Goal: Information Seeking & Learning: Learn about a topic

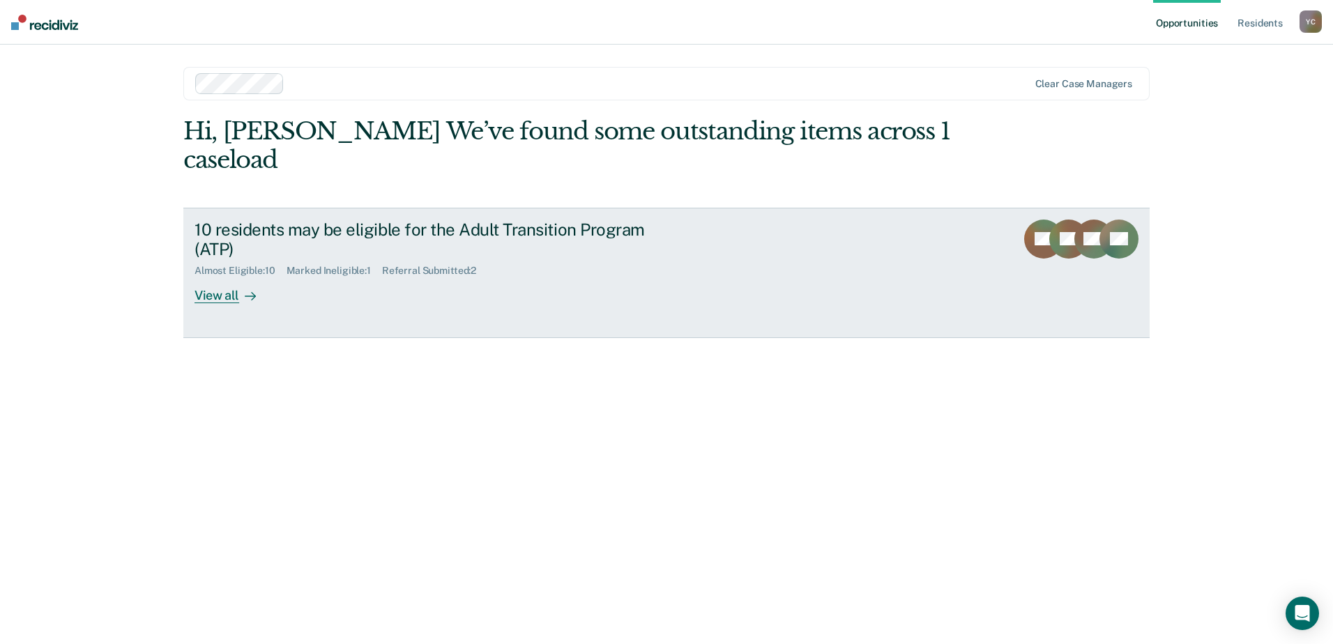
click at [228, 277] on div "View all" at bounding box center [234, 290] width 78 height 27
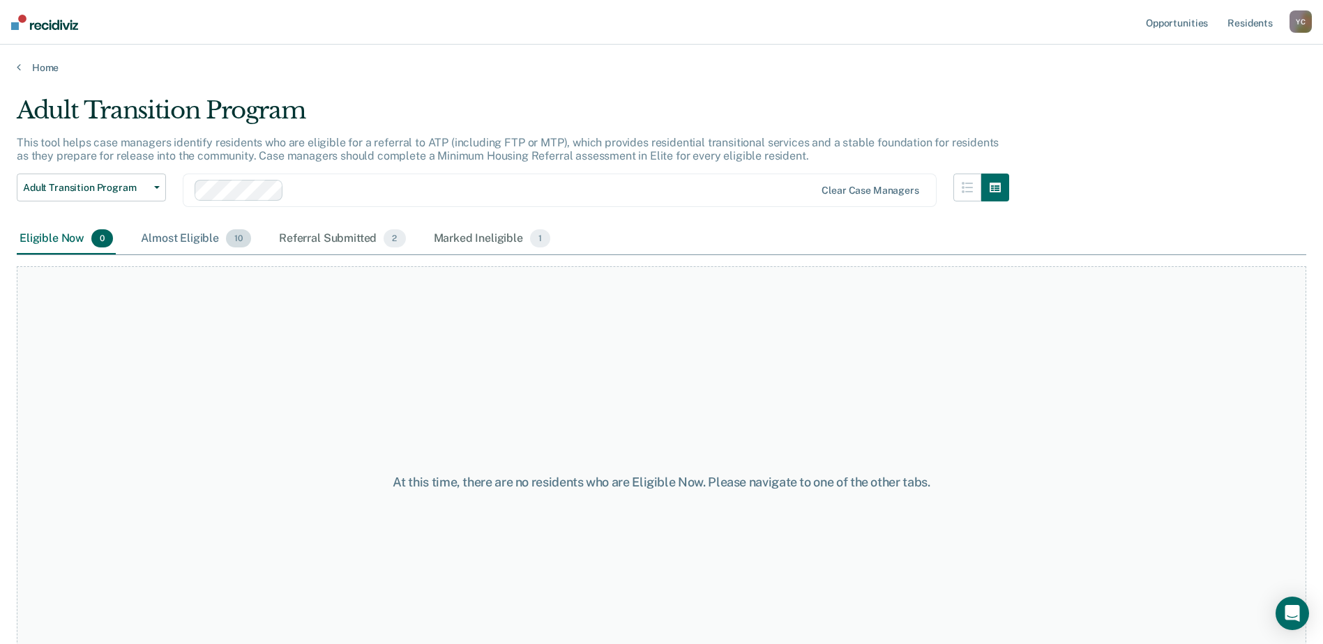
click at [195, 243] on div "Almost Eligible 10" at bounding box center [196, 239] width 116 height 31
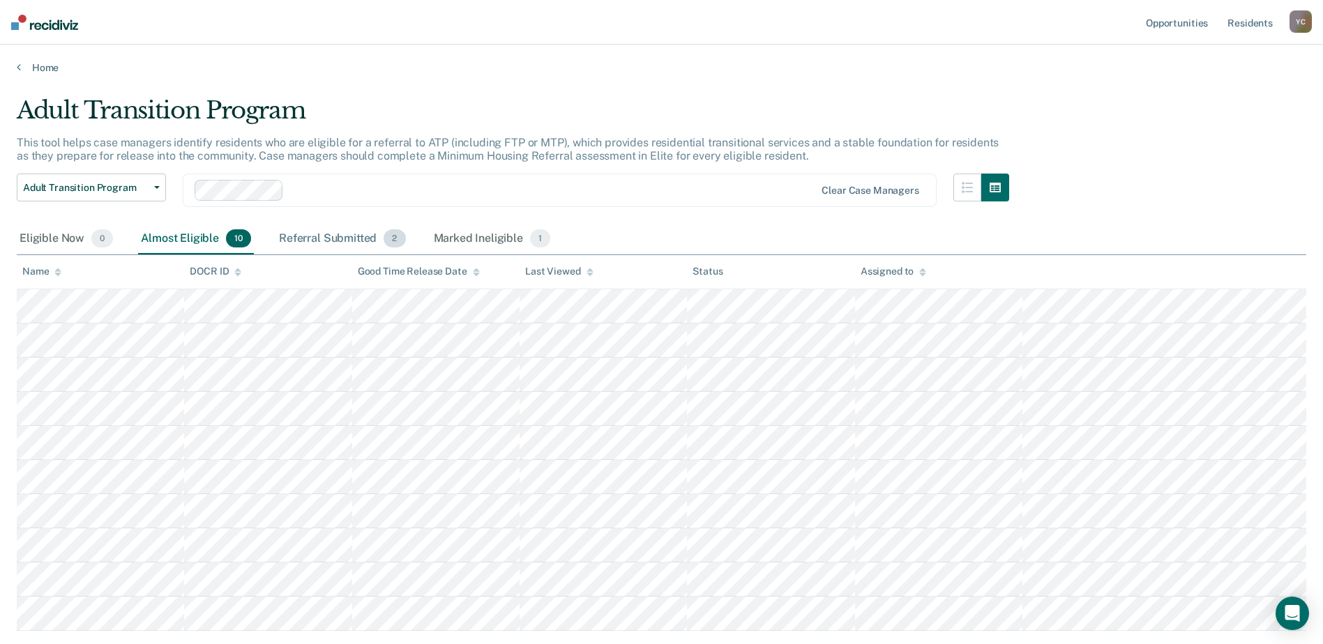
click at [356, 245] on div "Referral Submitted 2" at bounding box center [342, 239] width 132 height 31
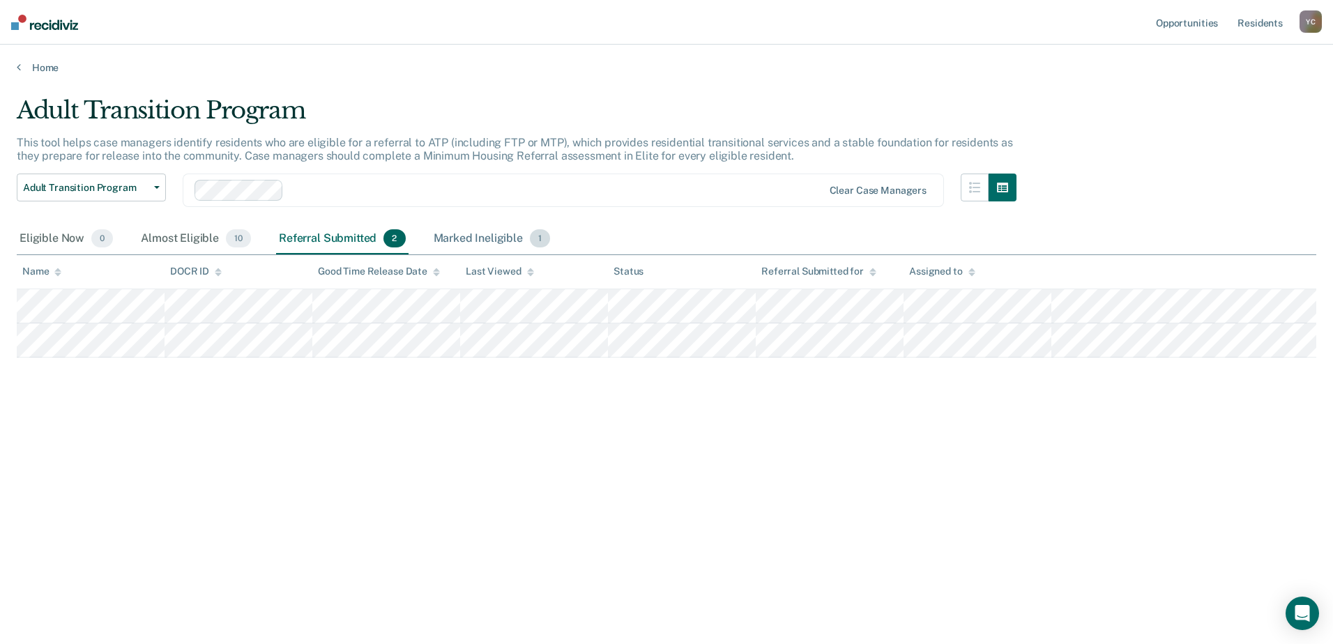
click at [450, 247] on div "Marked Ineligible 1" at bounding box center [492, 239] width 123 height 31
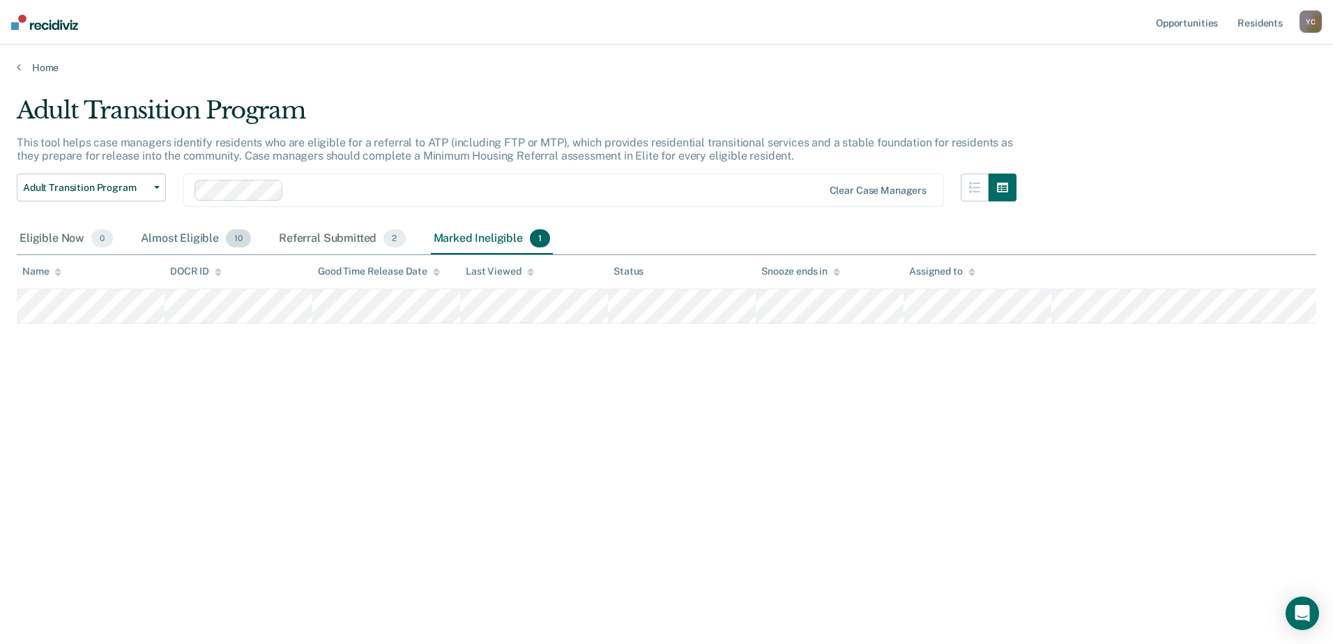
click at [202, 236] on div "Almost Eligible 10" at bounding box center [196, 239] width 116 height 31
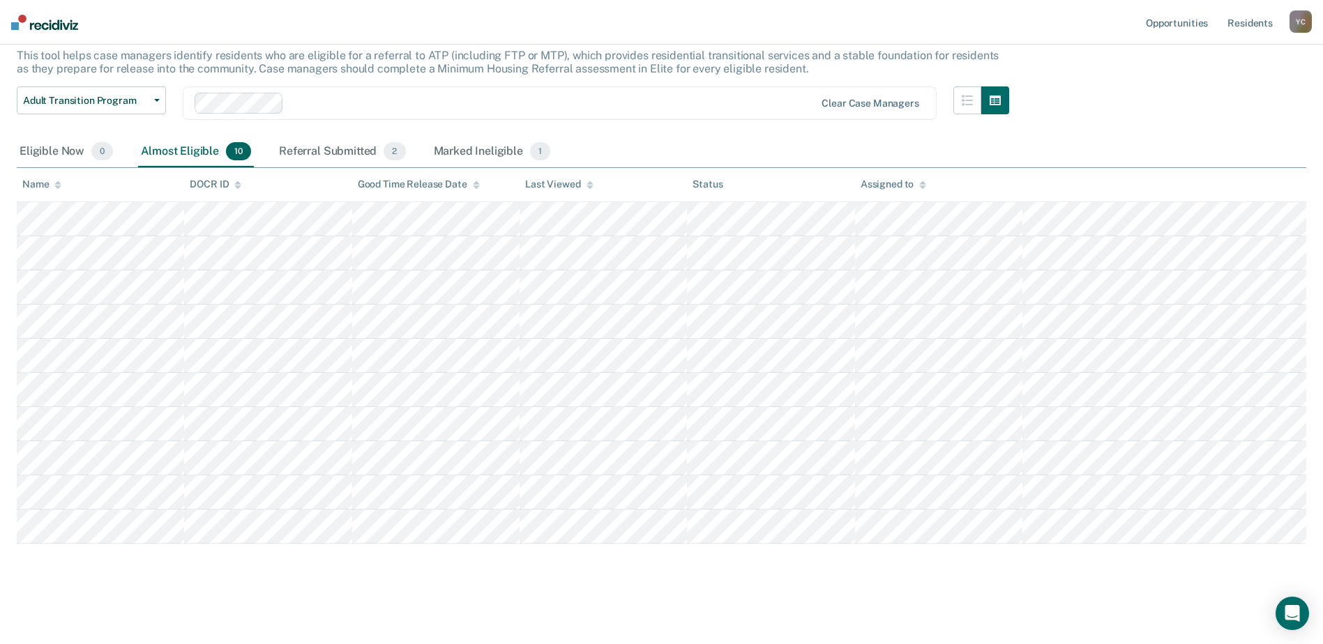
scroll to position [17, 0]
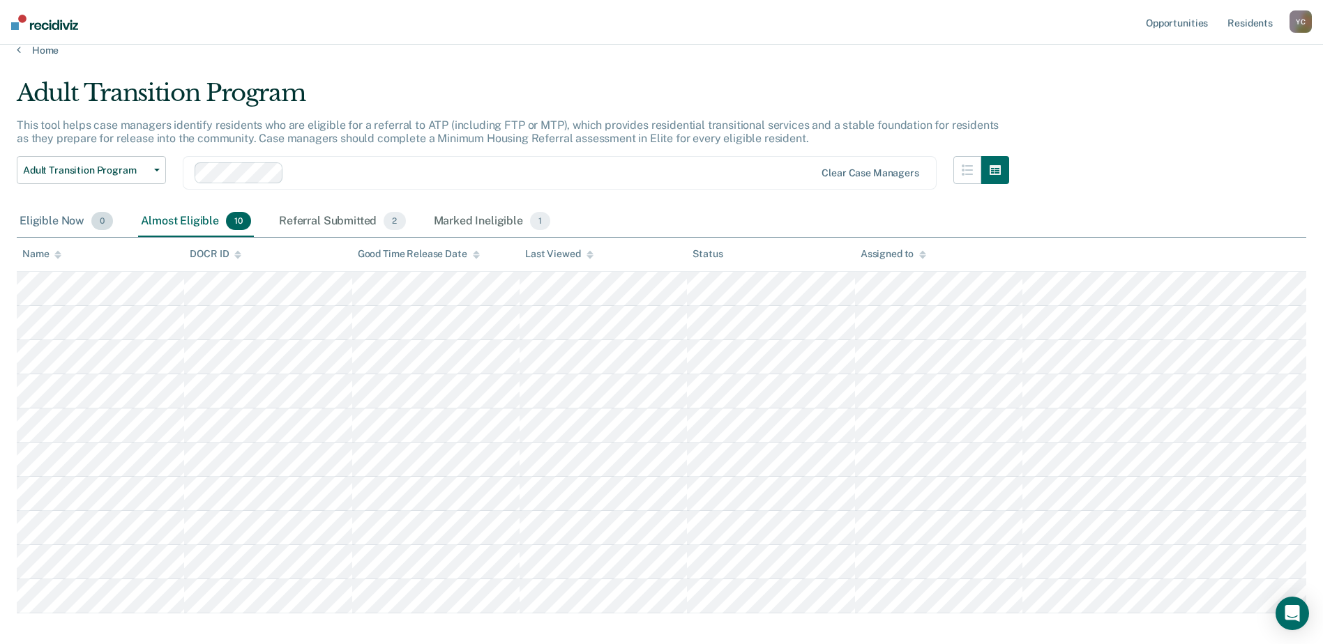
click at [58, 224] on div "Eligible Now 0" at bounding box center [66, 221] width 99 height 31
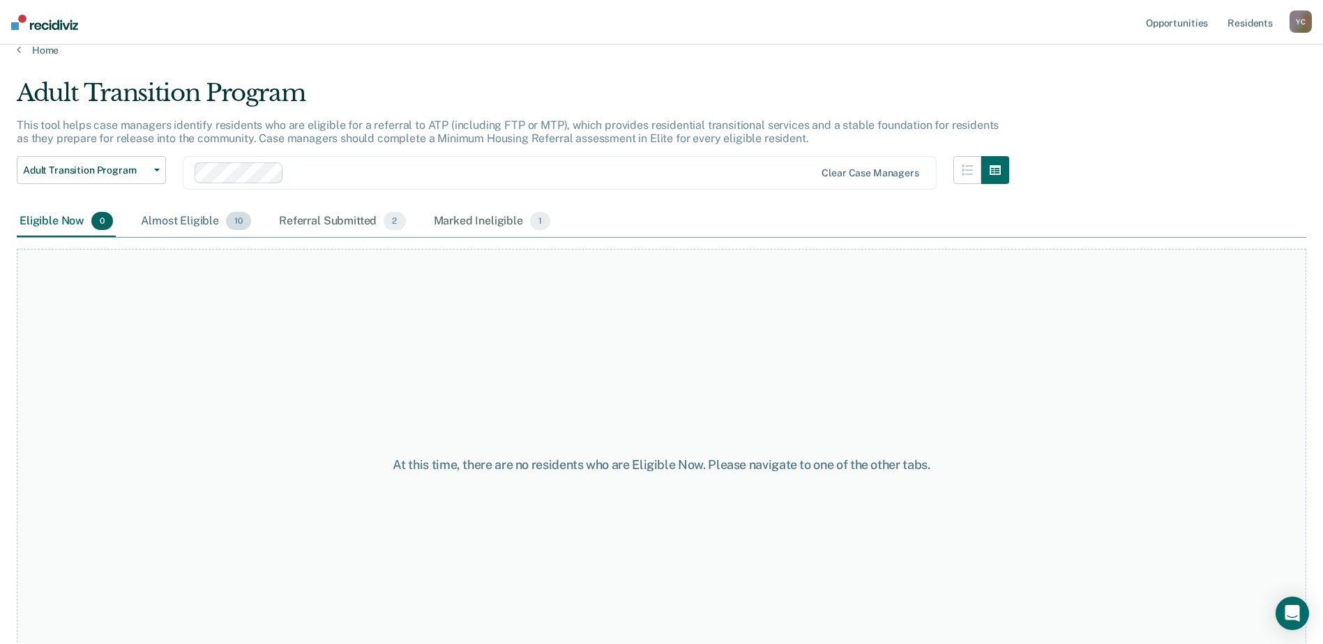
click at [203, 215] on div "Almost Eligible 10" at bounding box center [196, 221] width 116 height 31
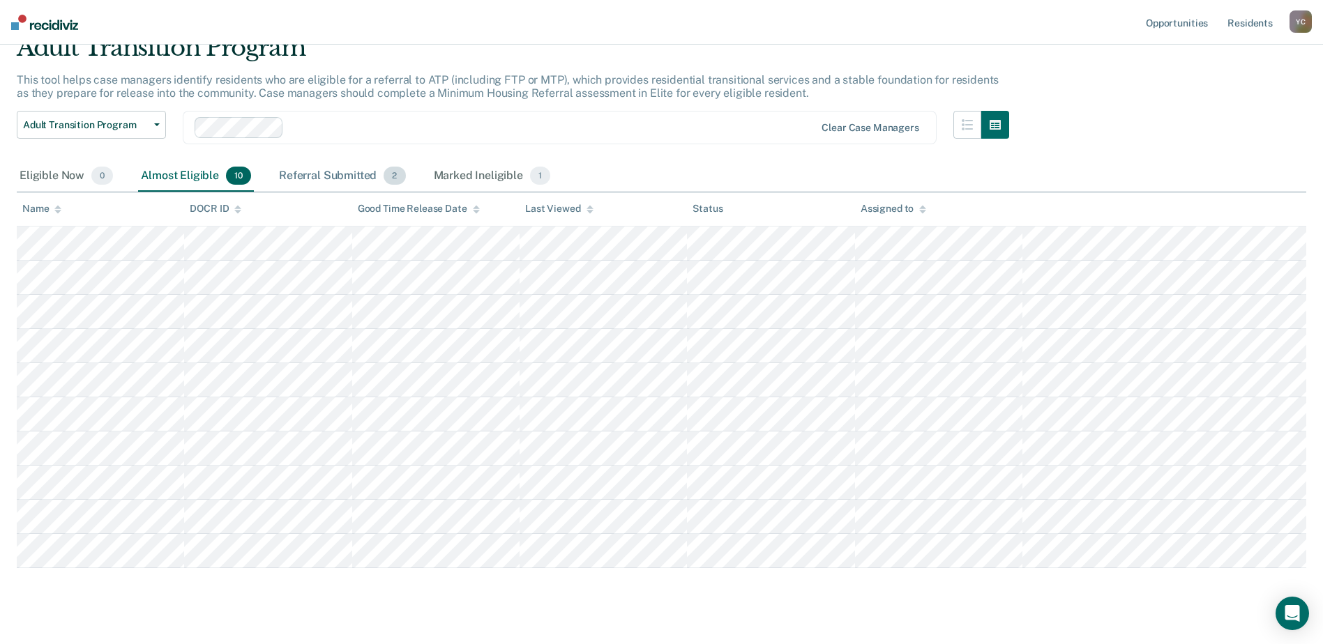
scroll to position [87, 0]
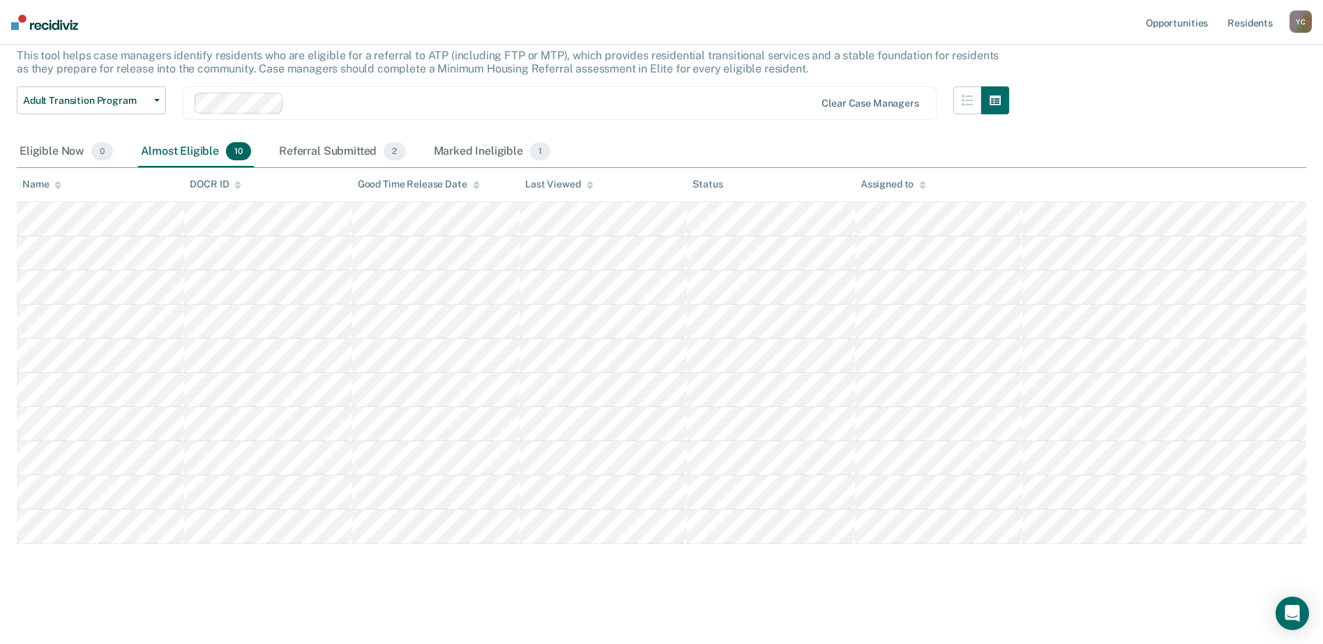
click at [316, 160] on div "Referral Submitted 2" at bounding box center [342, 152] width 132 height 31
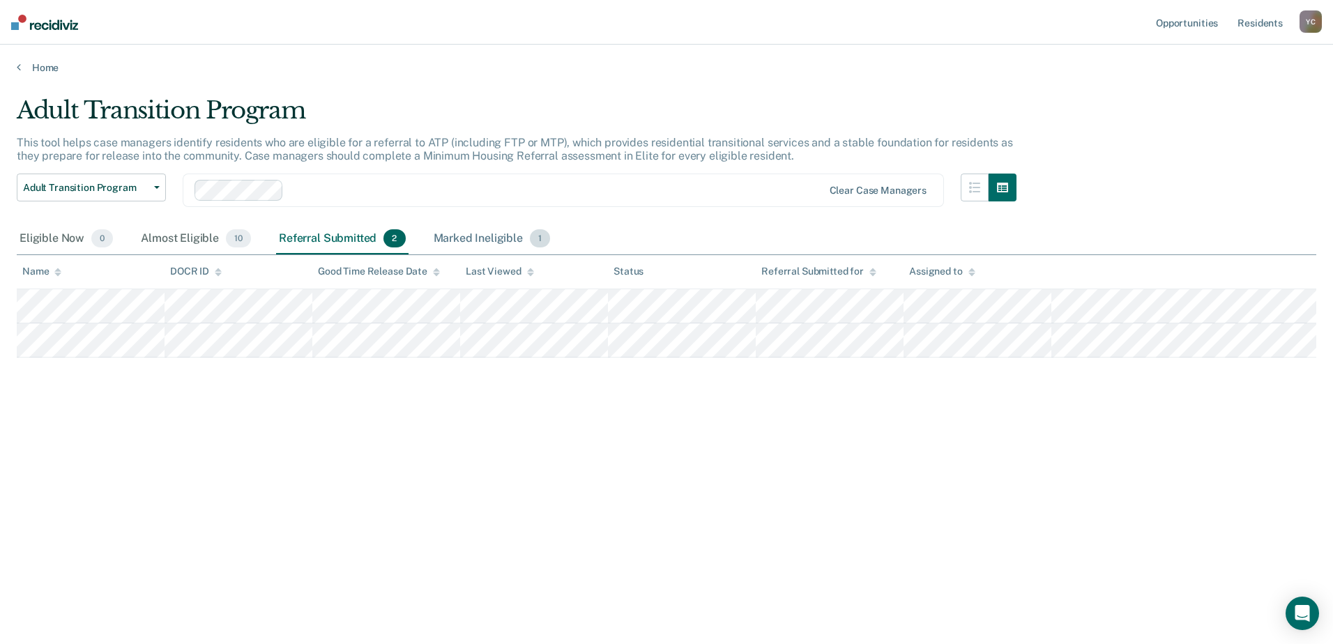
click at [446, 242] on div "Marked Ineligible 1" at bounding box center [492, 239] width 123 height 31
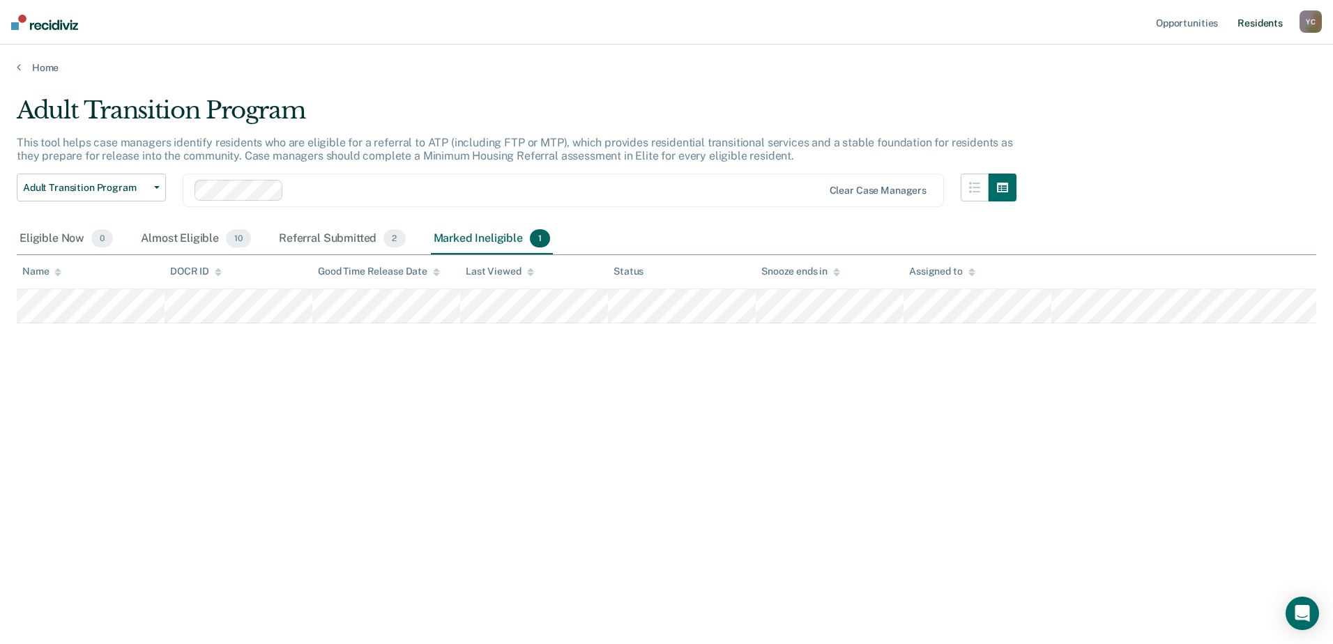
click at [1268, 27] on link "Resident s" at bounding box center [1260, 22] width 51 height 45
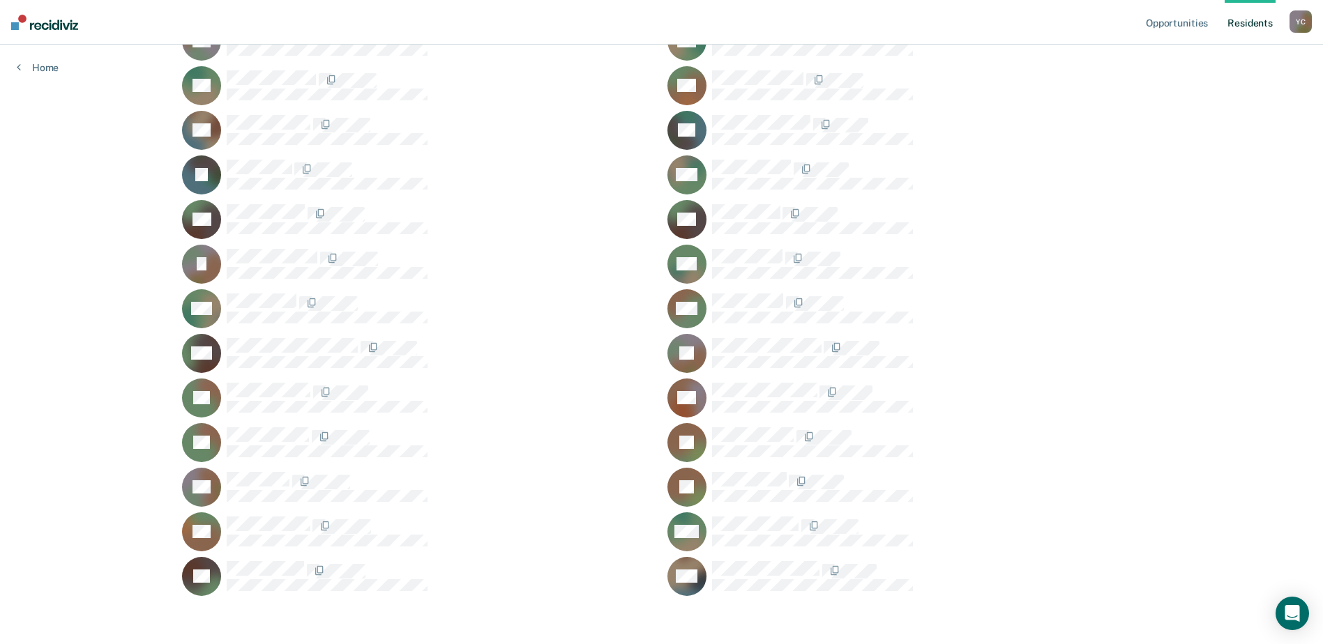
scroll to position [279, 0]
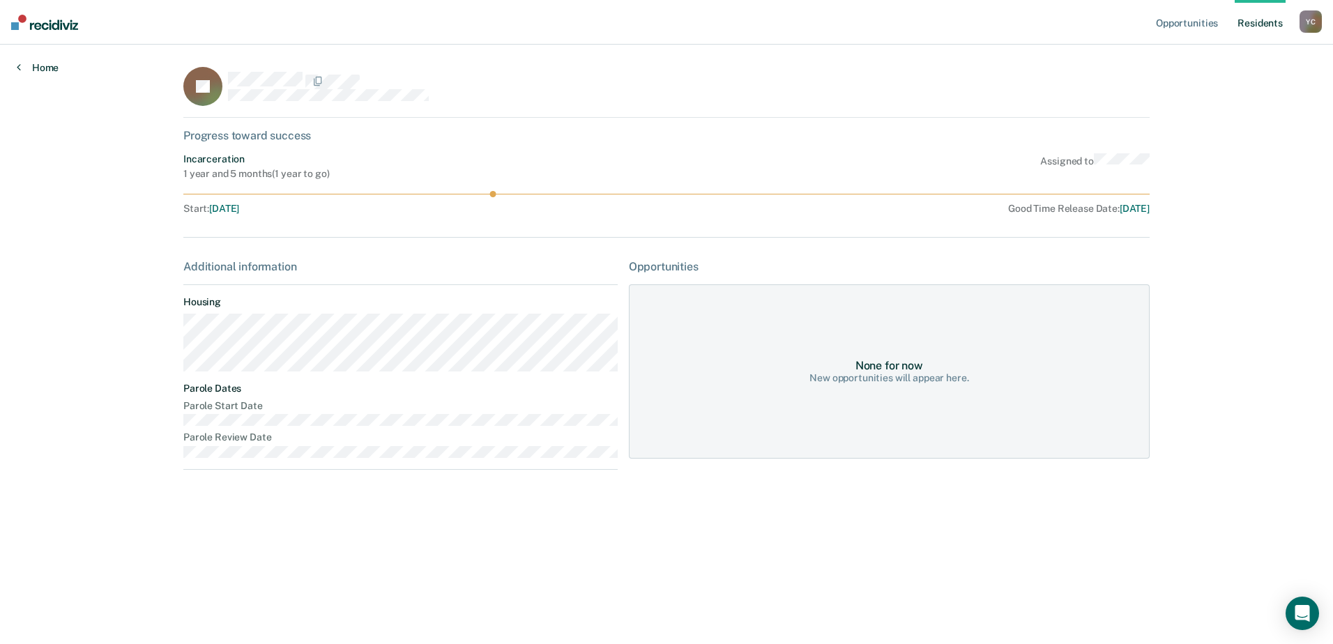
click at [45, 68] on link "Home" at bounding box center [38, 67] width 42 height 13
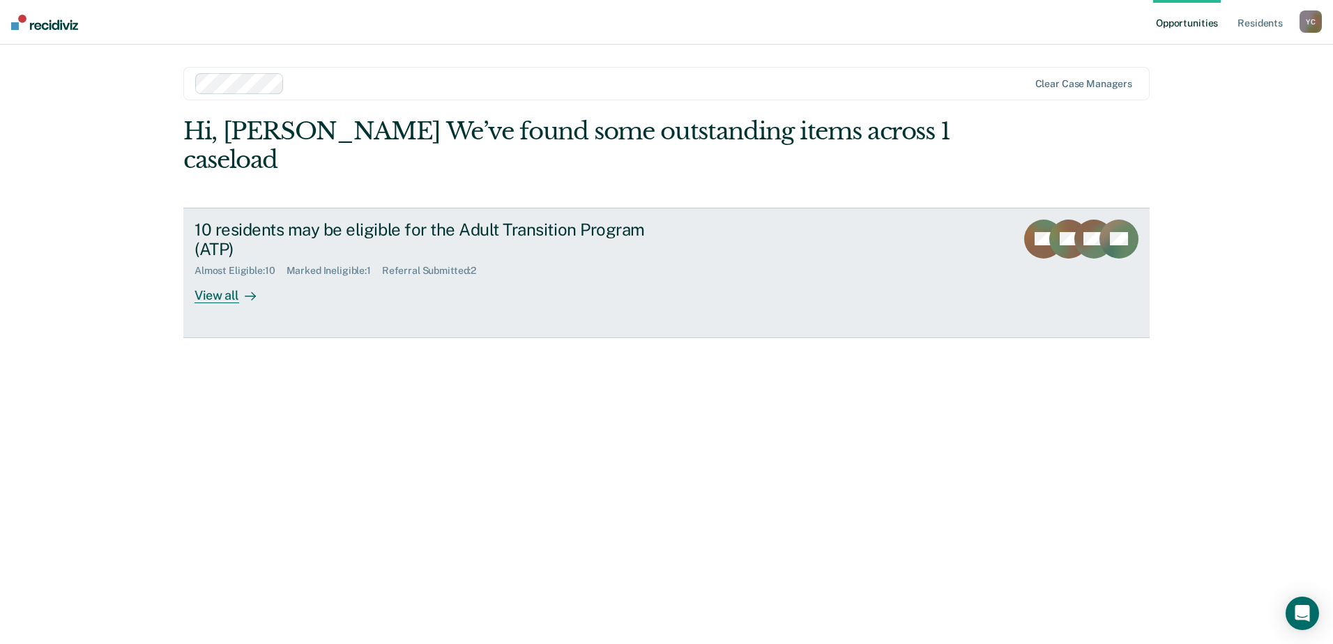
click at [226, 277] on div "View all" at bounding box center [234, 290] width 78 height 27
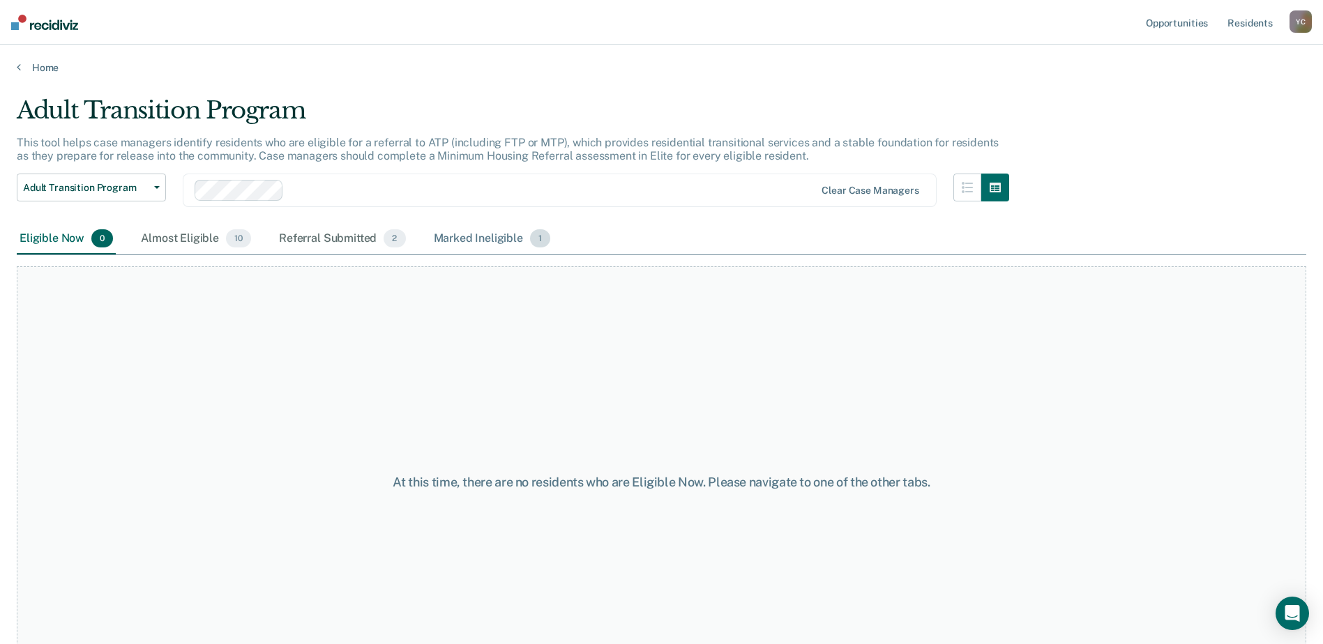
click at [469, 241] on div "Marked Ineligible 1" at bounding box center [492, 239] width 123 height 31
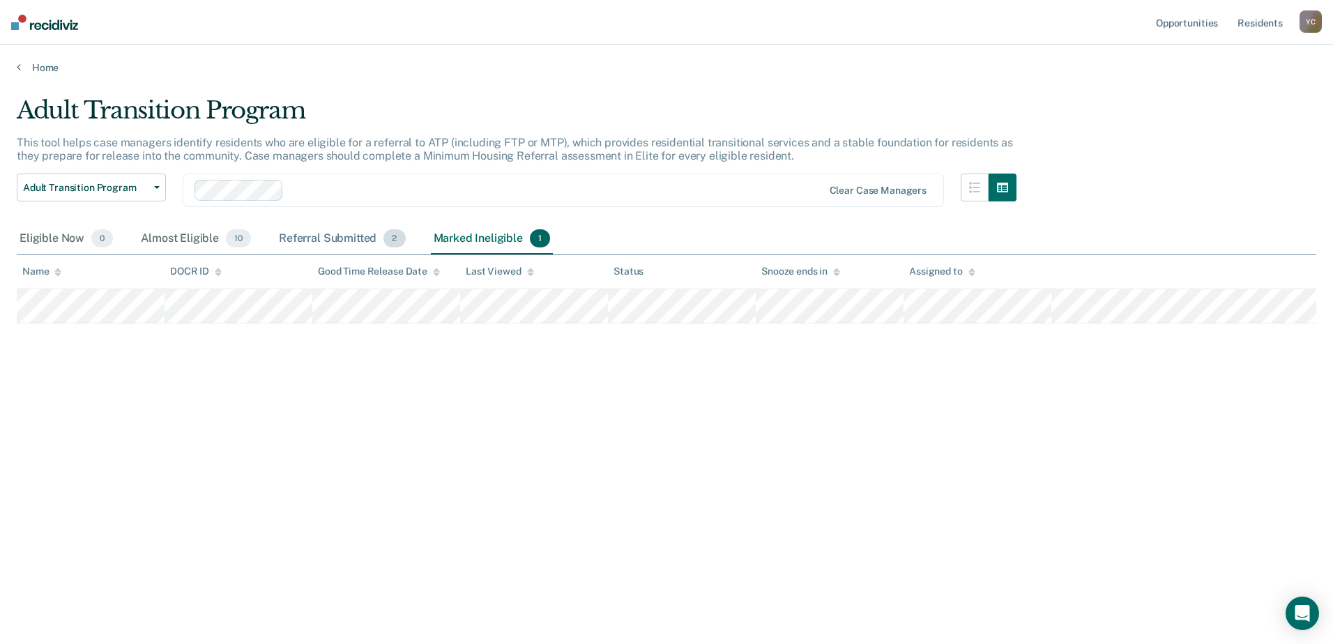
click at [324, 238] on div "Referral Submitted 2" at bounding box center [342, 239] width 132 height 31
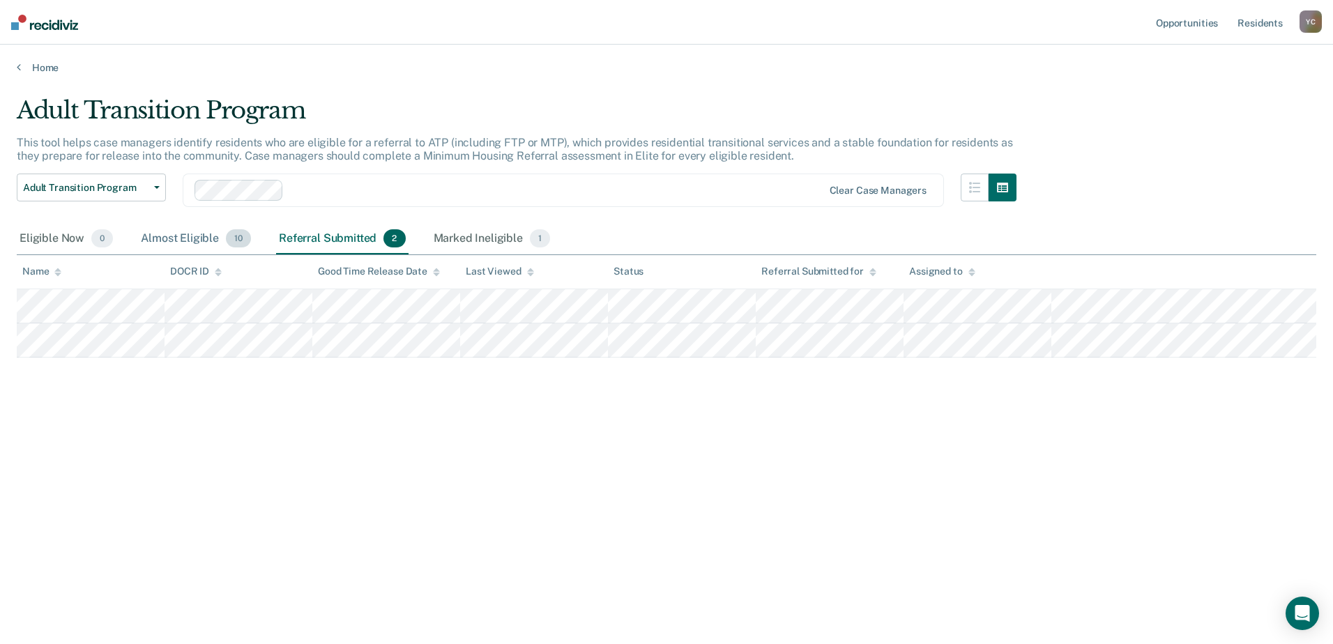
click at [169, 236] on div "Almost Eligible 10" at bounding box center [196, 239] width 116 height 31
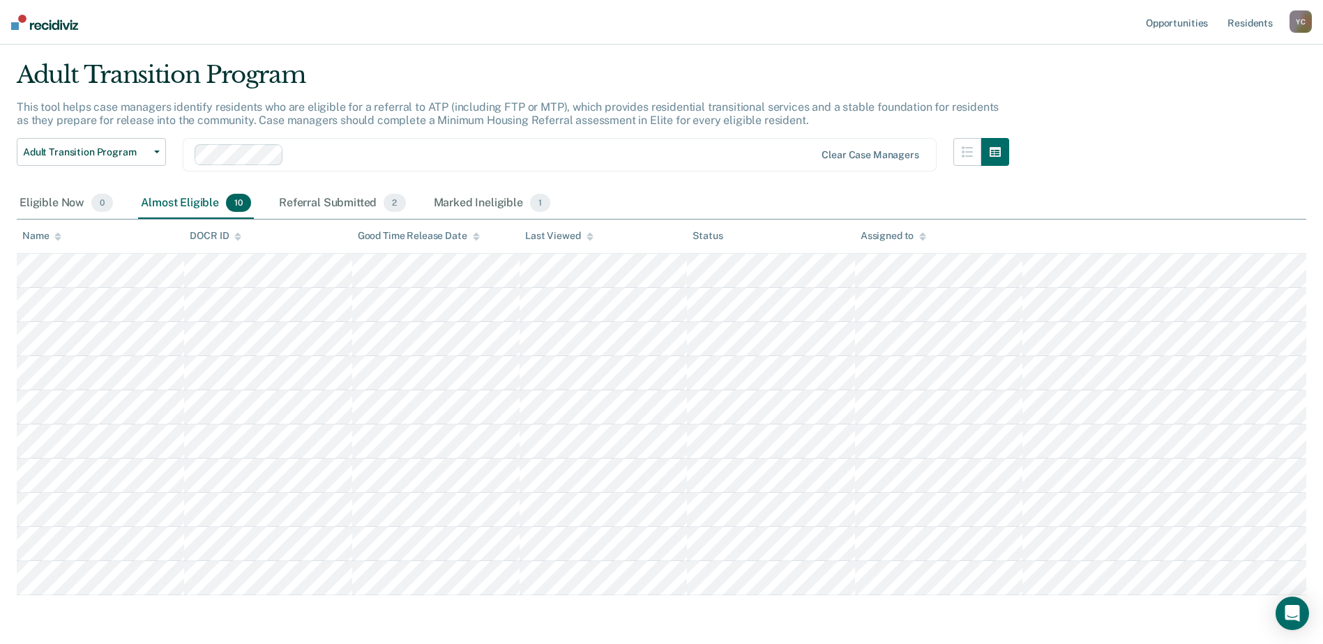
scroll to position [70, 0]
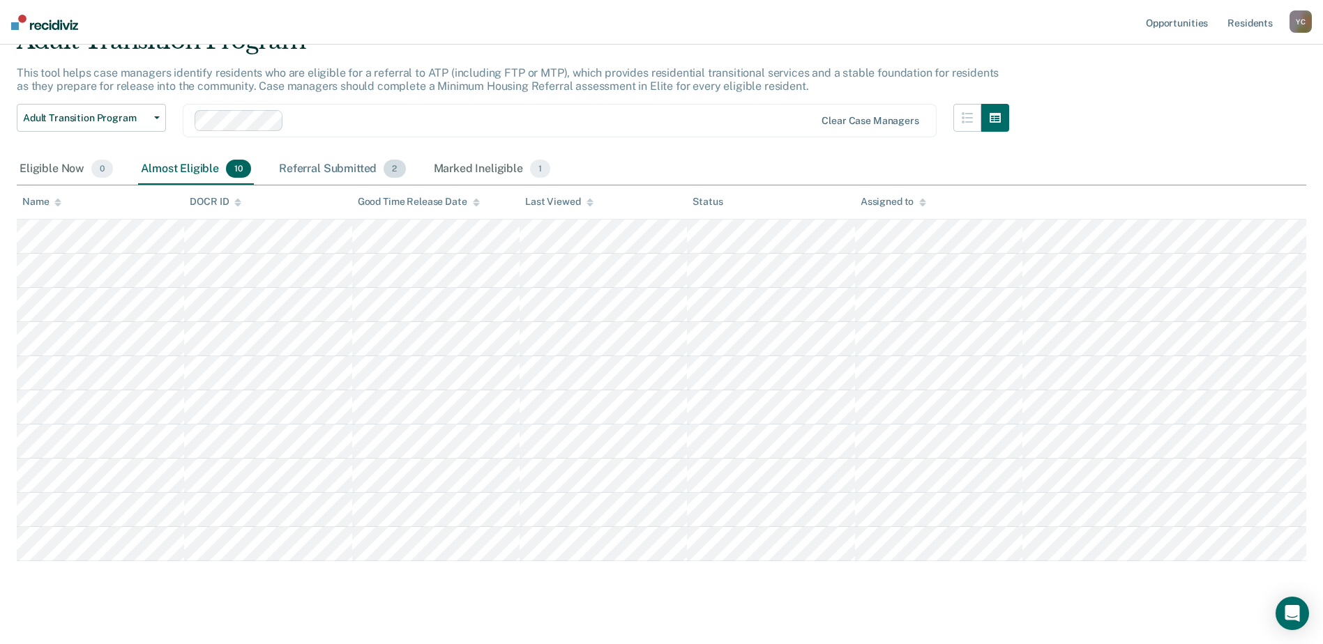
click at [291, 168] on div "Referral Submitted 2" at bounding box center [342, 169] width 132 height 31
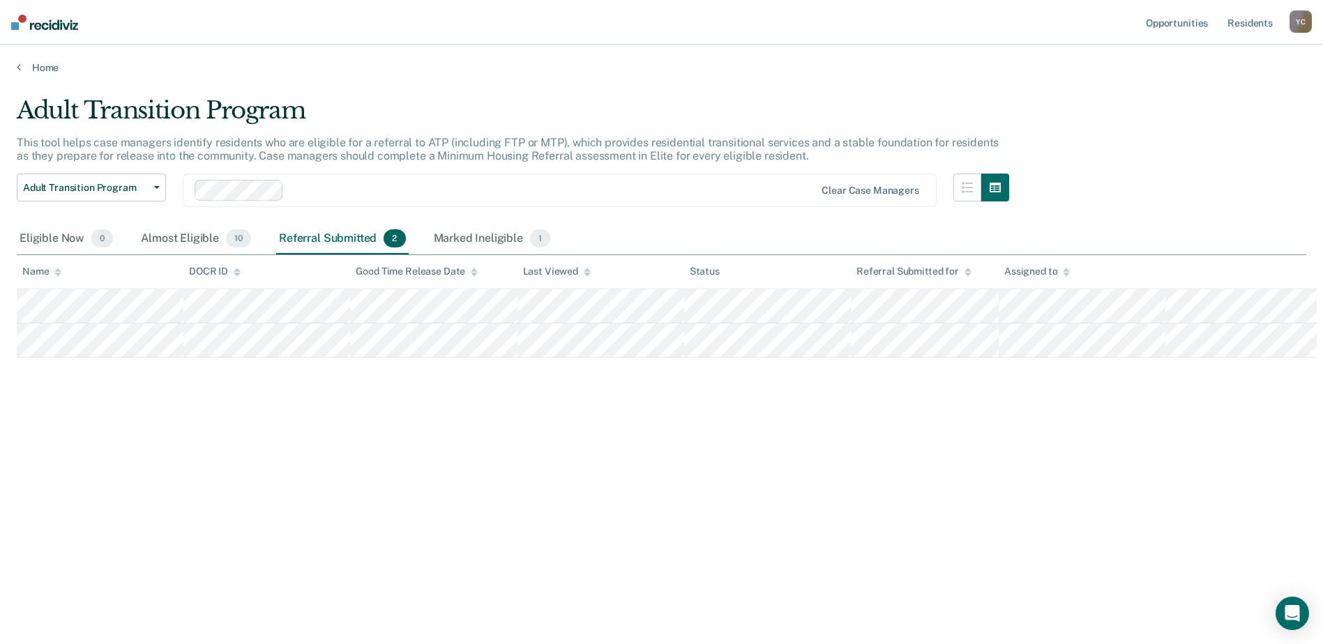
scroll to position [0, 0]
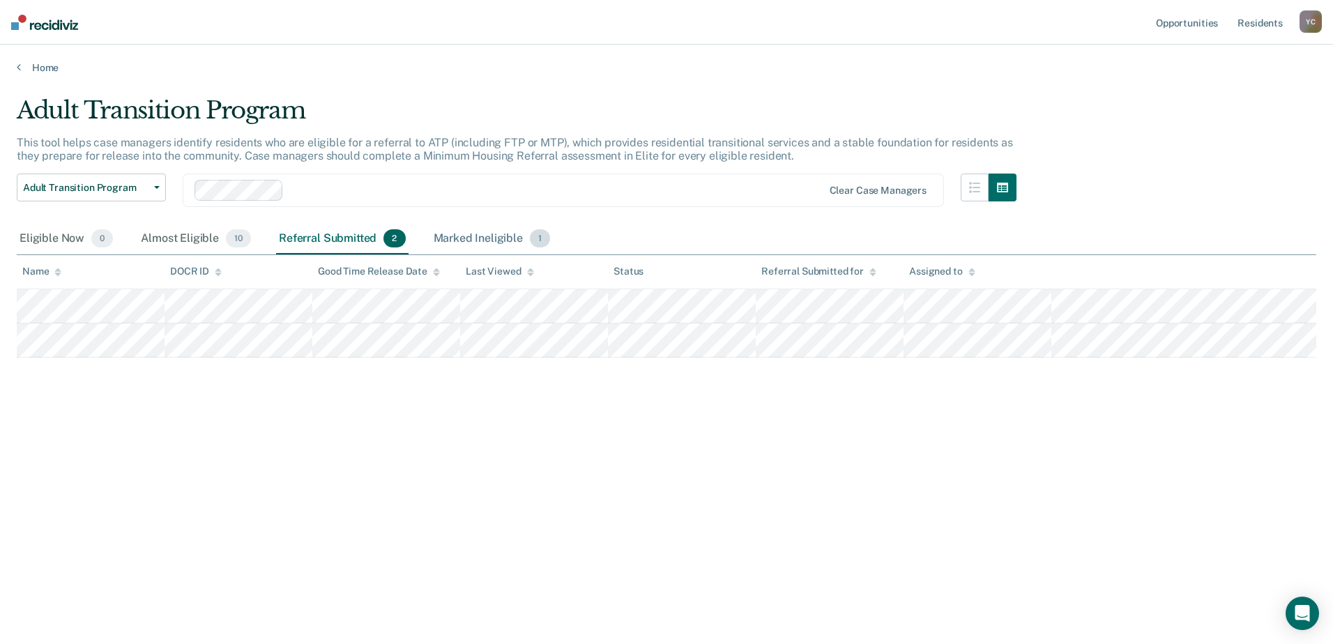
click at [469, 238] on div "Marked Ineligible 1" at bounding box center [492, 239] width 123 height 31
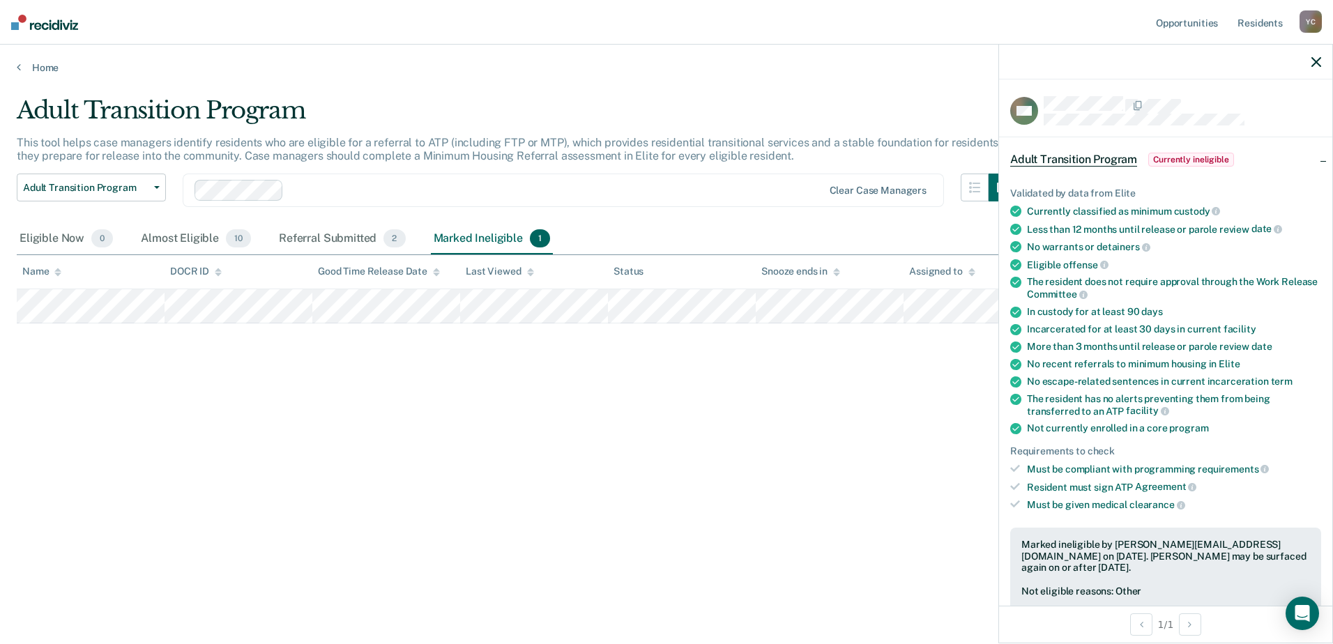
click at [840, 473] on div "Adult Transition Program This tool helps case managers identify residents who a…" at bounding box center [667, 317] width 1300 height 443
click at [329, 239] on div "Referral Submitted 2" at bounding box center [342, 239] width 132 height 31
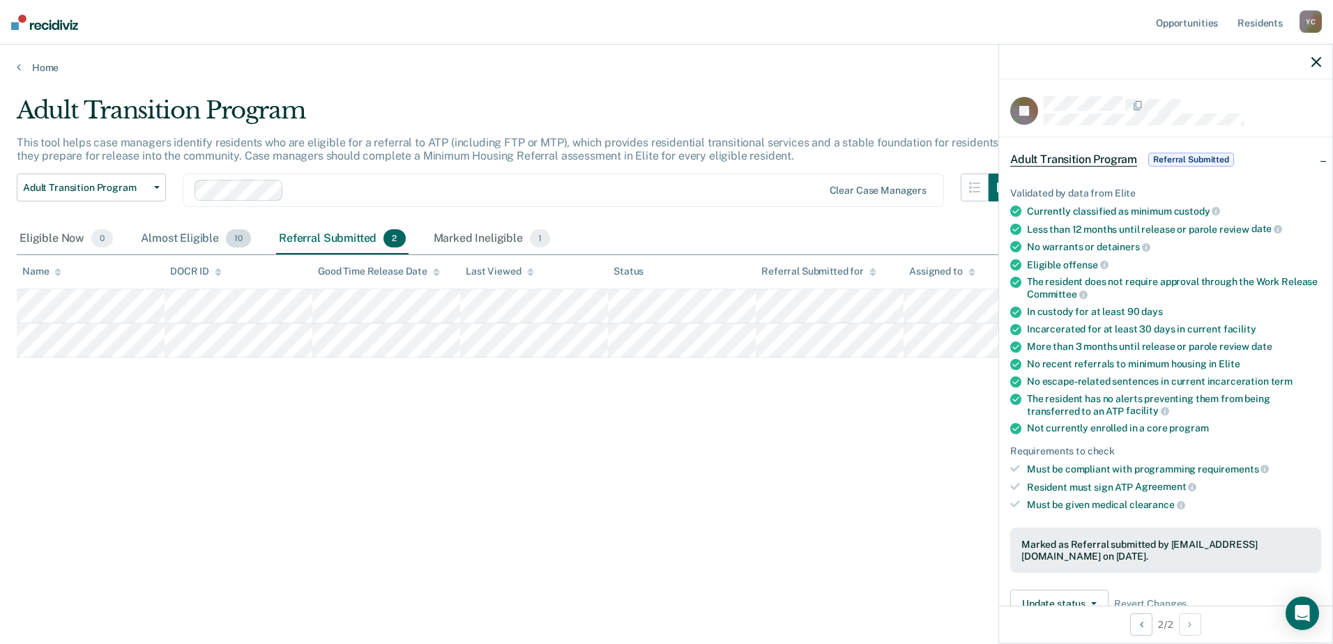
click at [190, 238] on div "Almost Eligible 10" at bounding box center [196, 239] width 116 height 31
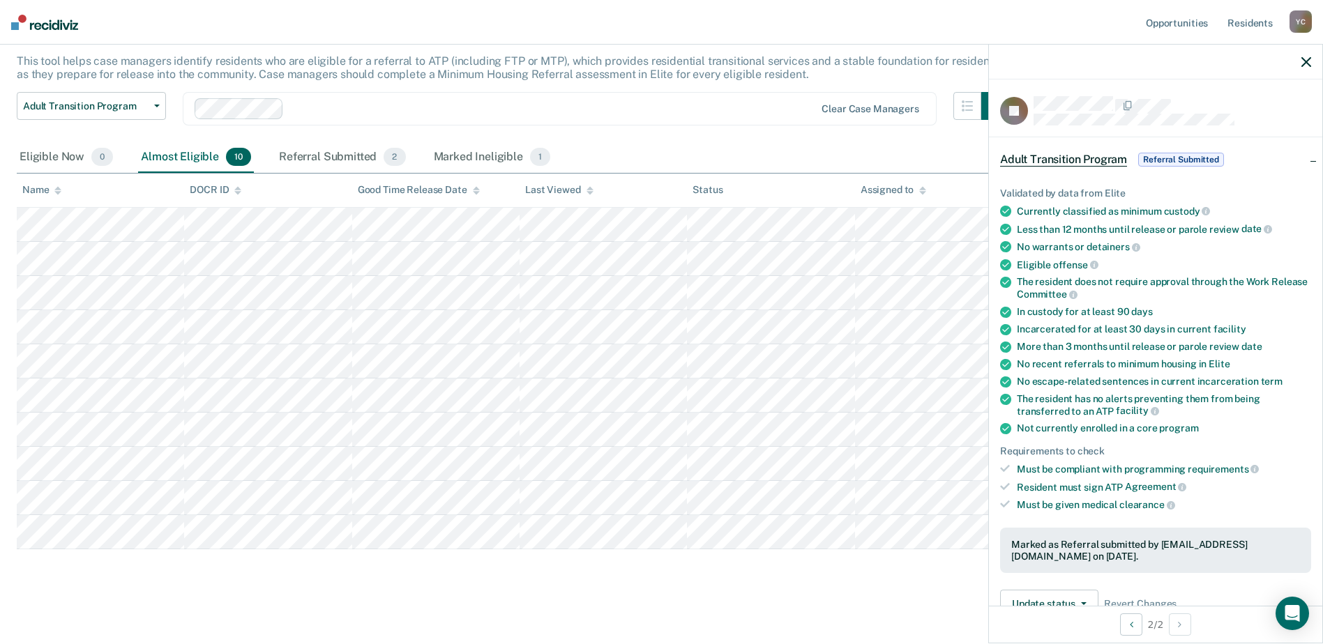
scroll to position [87, 0]
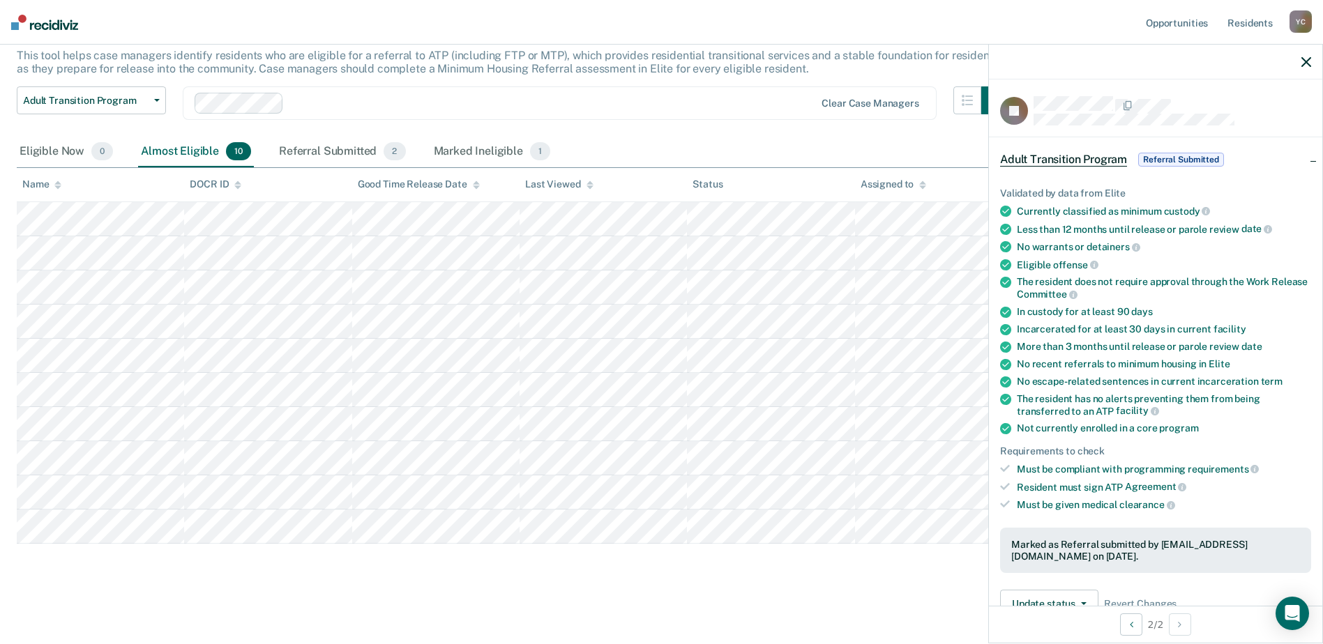
click at [1301, 64] on icon "button" at bounding box center [1306, 62] width 10 height 10
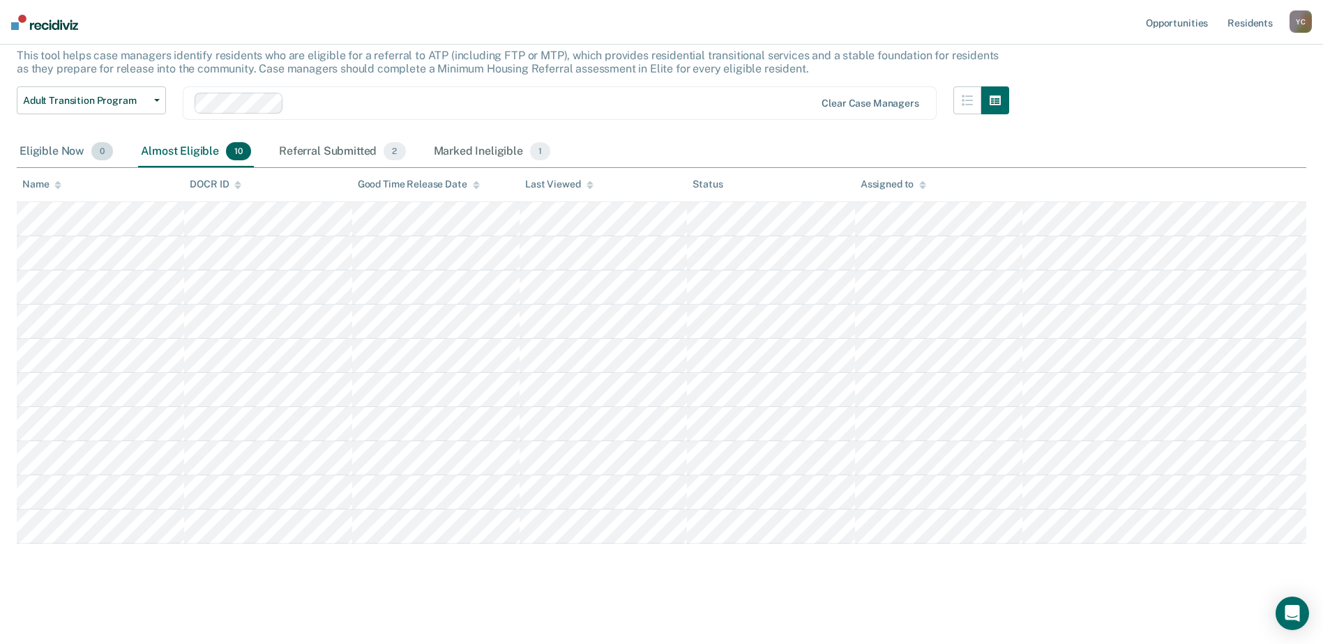
click at [56, 155] on div "Eligible Now 0" at bounding box center [66, 152] width 99 height 31
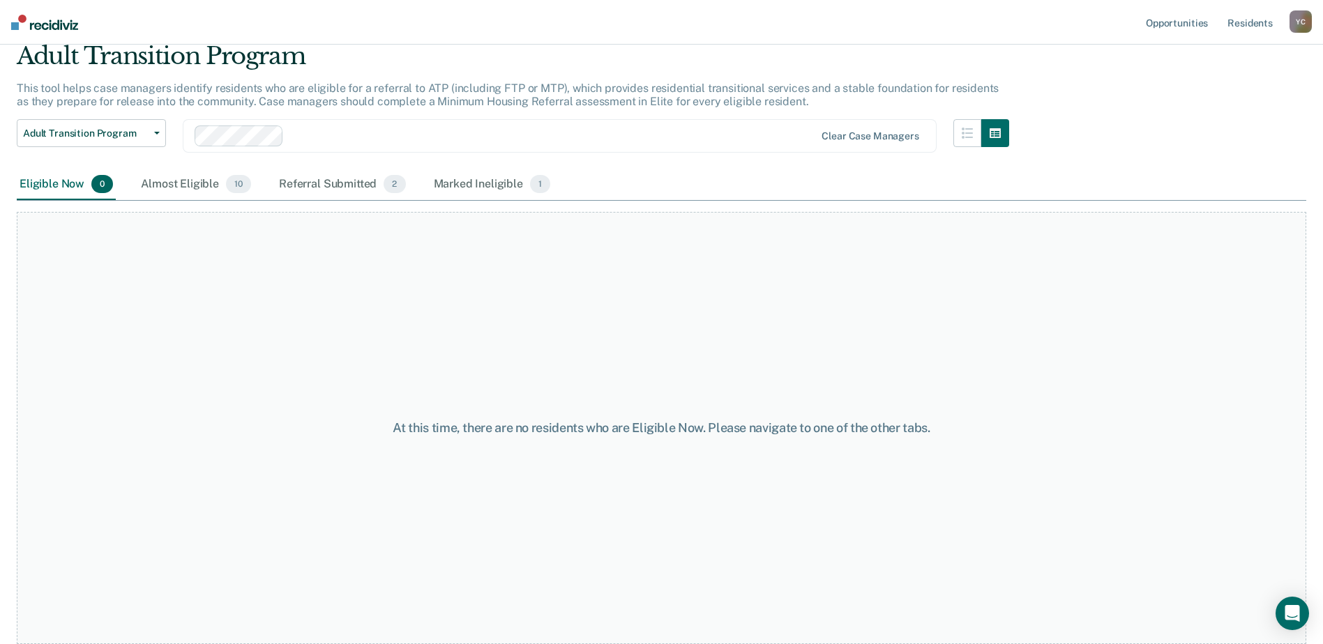
scroll to position [0, 0]
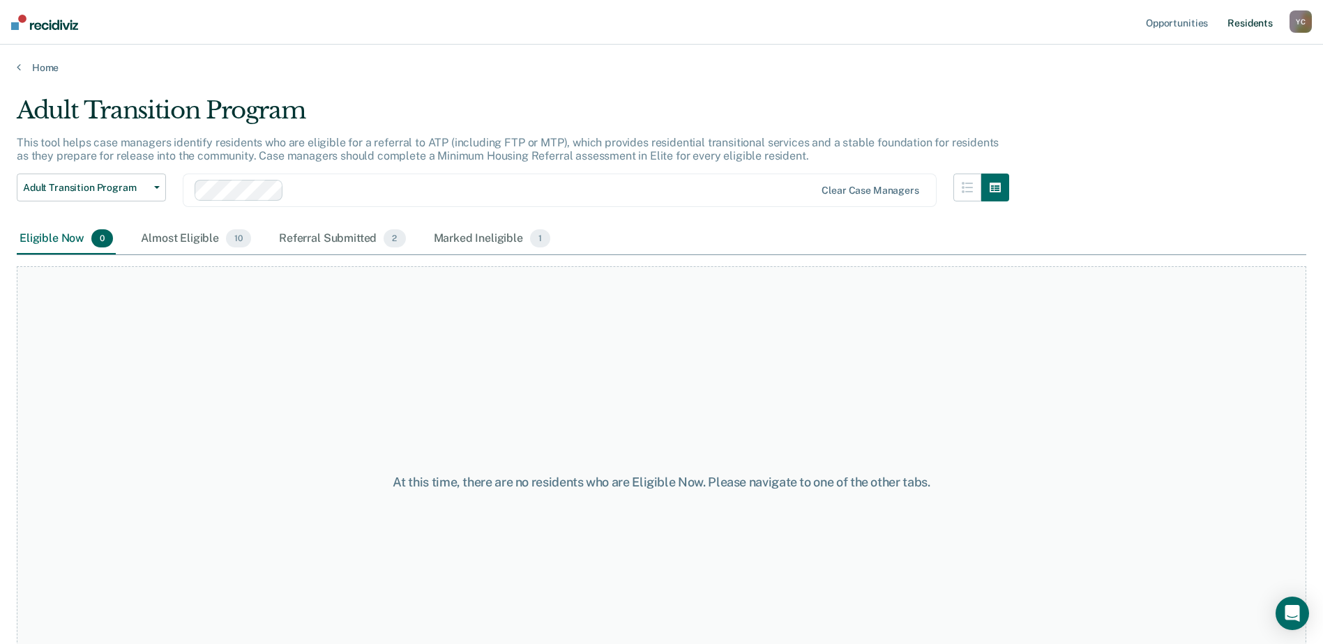
click at [1243, 31] on link "Resident s" at bounding box center [1249, 22] width 51 height 45
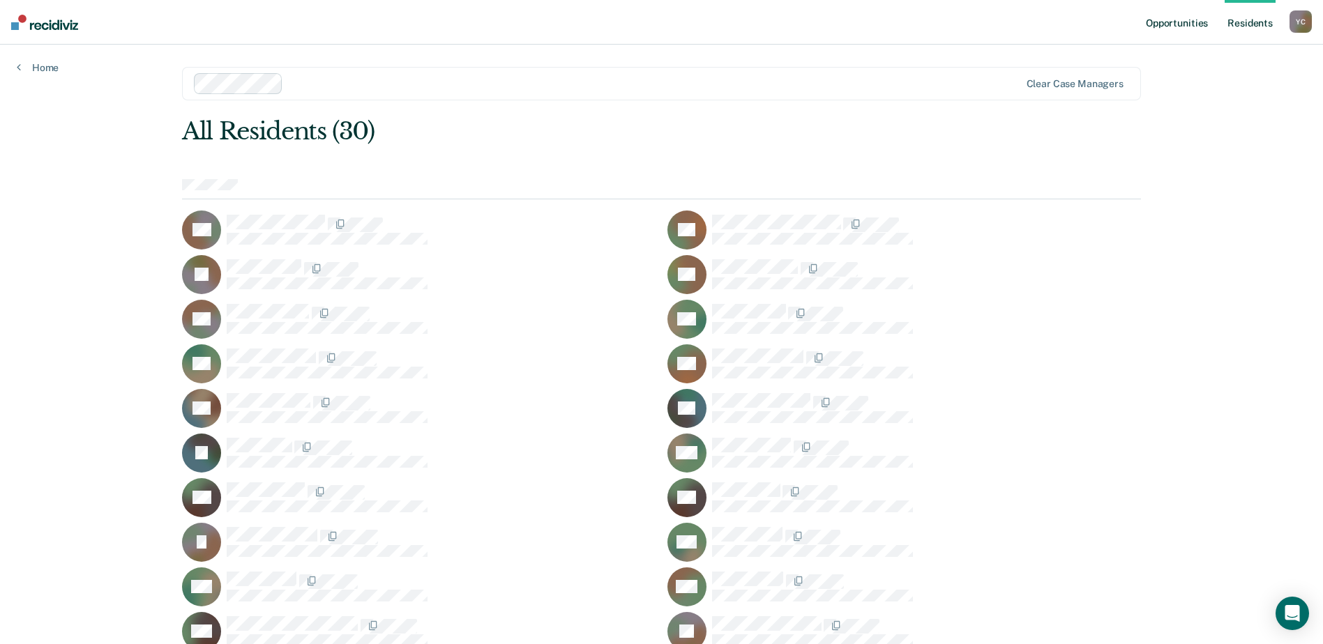
click at [1174, 17] on link "Opportunities" at bounding box center [1177, 22] width 68 height 45
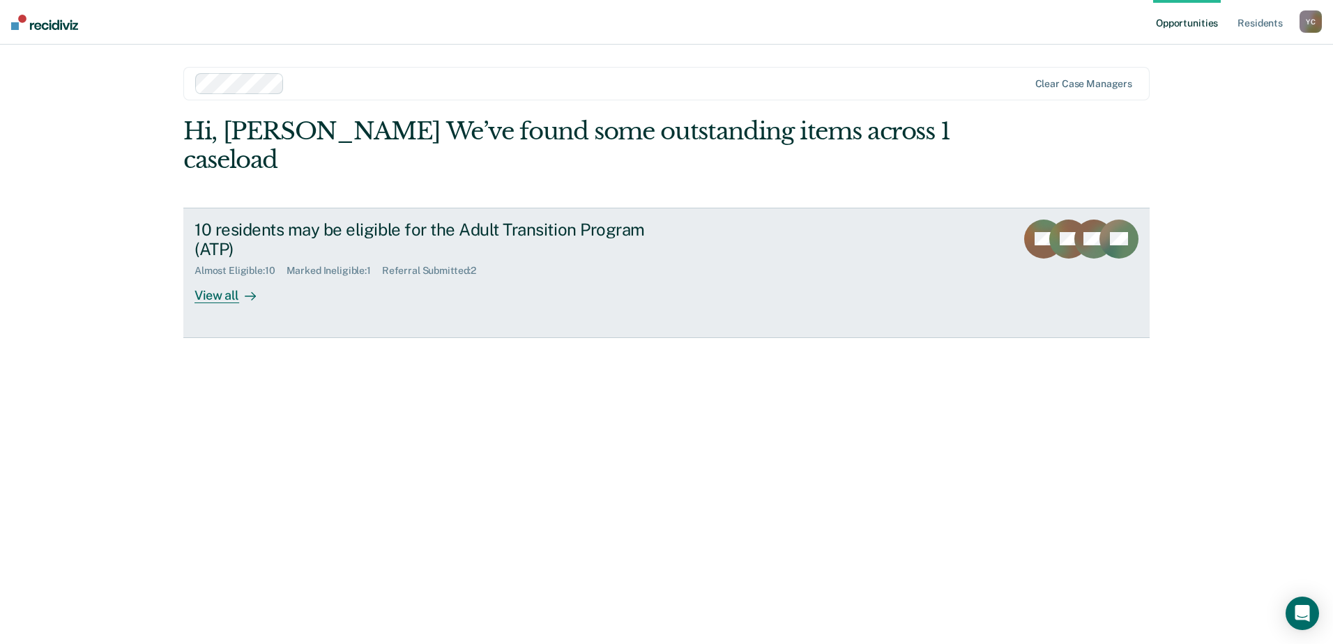
click at [329, 265] on div "Marked Ineligible : 1" at bounding box center [335, 271] width 96 height 12
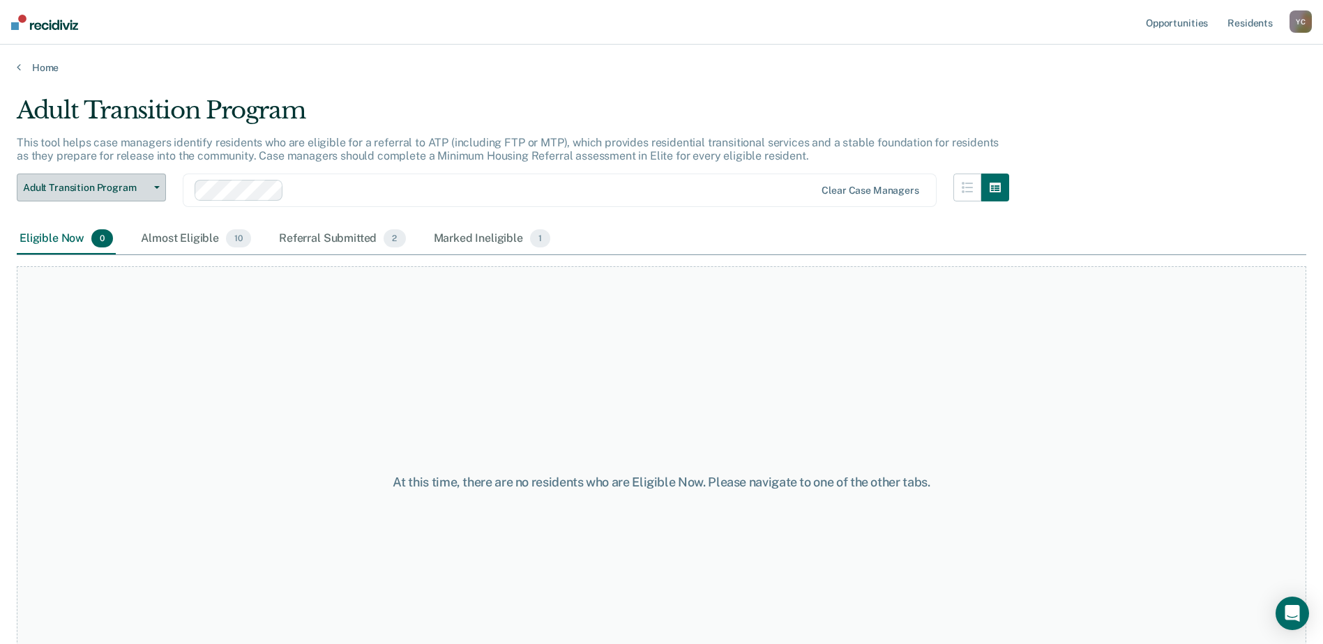
click at [132, 185] on span "Adult Transition Program" at bounding box center [86, 188] width 126 height 12
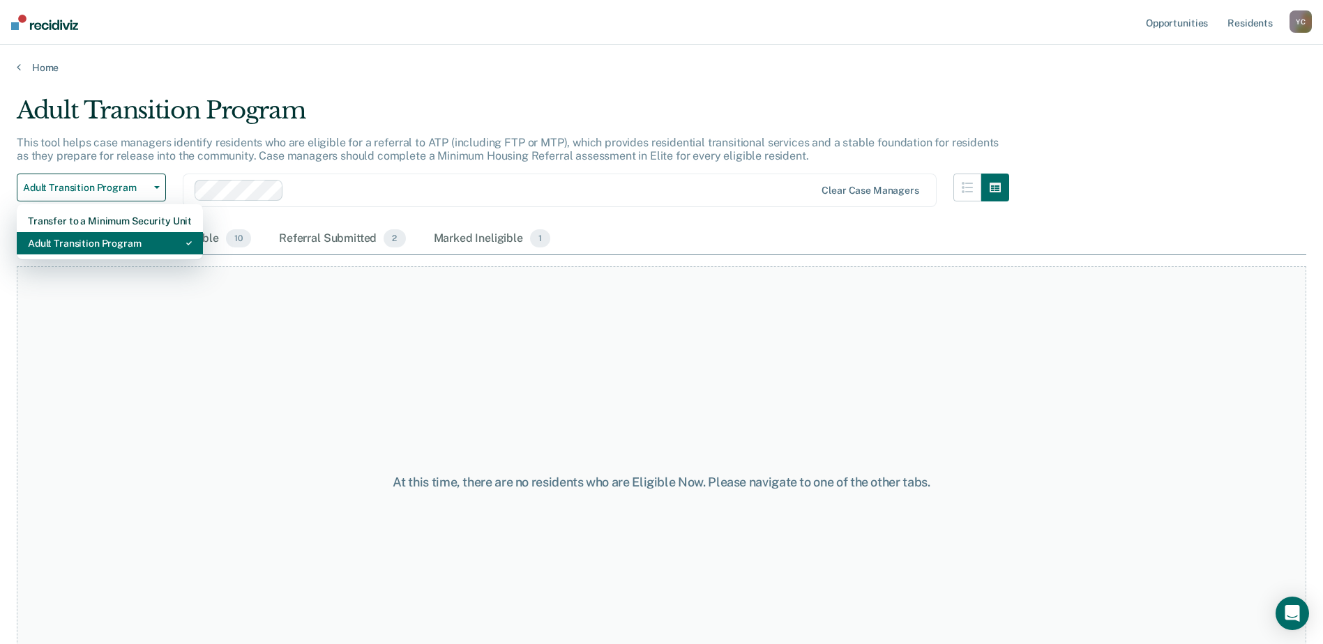
click at [124, 237] on div "Adult Transition Program" at bounding box center [110, 243] width 164 height 22
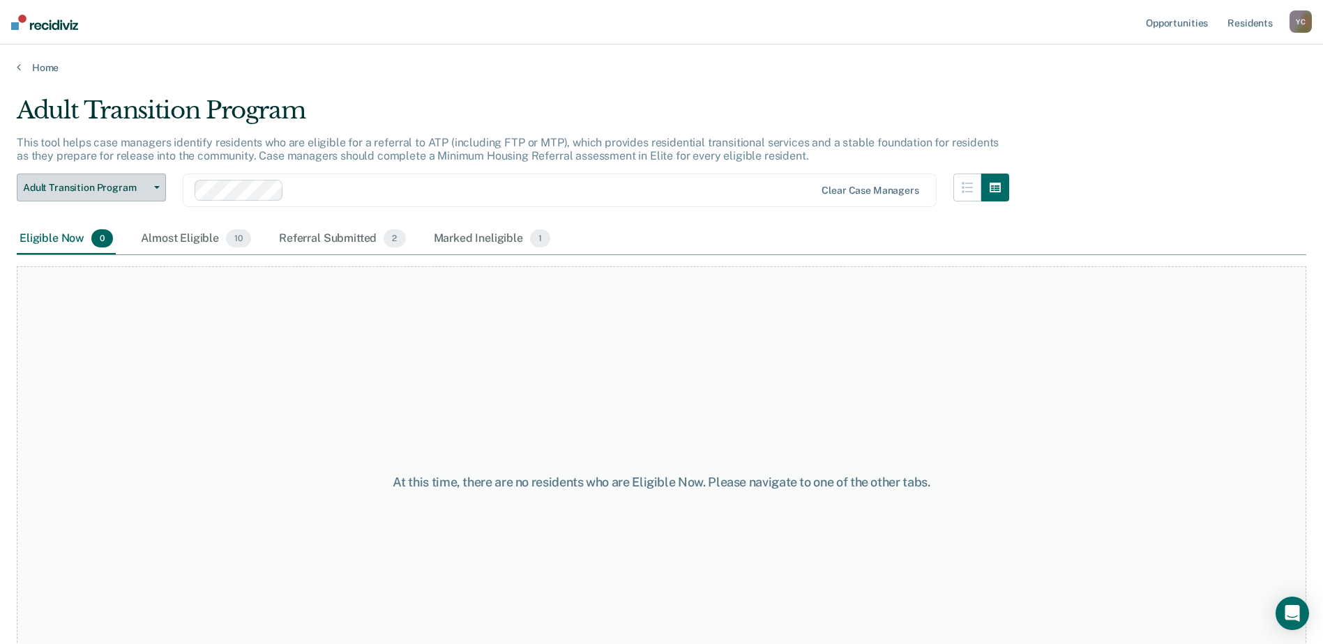
click at [126, 188] on span "Adult Transition Program" at bounding box center [86, 188] width 126 height 12
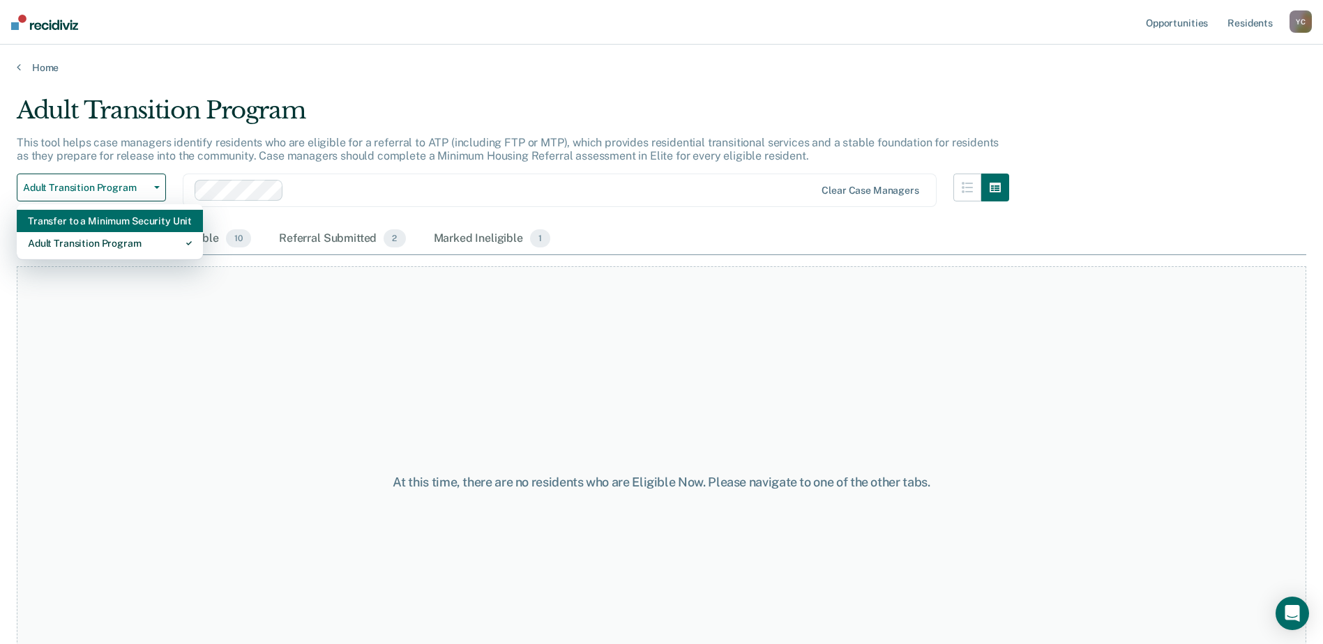
click at [125, 215] on div "Transfer to a Minimum Security Unit" at bounding box center [110, 221] width 164 height 22
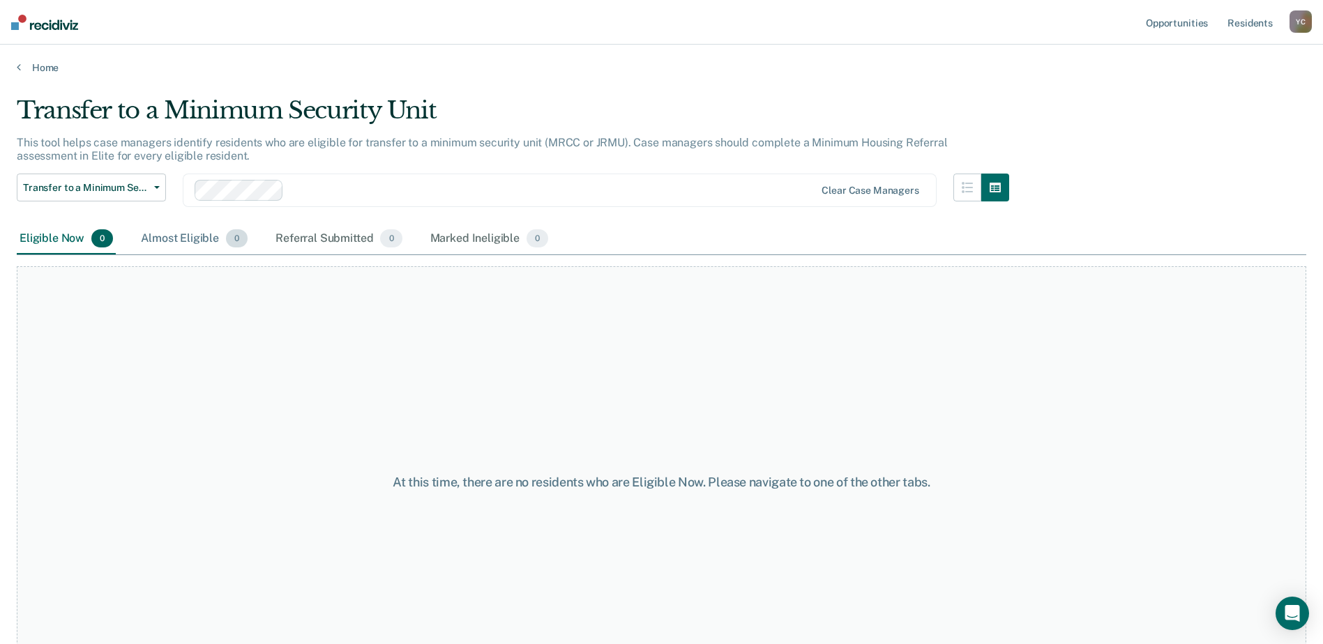
click at [178, 243] on div "Almost Eligible 0" at bounding box center [194, 239] width 112 height 31
click at [308, 236] on div "Referral Submitted 0" at bounding box center [339, 239] width 132 height 31
click at [475, 233] on div "Marked Ineligible 0" at bounding box center [489, 239] width 124 height 31
click at [44, 231] on div "Eligible Now 0" at bounding box center [66, 239] width 99 height 31
click at [91, 186] on span "Transfer to a Minimum Security Unit" at bounding box center [86, 188] width 126 height 12
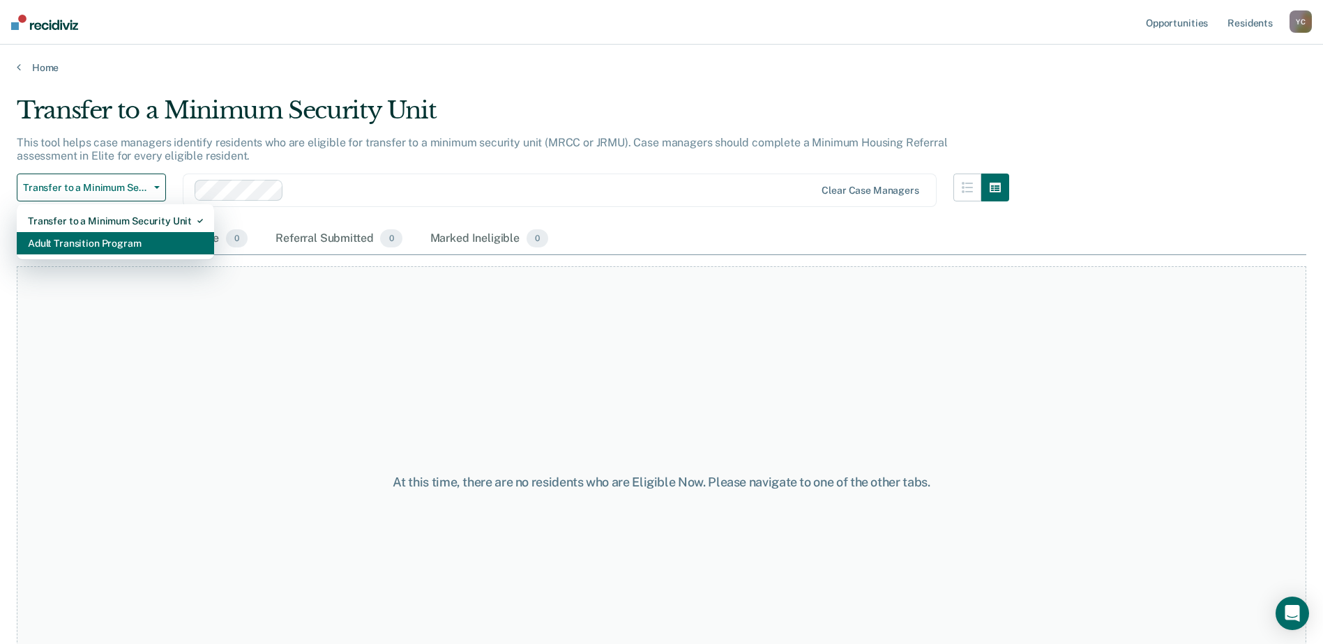
click at [103, 242] on div "Adult Transition Program" at bounding box center [115, 243] width 175 height 22
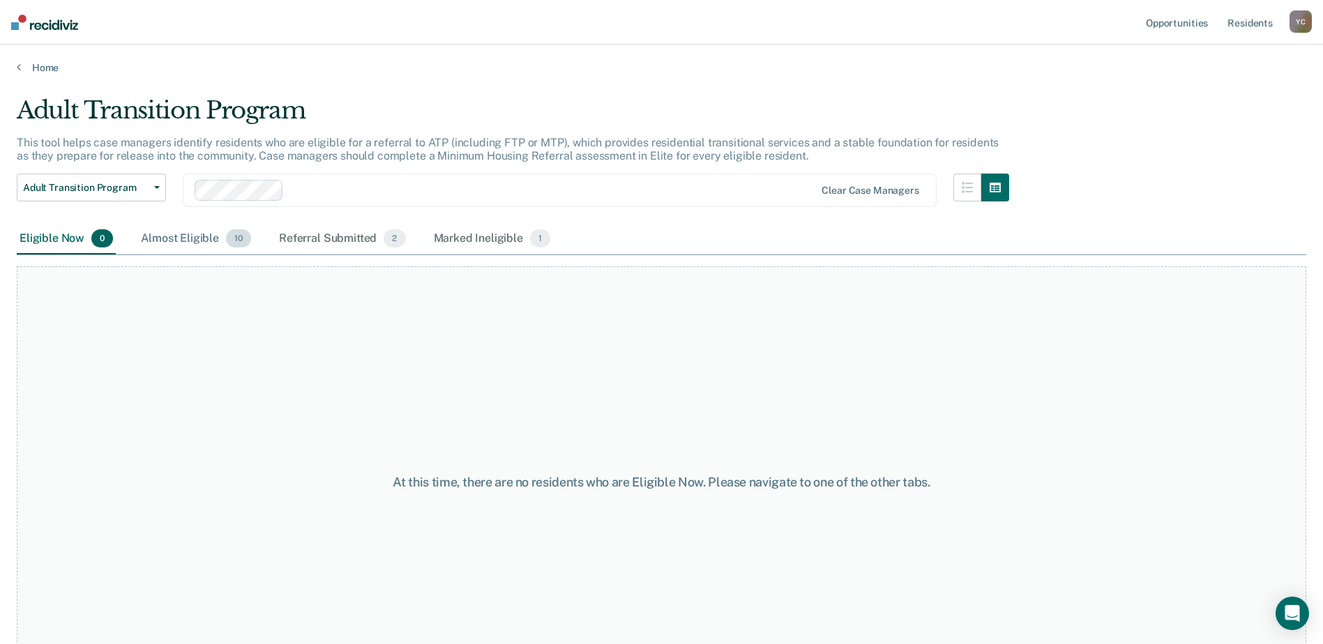
click at [172, 238] on div "Almost Eligible 10" at bounding box center [196, 239] width 116 height 31
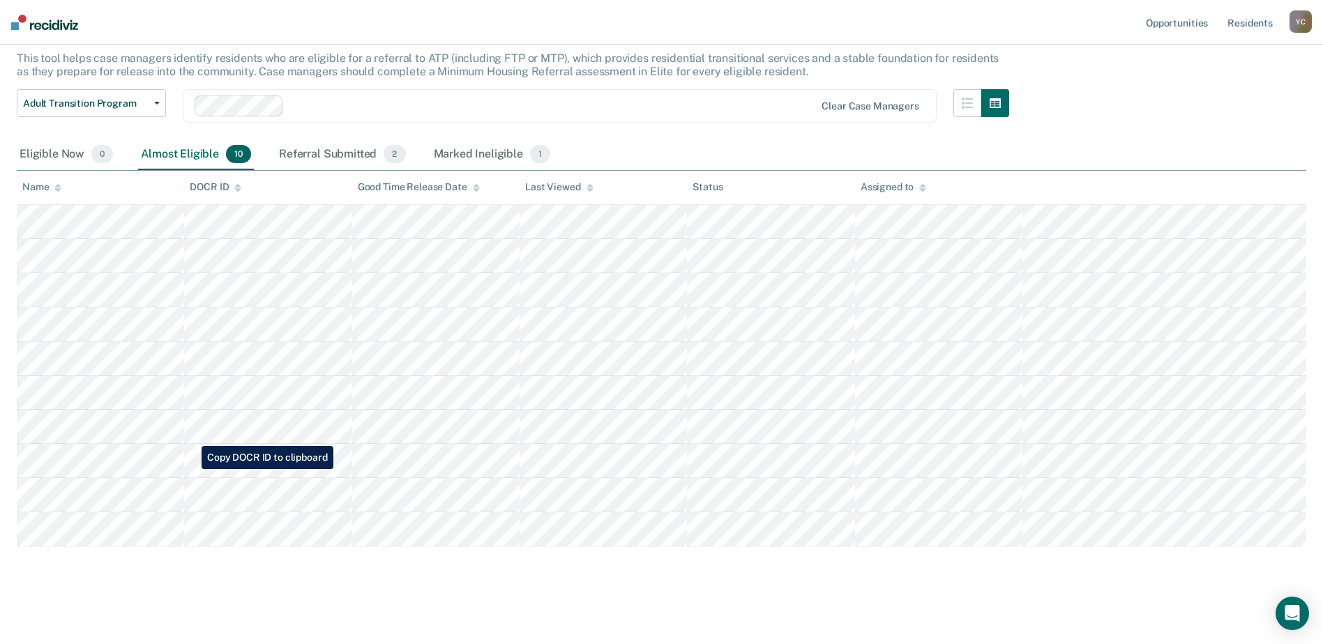
scroll to position [87, 0]
click at [479, 137] on div "Marked Ineligible 1" at bounding box center [492, 152] width 123 height 31
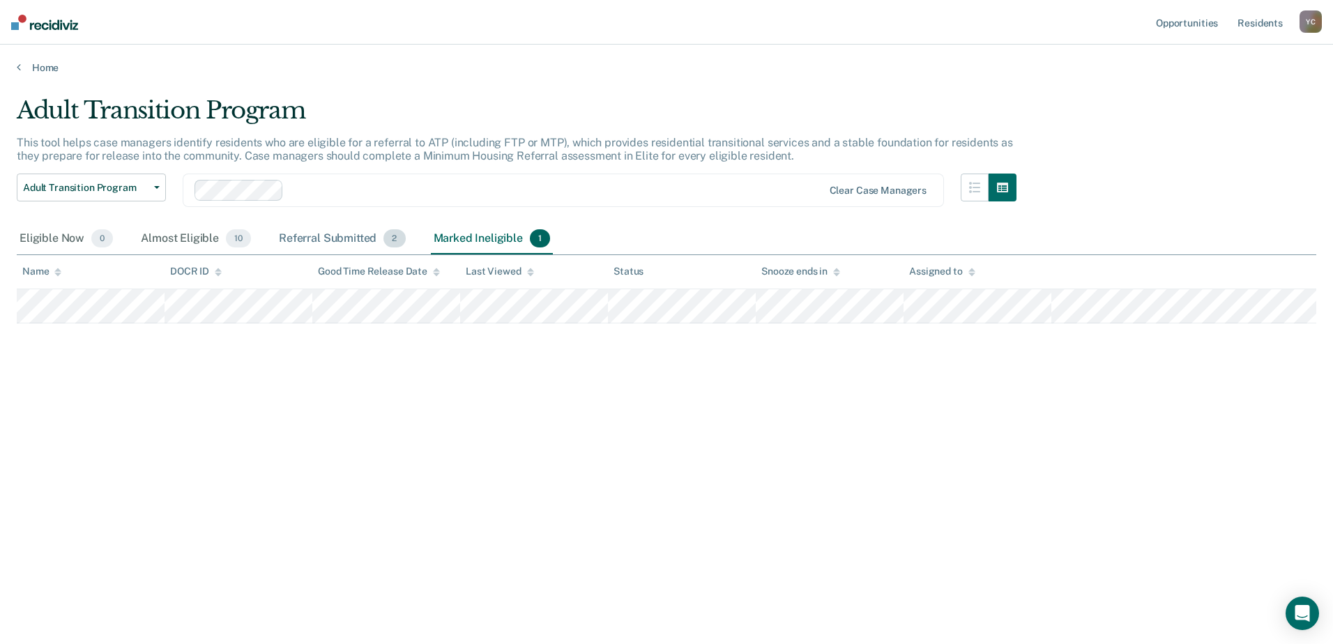
click at [323, 234] on div "Referral Submitted 2" at bounding box center [342, 239] width 132 height 31
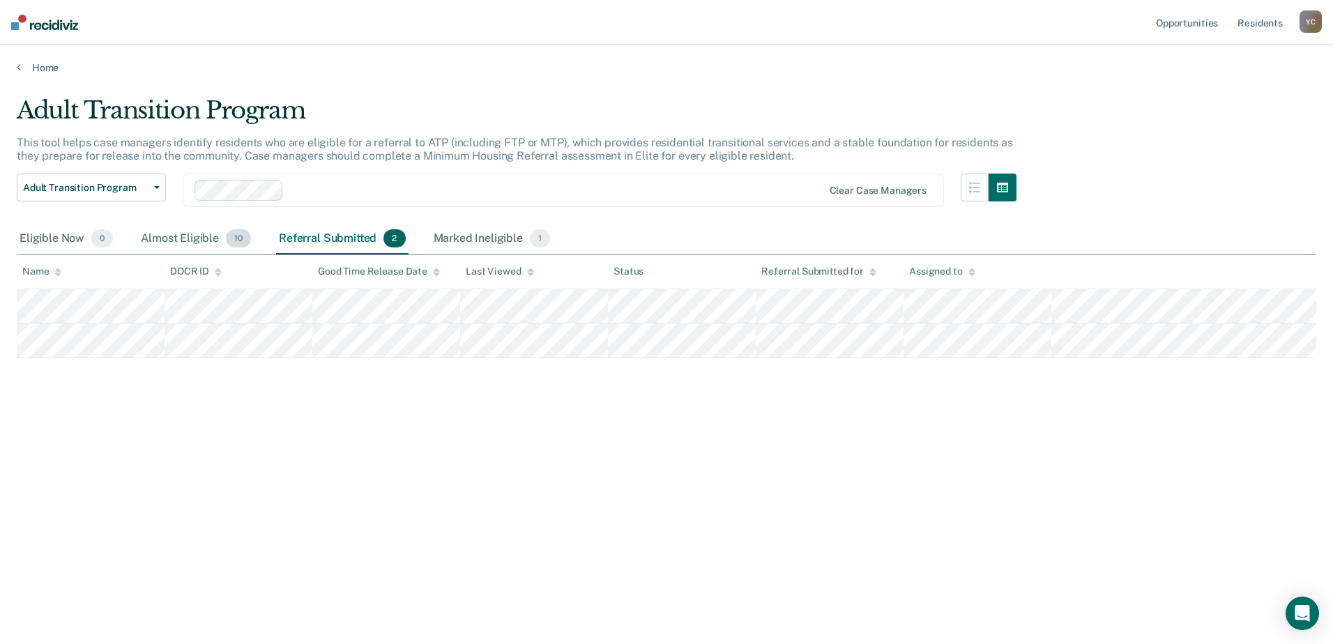
click at [204, 238] on div "Almost Eligible 10" at bounding box center [196, 239] width 116 height 31
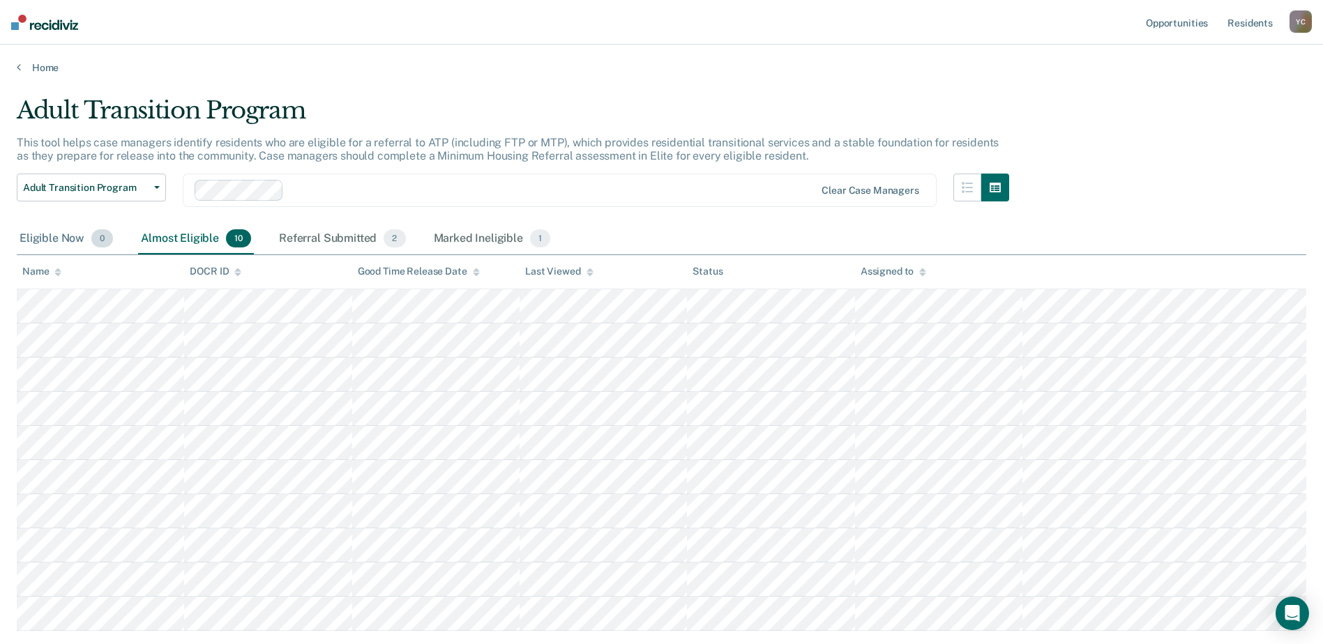
click at [67, 241] on div "Eligible Now 0" at bounding box center [66, 239] width 99 height 31
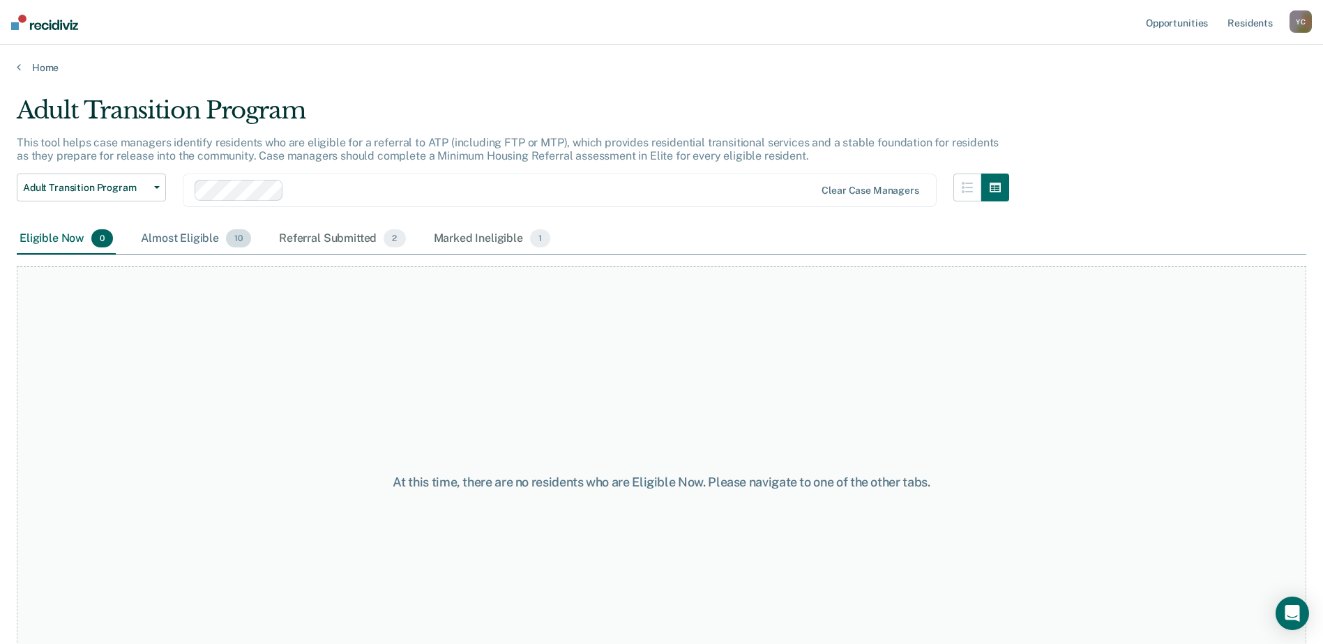
click at [173, 244] on div "Almost Eligible 10" at bounding box center [196, 239] width 116 height 31
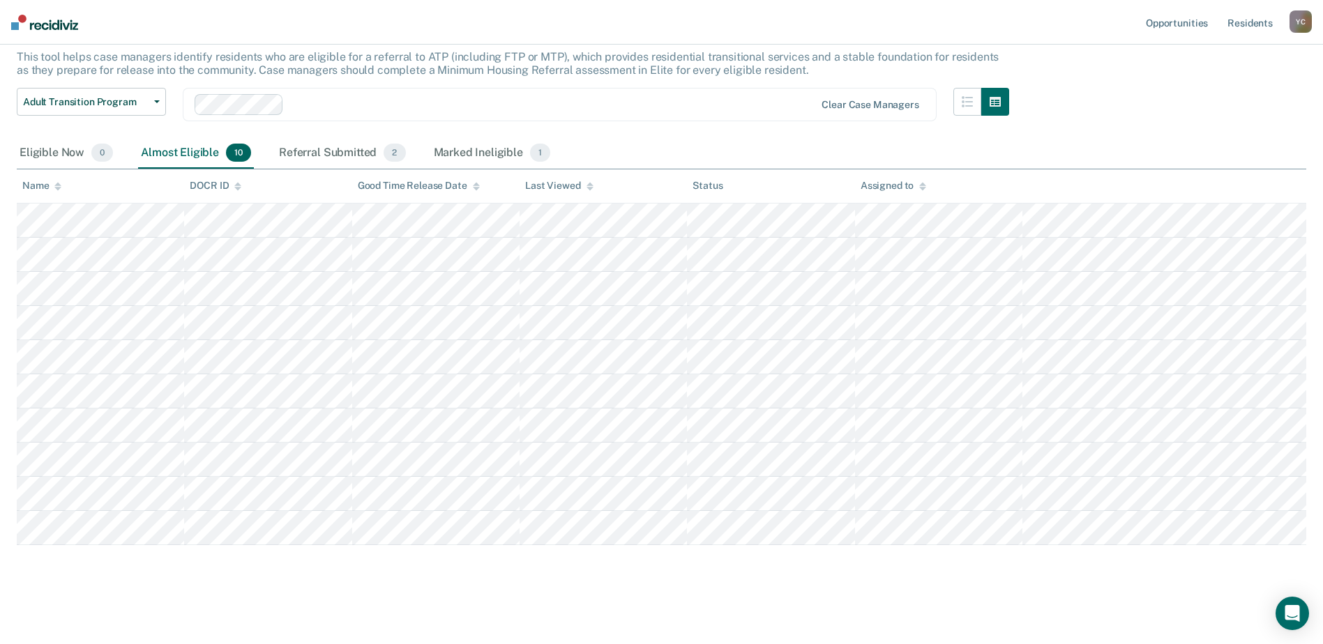
scroll to position [87, 0]
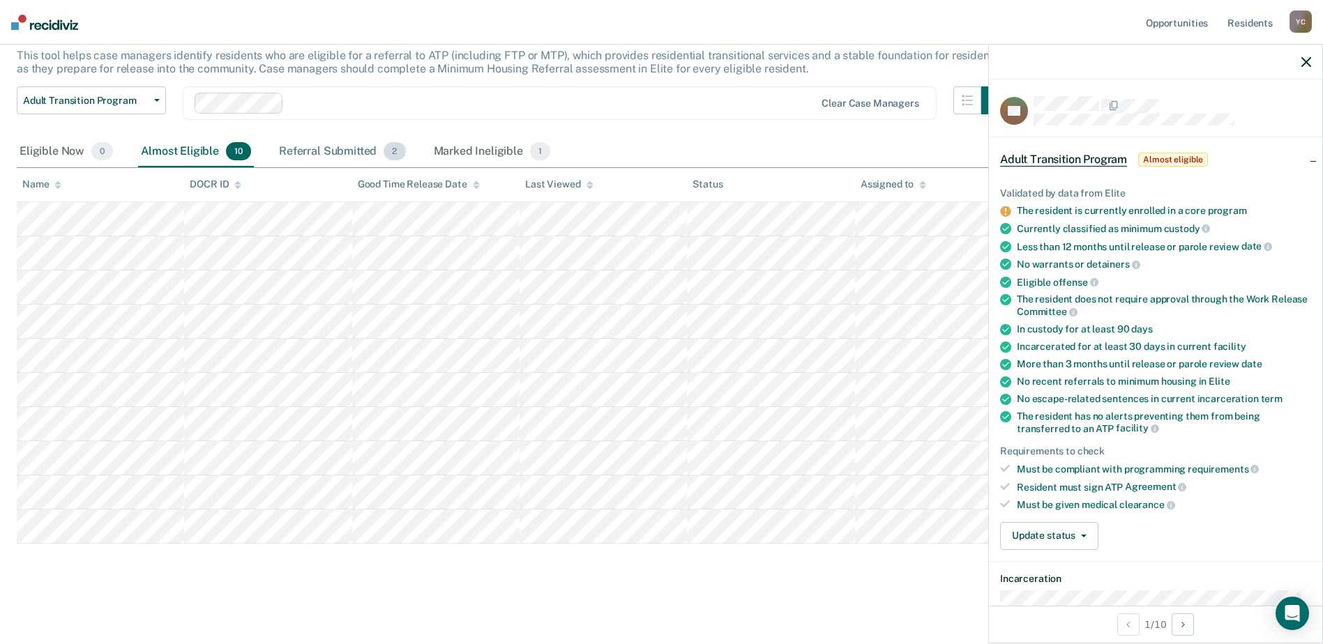
click at [305, 155] on div "Referral Submitted 2" at bounding box center [342, 152] width 132 height 31
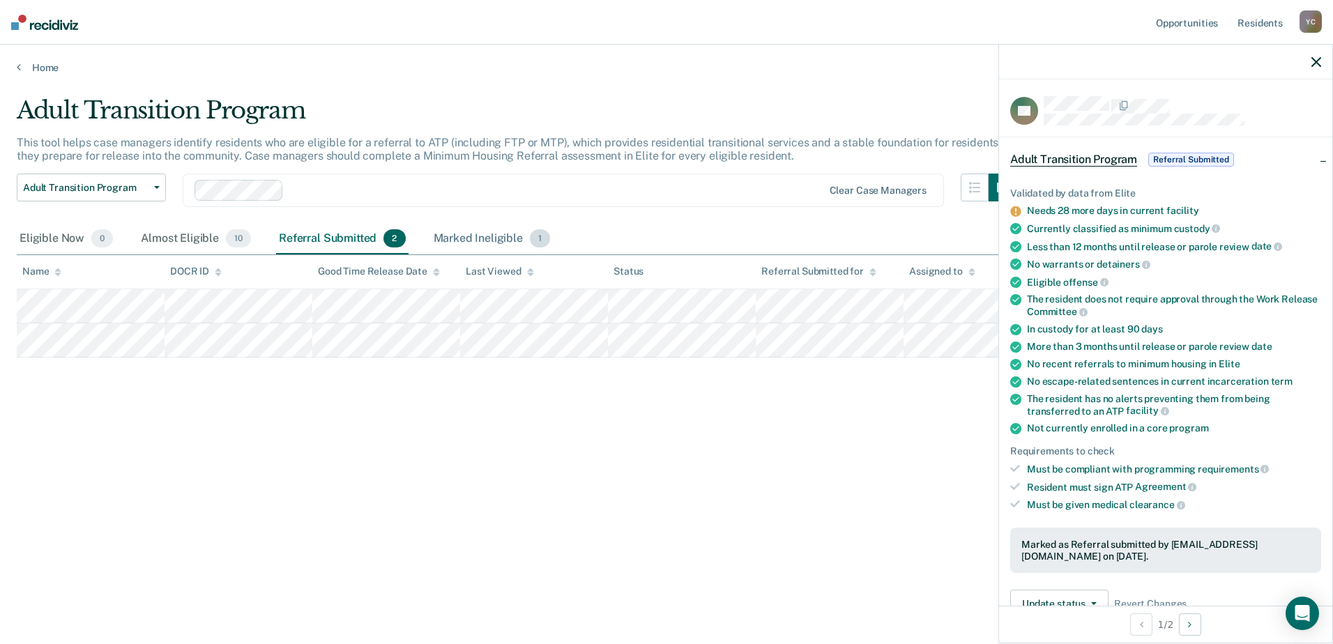
click at [441, 227] on div "Marked Ineligible 1" at bounding box center [492, 239] width 123 height 31
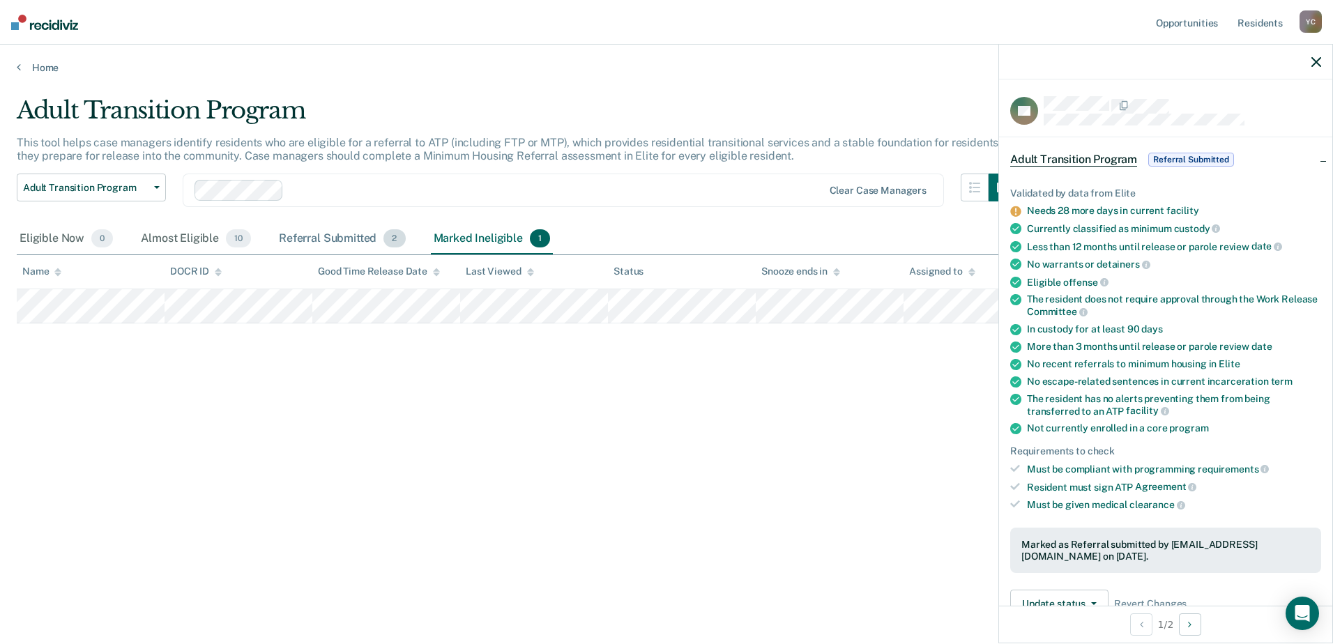
click at [290, 236] on div "Referral Submitted 2" at bounding box center [342, 239] width 132 height 31
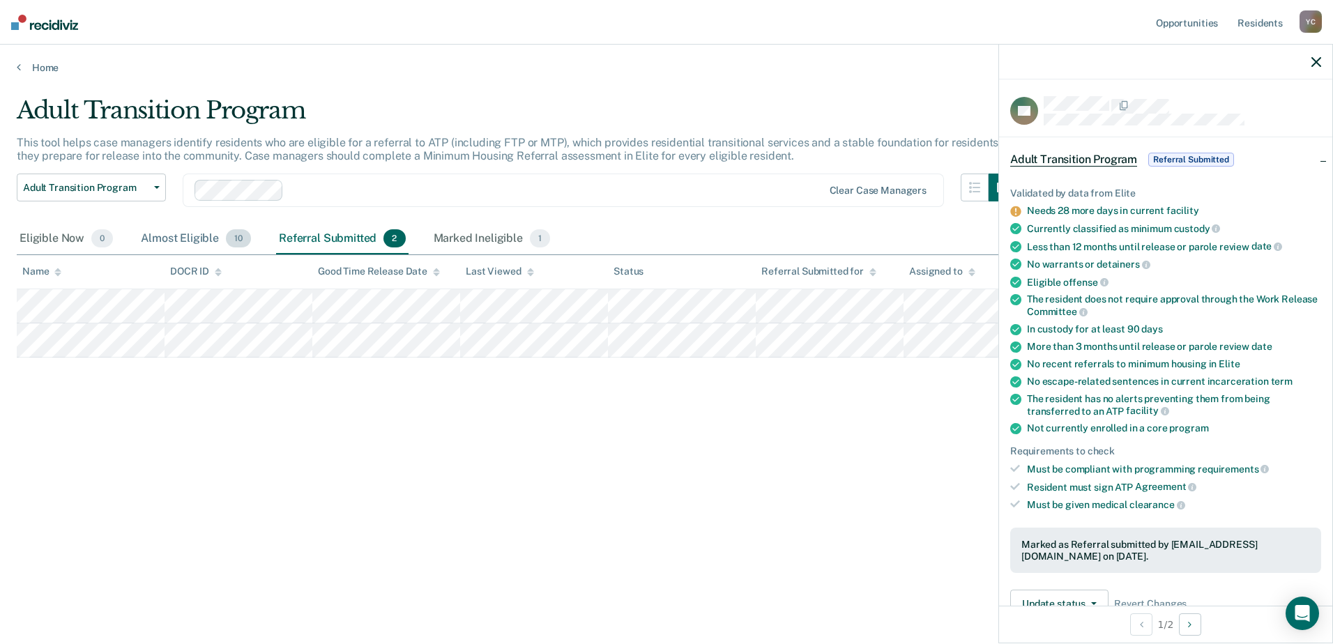
click at [172, 237] on div "Almost Eligible 10" at bounding box center [196, 239] width 116 height 31
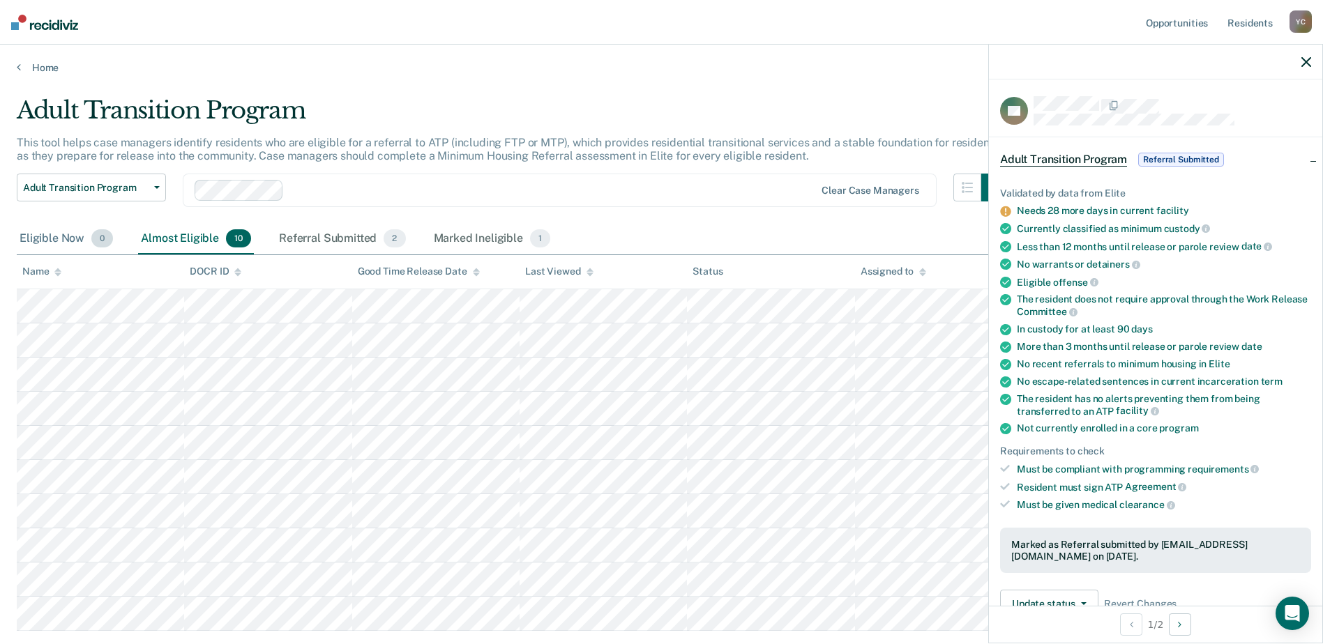
click at [43, 241] on div "Eligible Now 0" at bounding box center [66, 239] width 99 height 31
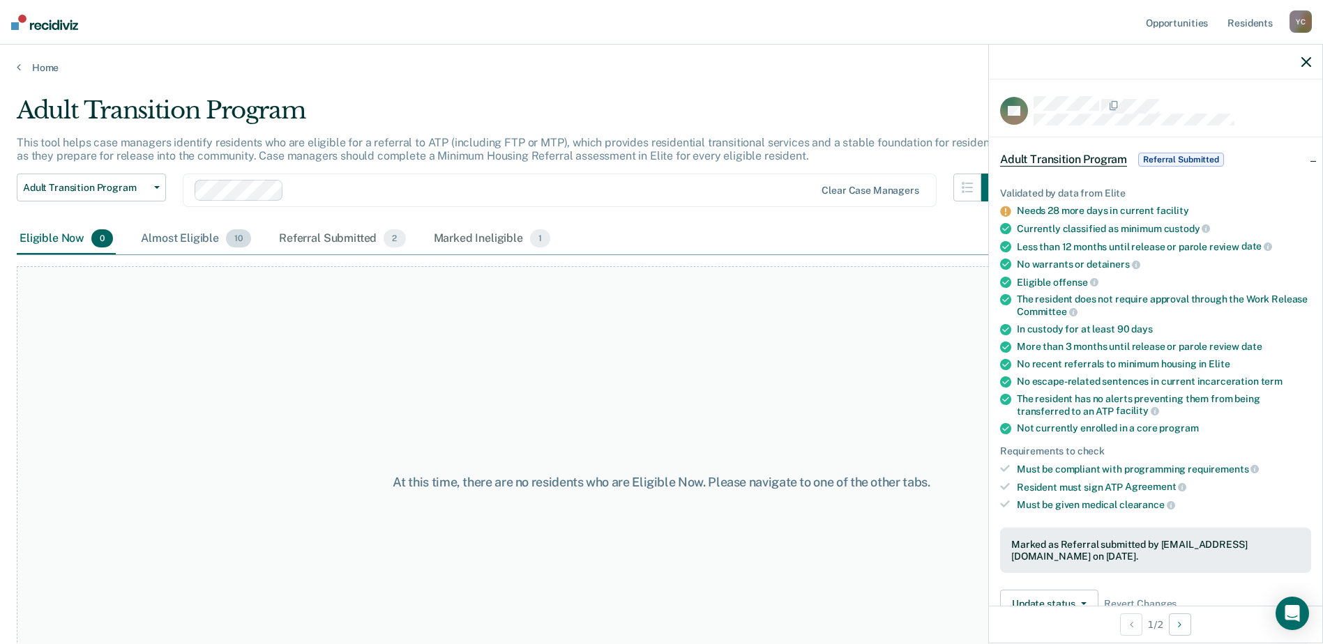
click at [181, 243] on div "Almost Eligible 10" at bounding box center [196, 239] width 116 height 31
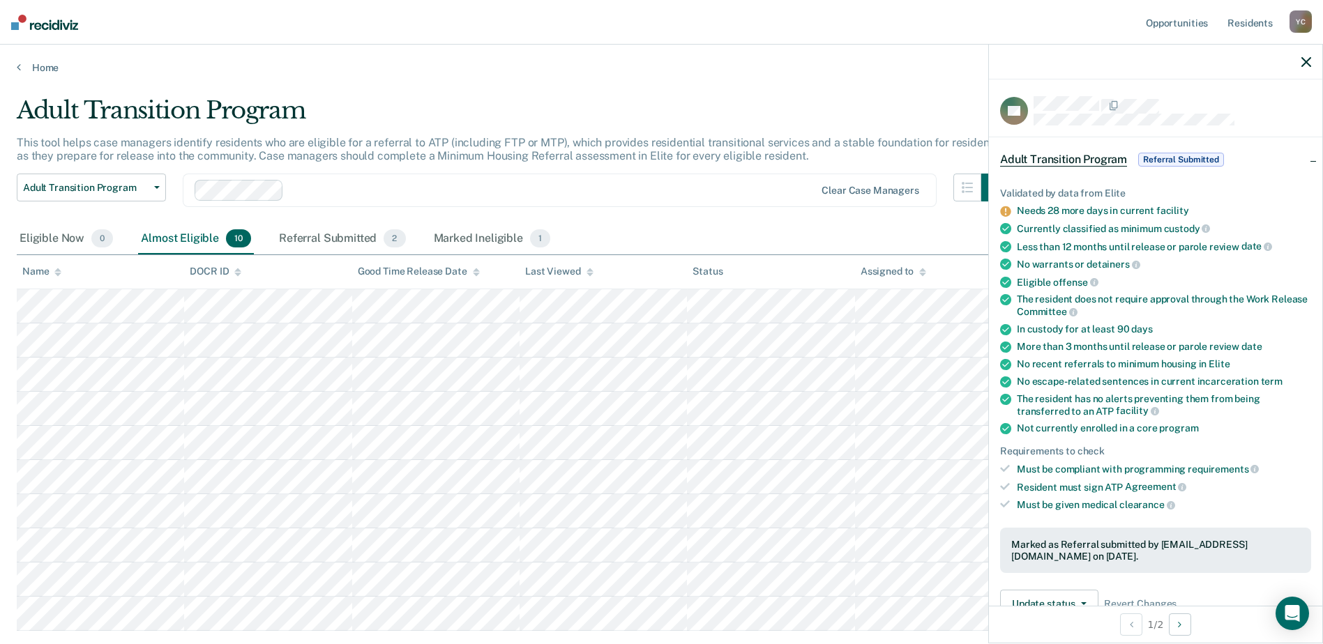
click at [1313, 52] on div at bounding box center [1155, 62] width 333 height 35
click at [1305, 62] on icon "button" at bounding box center [1306, 62] width 10 height 10
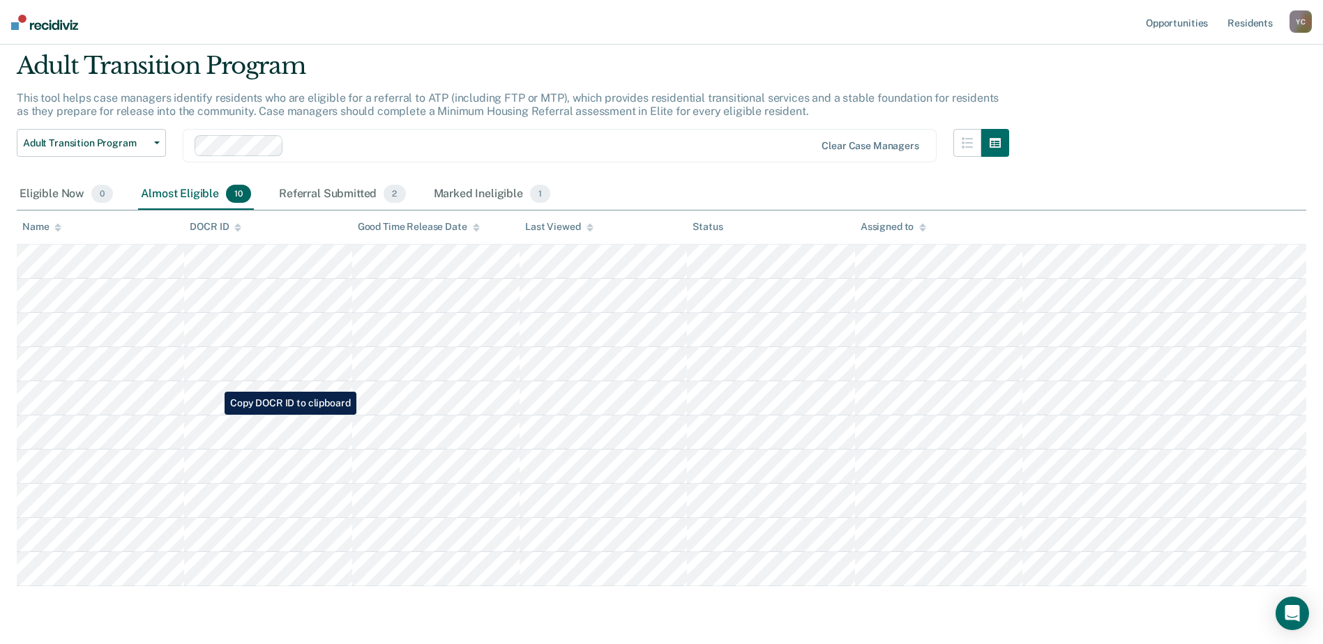
scroll to position [87, 0]
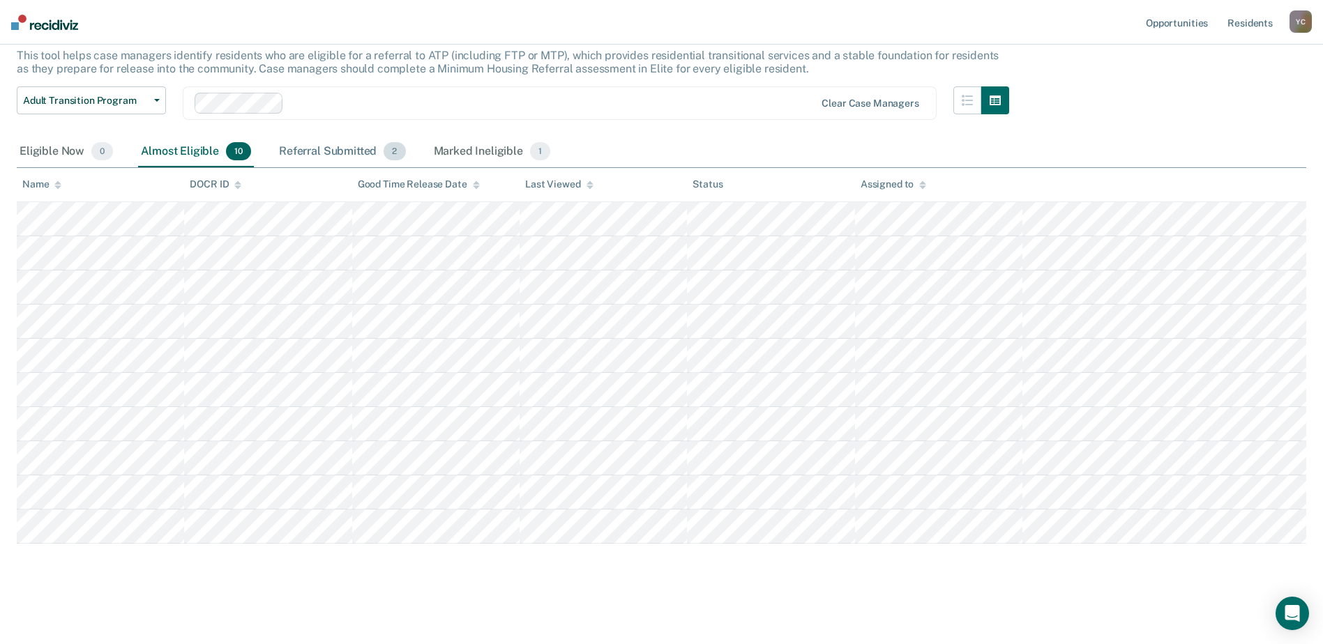
click at [300, 153] on div "Referral Submitted 2" at bounding box center [342, 152] width 132 height 31
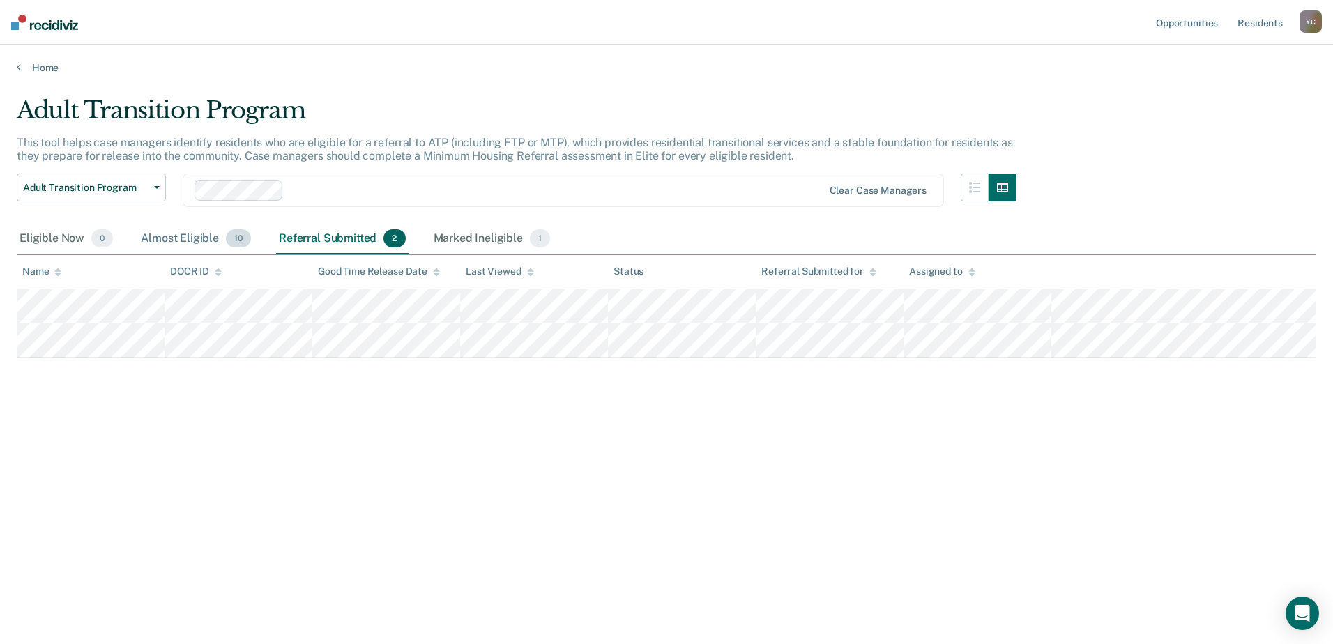
click at [176, 236] on div "Almost Eligible 10" at bounding box center [196, 239] width 116 height 31
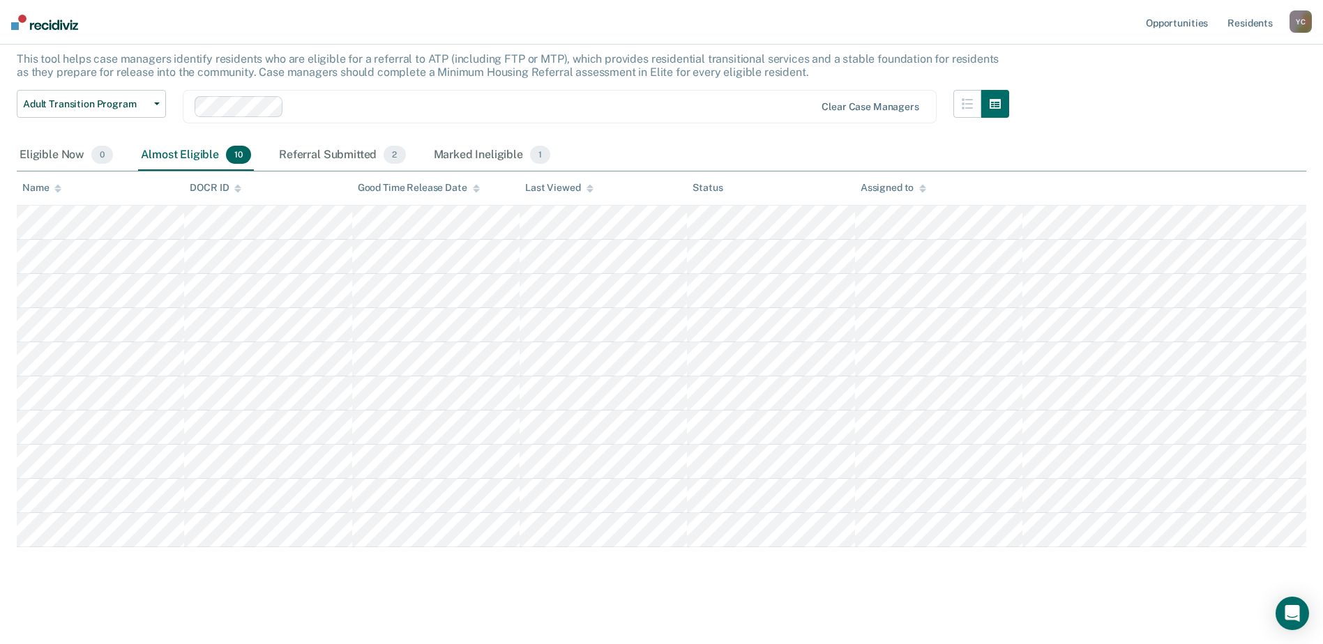
scroll to position [87, 0]
click at [329, 159] on div "Referral Submitted 2" at bounding box center [342, 152] width 132 height 31
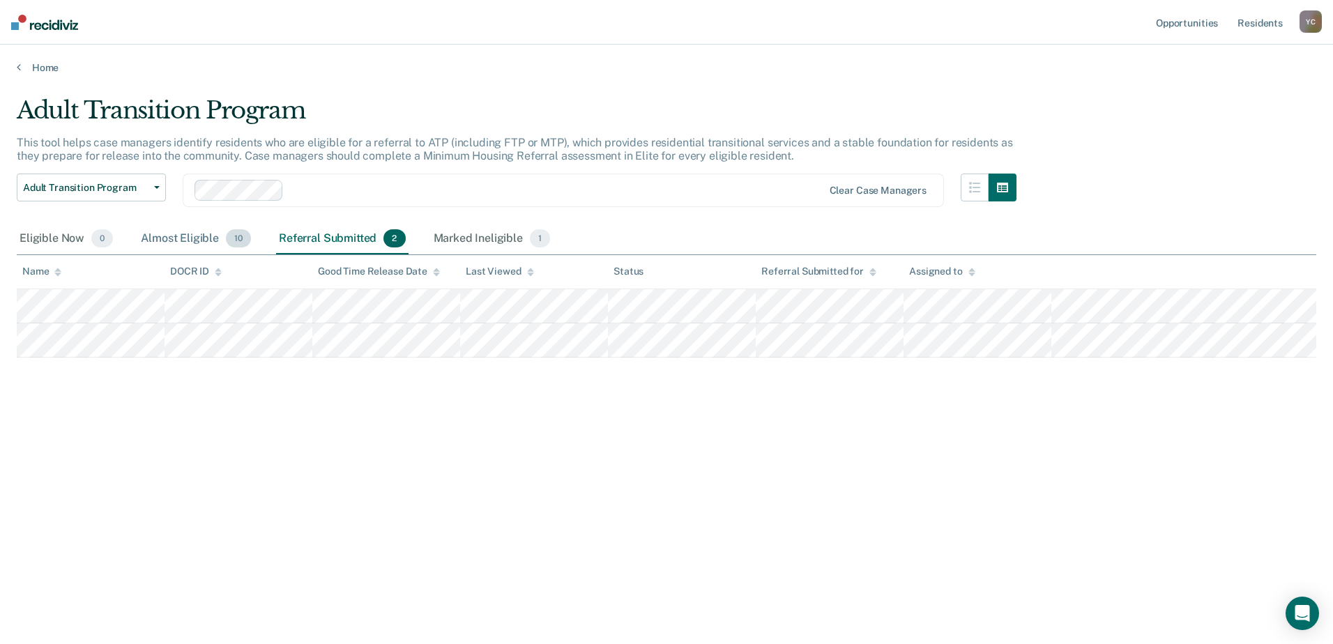
click at [213, 234] on div "Almost Eligible 10" at bounding box center [196, 239] width 116 height 31
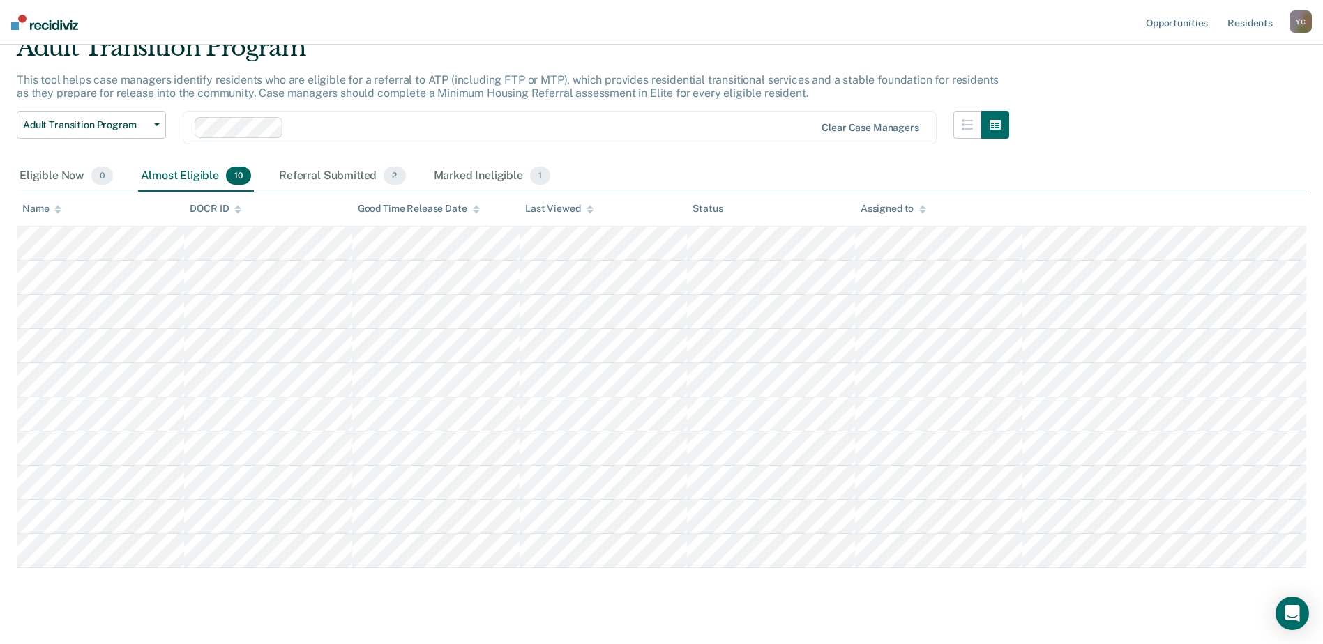
scroll to position [87, 0]
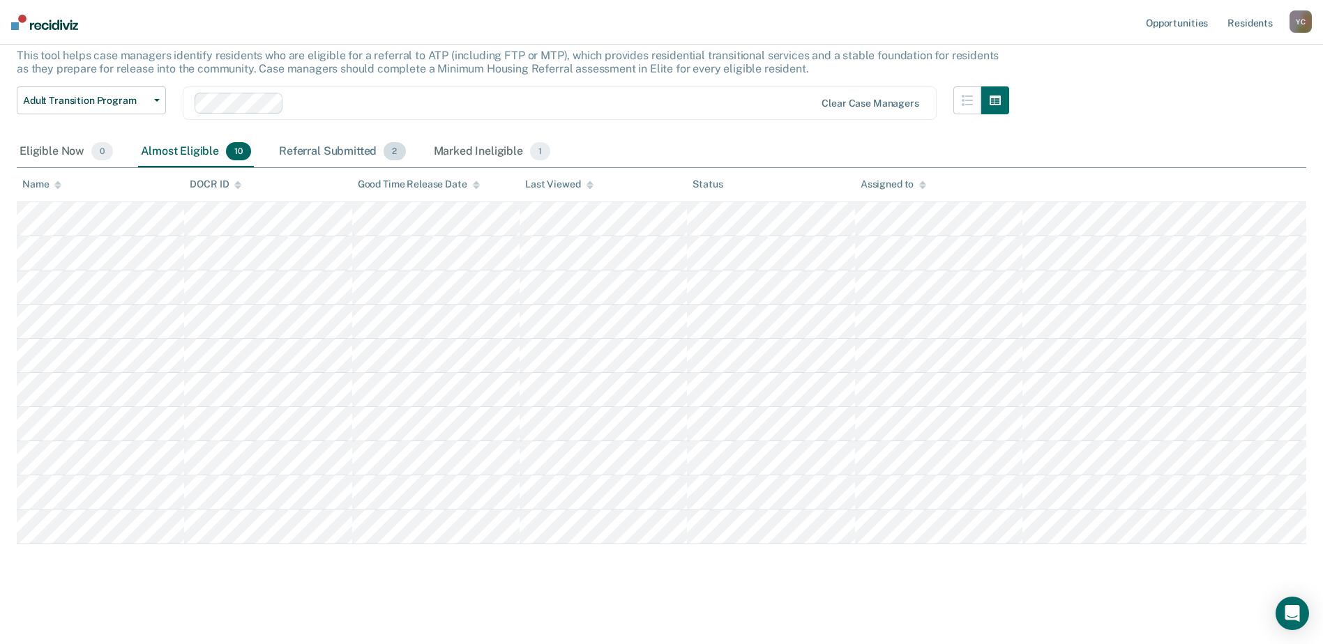
click at [317, 161] on div "Referral Submitted 2" at bounding box center [342, 152] width 132 height 31
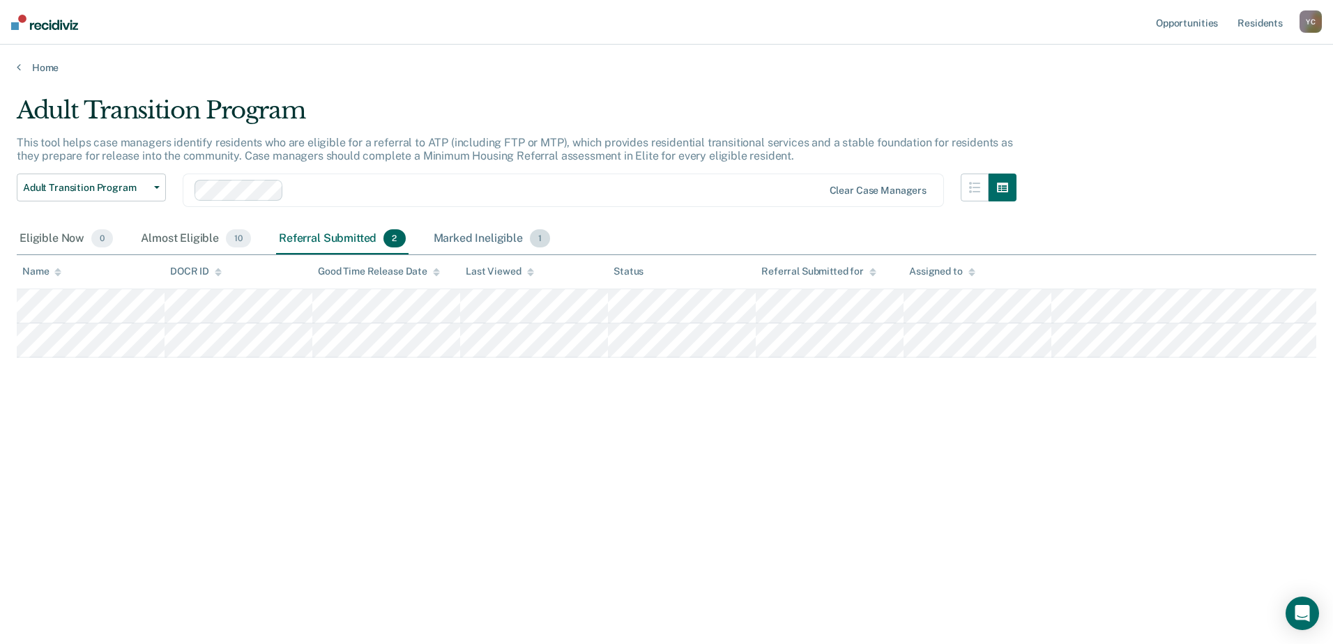
click at [466, 227] on div "Marked Ineligible 1" at bounding box center [492, 239] width 123 height 31
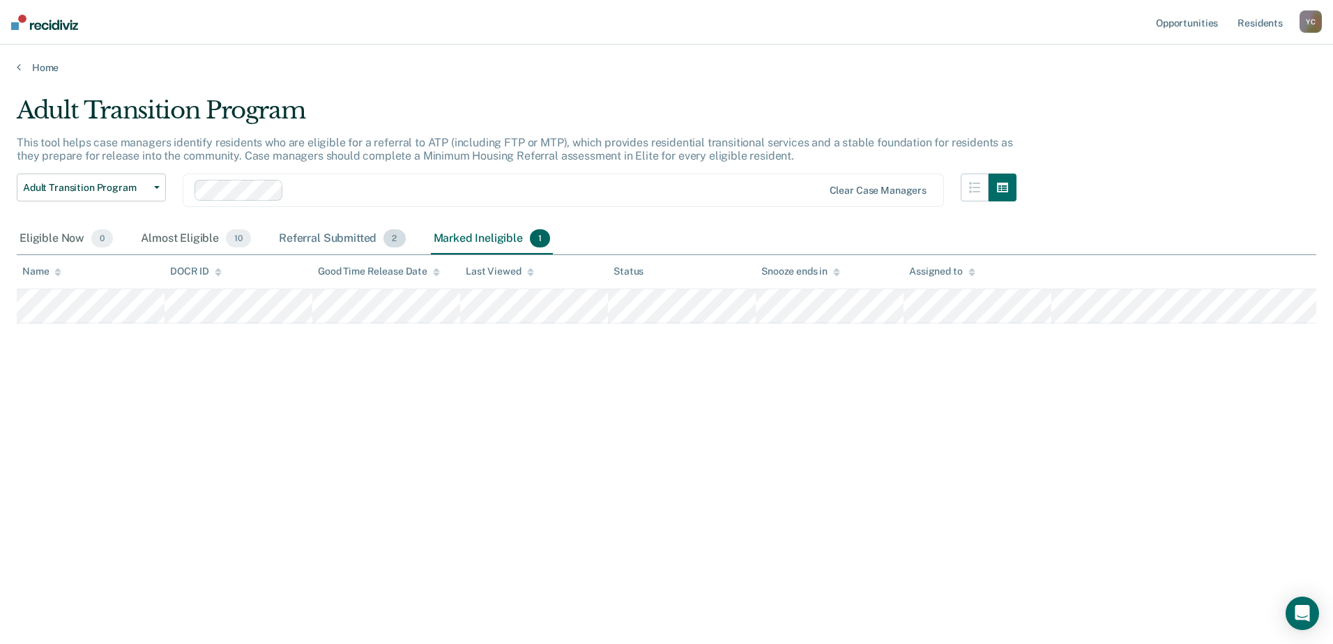
click at [321, 245] on div "Referral Submitted 2" at bounding box center [342, 239] width 132 height 31
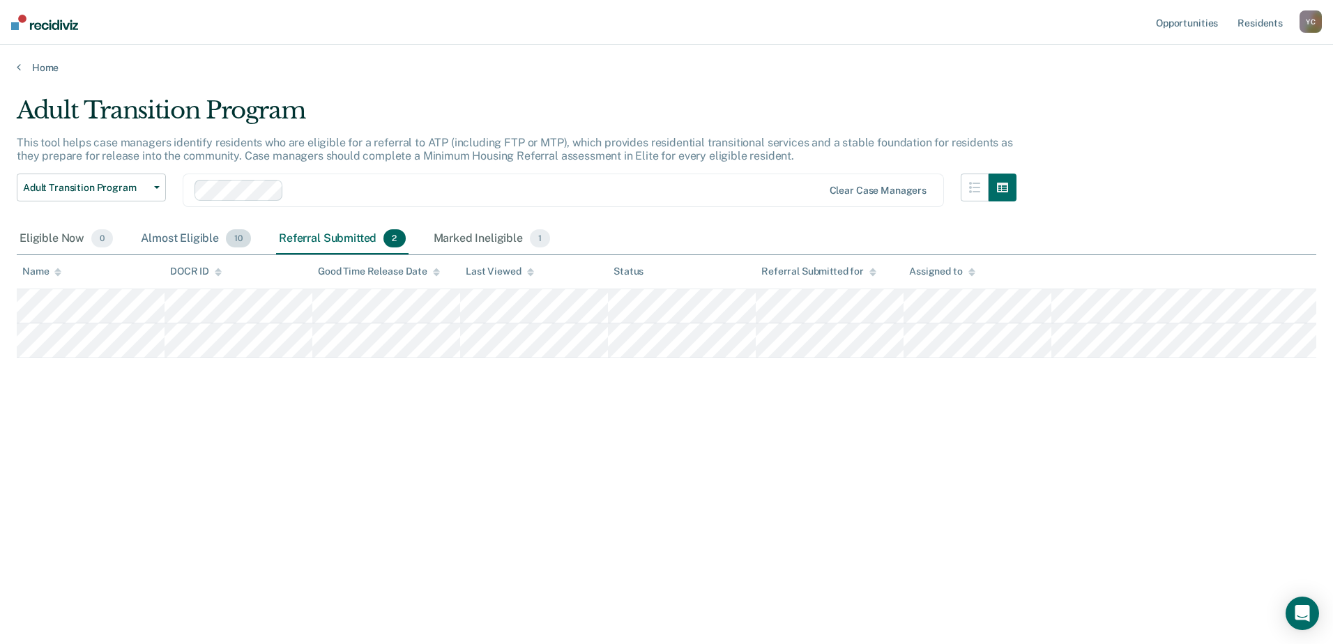
click at [182, 243] on div "Almost Eligible 10" at bounding box center [196, 239] width 116 height 31
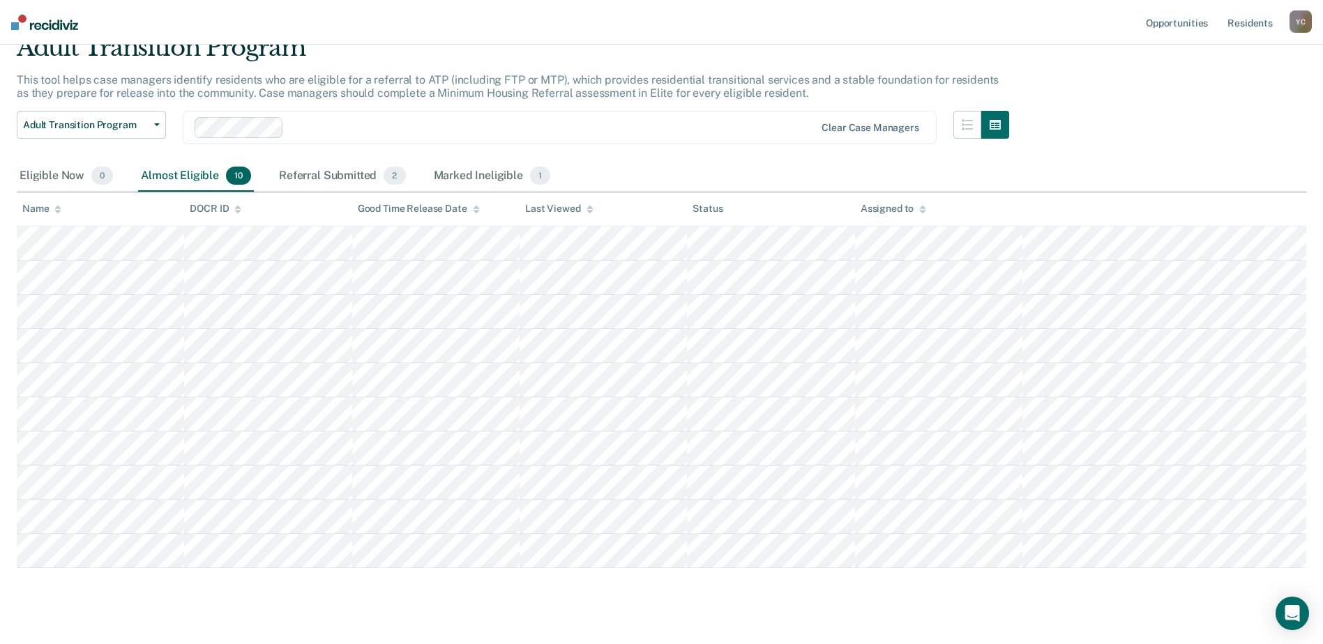
scroll to position [87, 0]
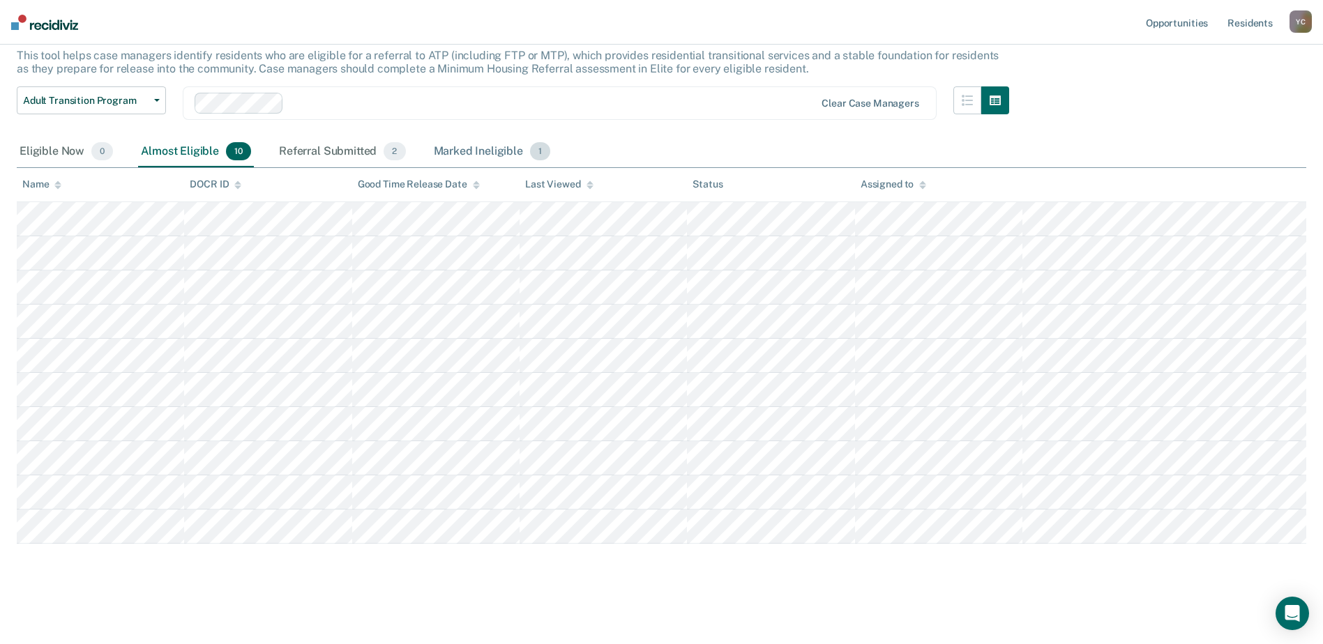
click at [482, 160] on div "Marked Ineligible 1" at bounding box center [492, 152] width 123 height 31
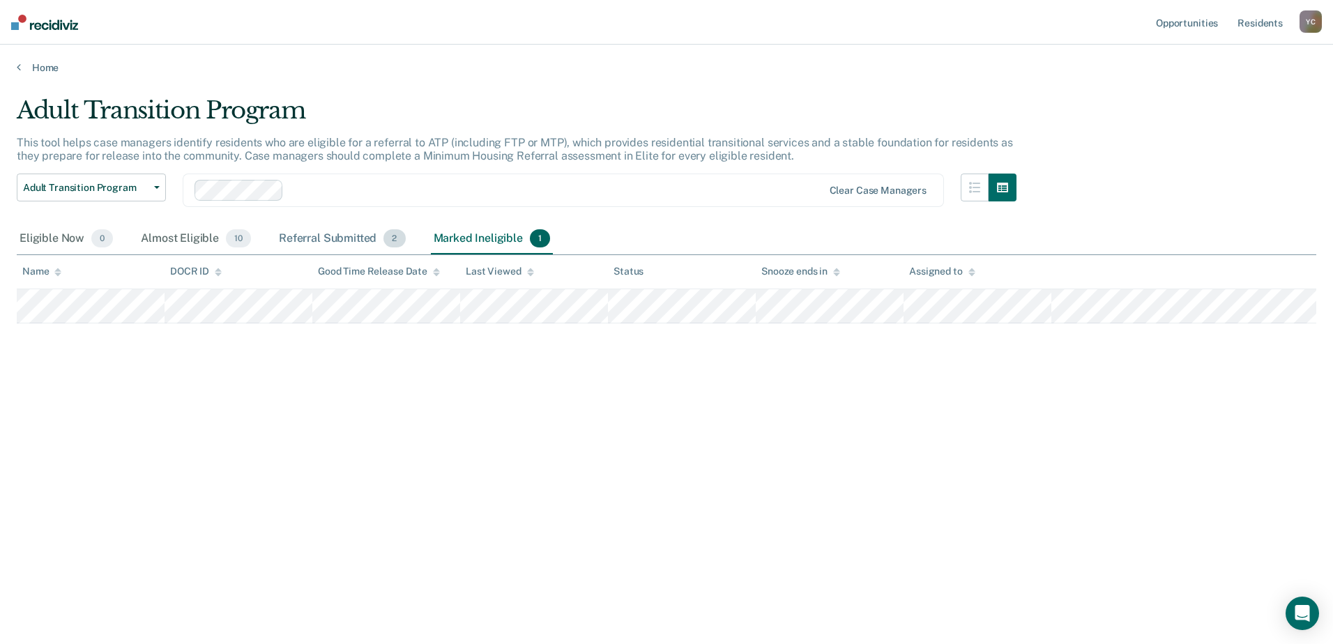
click at [319, 237] on div "Referral Submitted 2" at bounding box center [342, 239] width 132 height 31
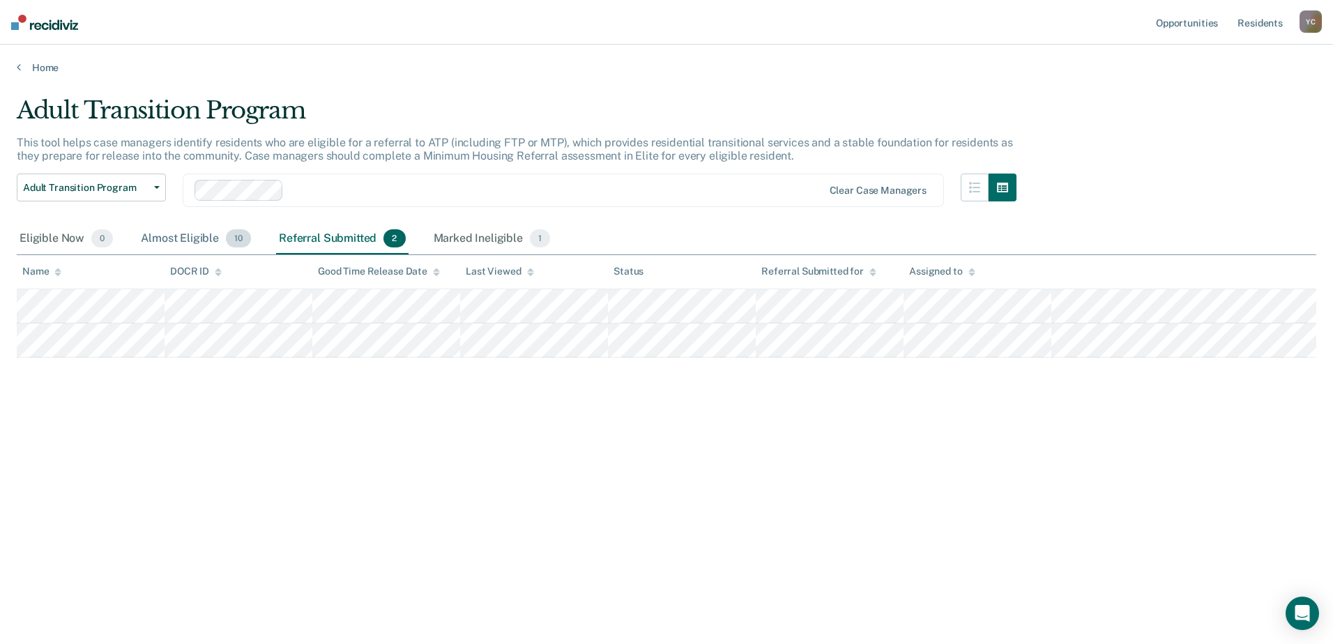
click at [165, 234] on div "Almost Eligible 10" at bounding box center [196, 239] width 116 height 31
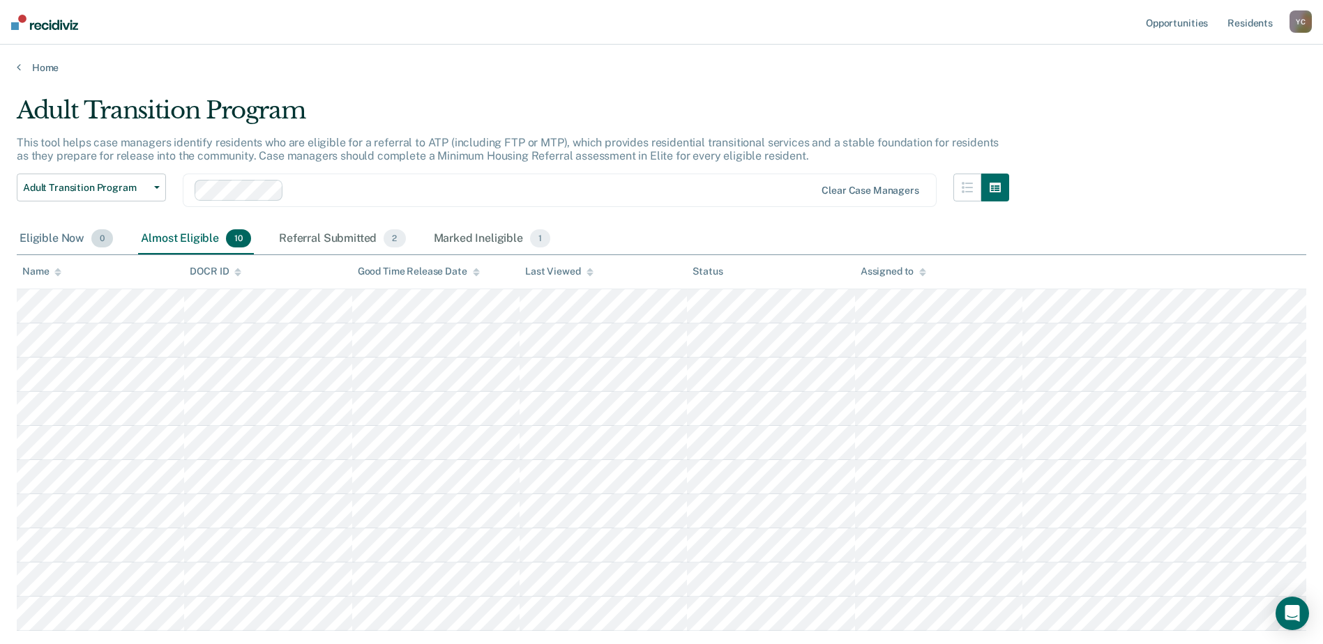
click at [64, 237] on div "Eligible Now 0" at bounding box center [66, 239] width 99 height 31
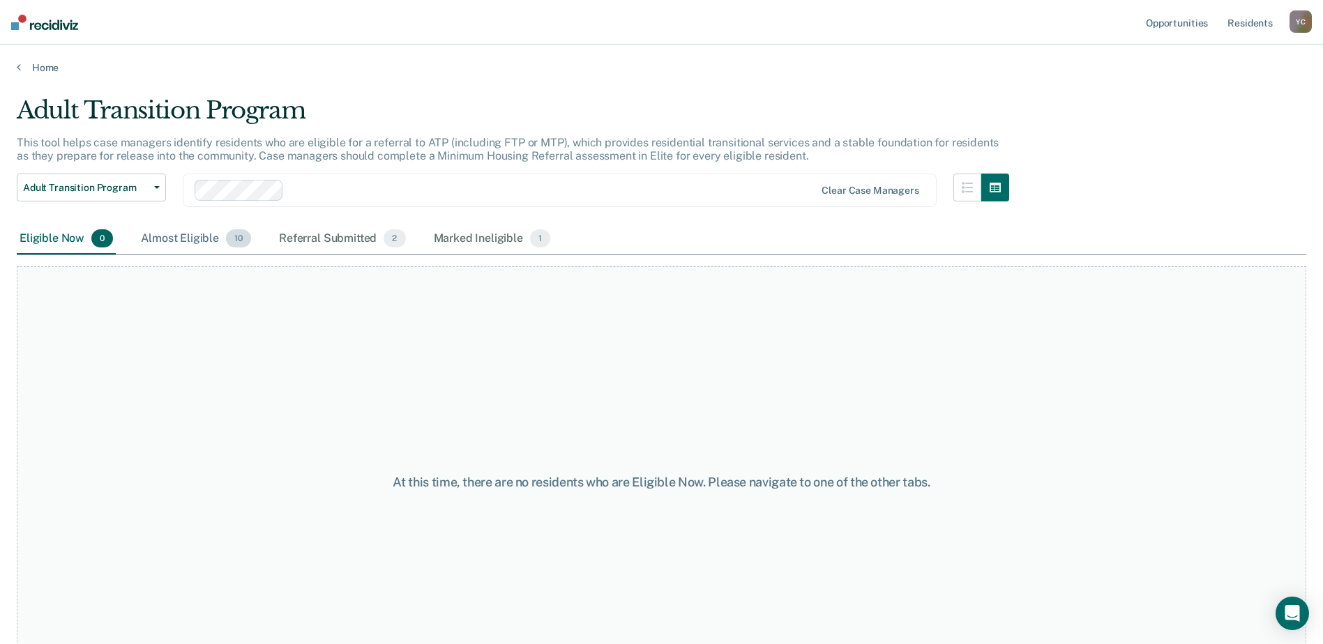
click at [166, 239] on div "Almost Eligible 10" at bounding box center [196, 239] width 116 height 31
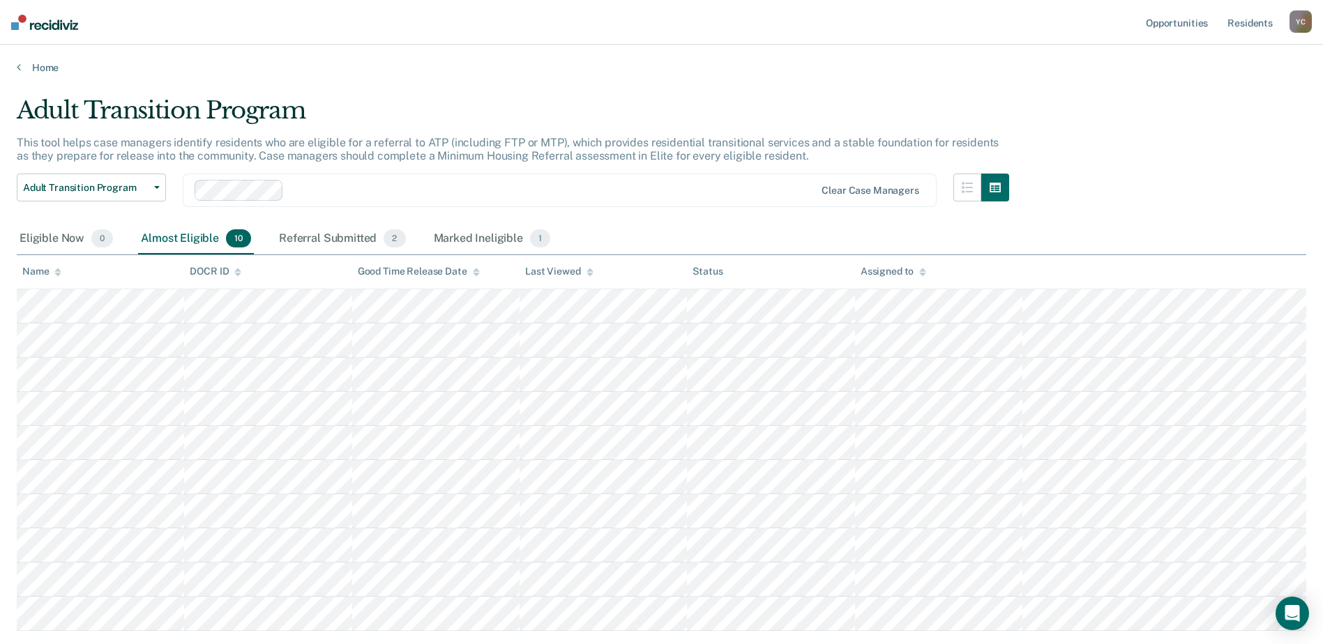
click at [1026, 39] on nav "Opportunities Resident s Yunck, Travis C. Y C Profile How it works Log Out" at bounding box center [661, 22] width 1323 height 45
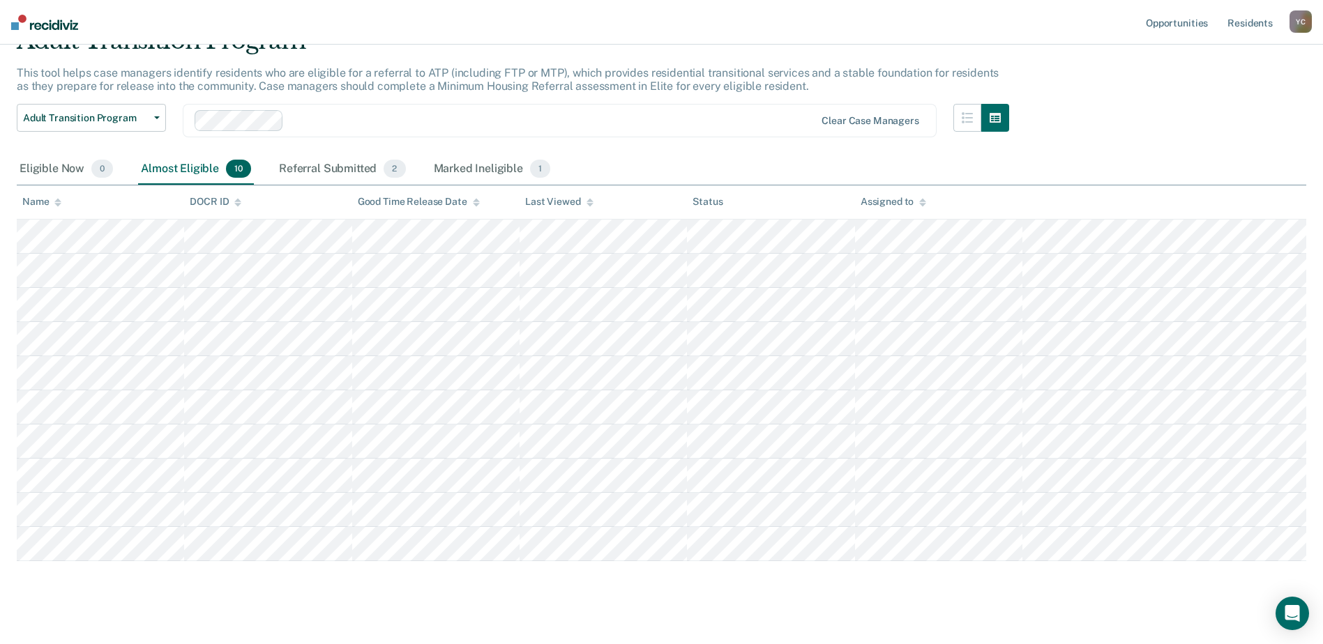
scroll to position [87, 0]
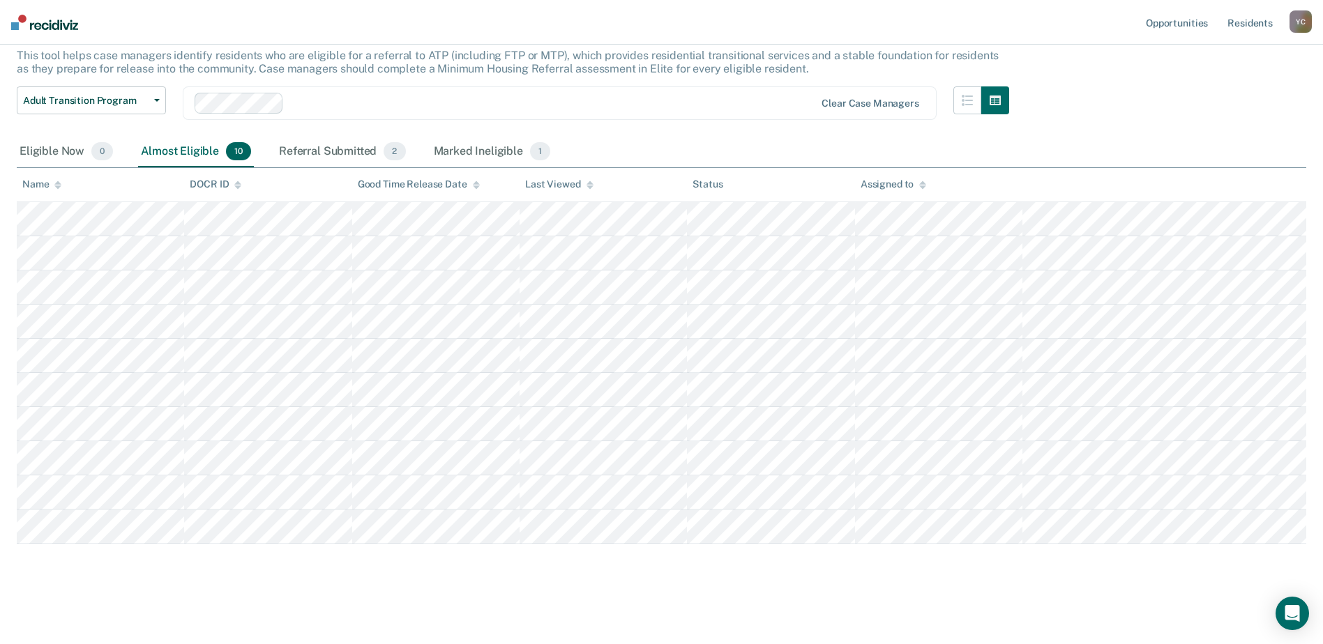
click at [340, 600] on main "Adult Transition Program This tool helps case managers identify residents who a…" at bounding box center [661, 313] width 1323 height 653
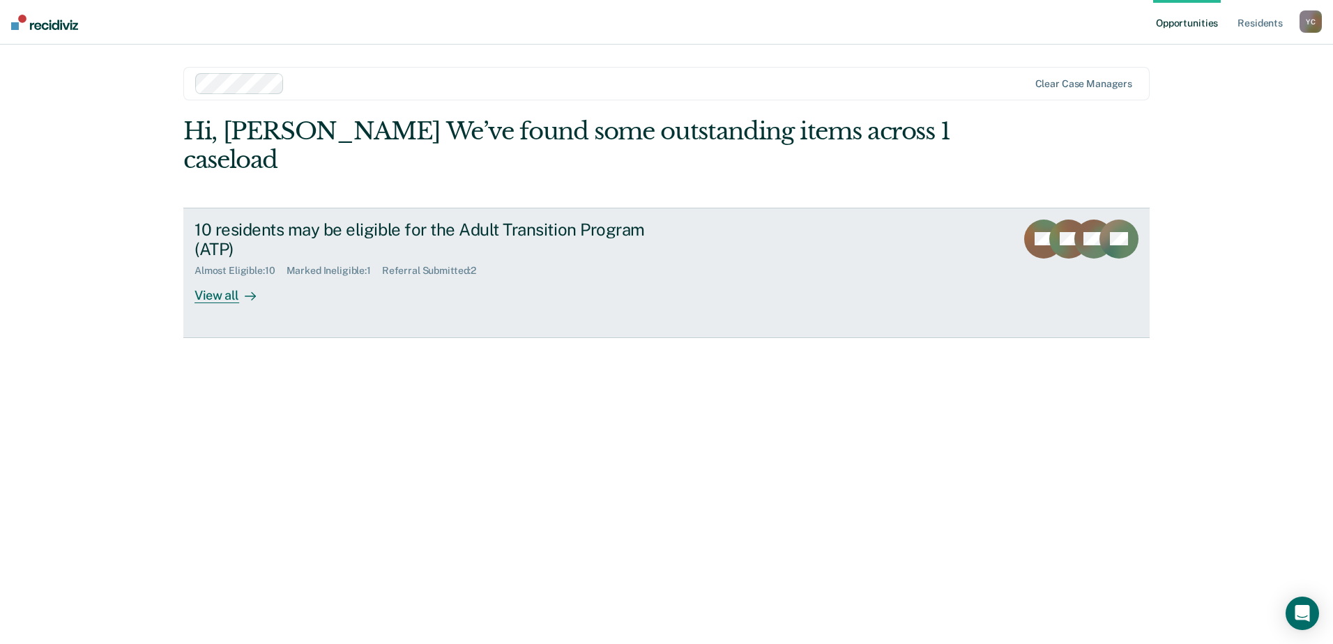
click at [221, 277] on div "View all" at bounding box center [234, 290] width 78 height 27
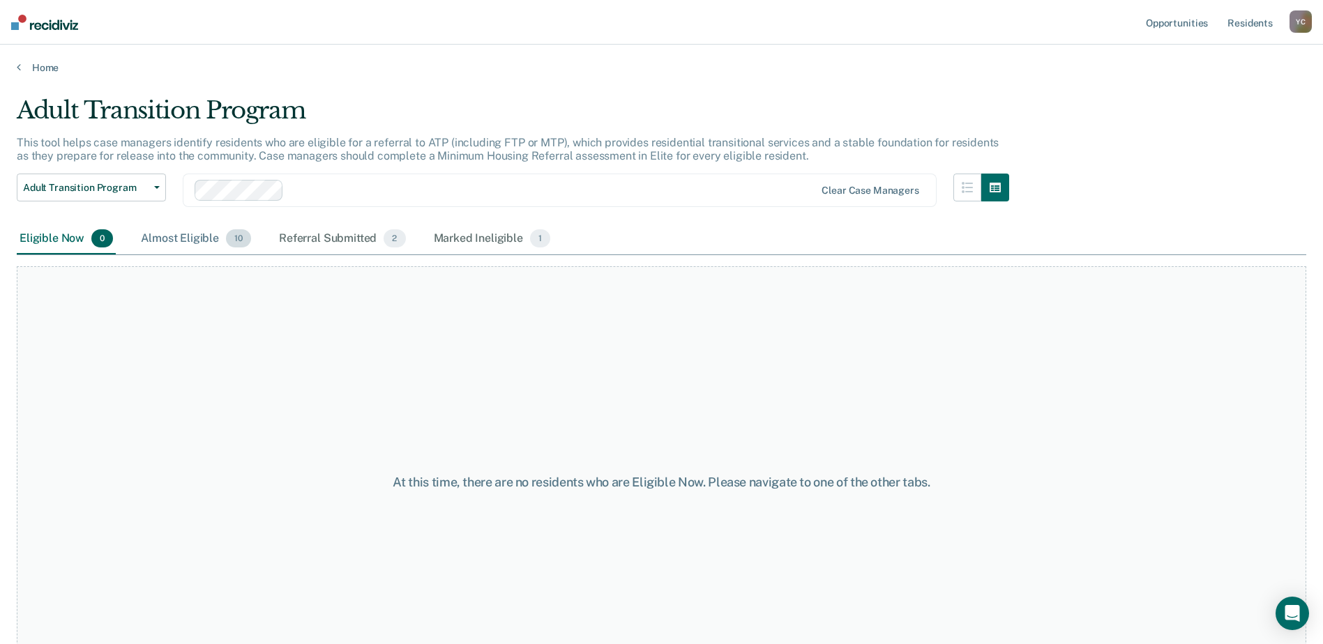
click at [155, 238] on div "Almost Eligible 10" at bounding box center [196, 239] width 116 height 31
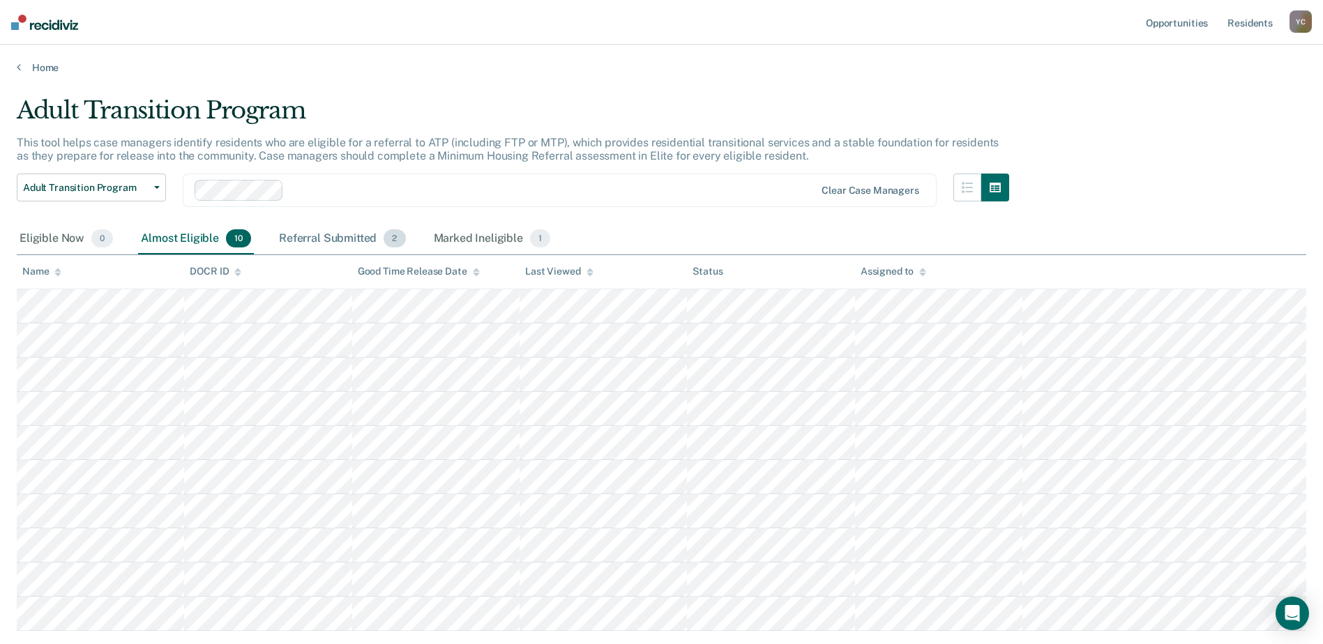
click at [314, 238] on div "Referral Submitted 2" at bounding box center [342, 239] width 132 height 31
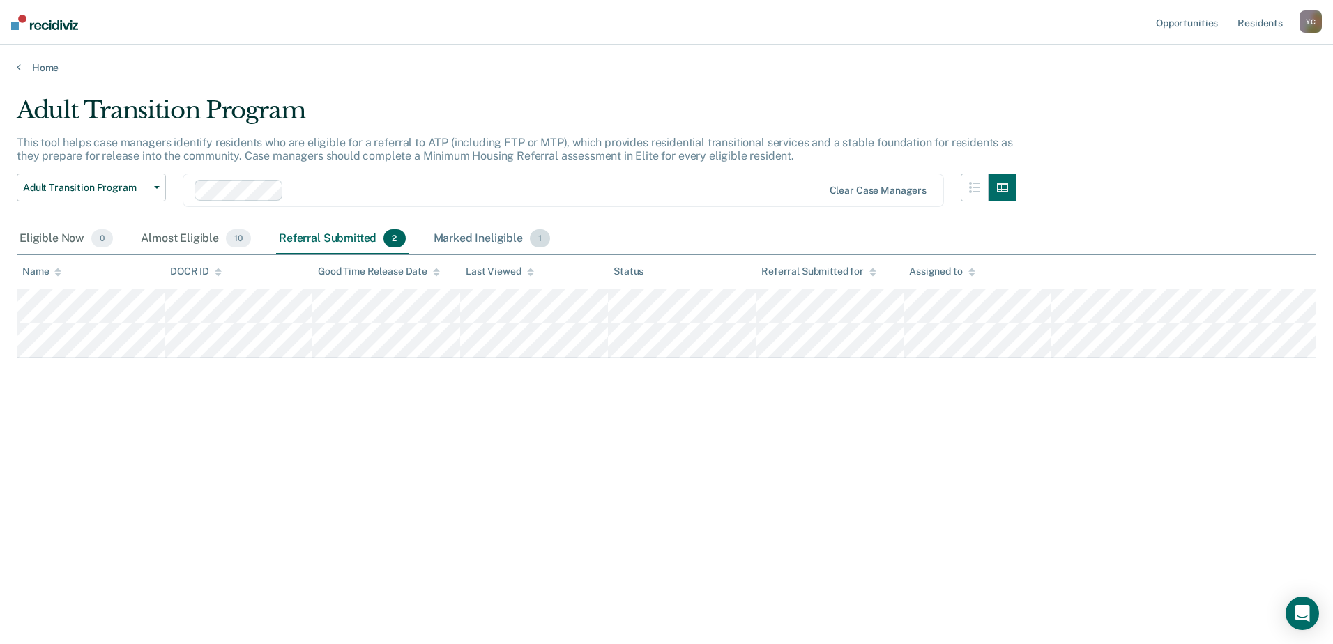
click at [464, 237] on div "Marked Ineligible 1" at bounding box center [492, 239] width 123 height 31
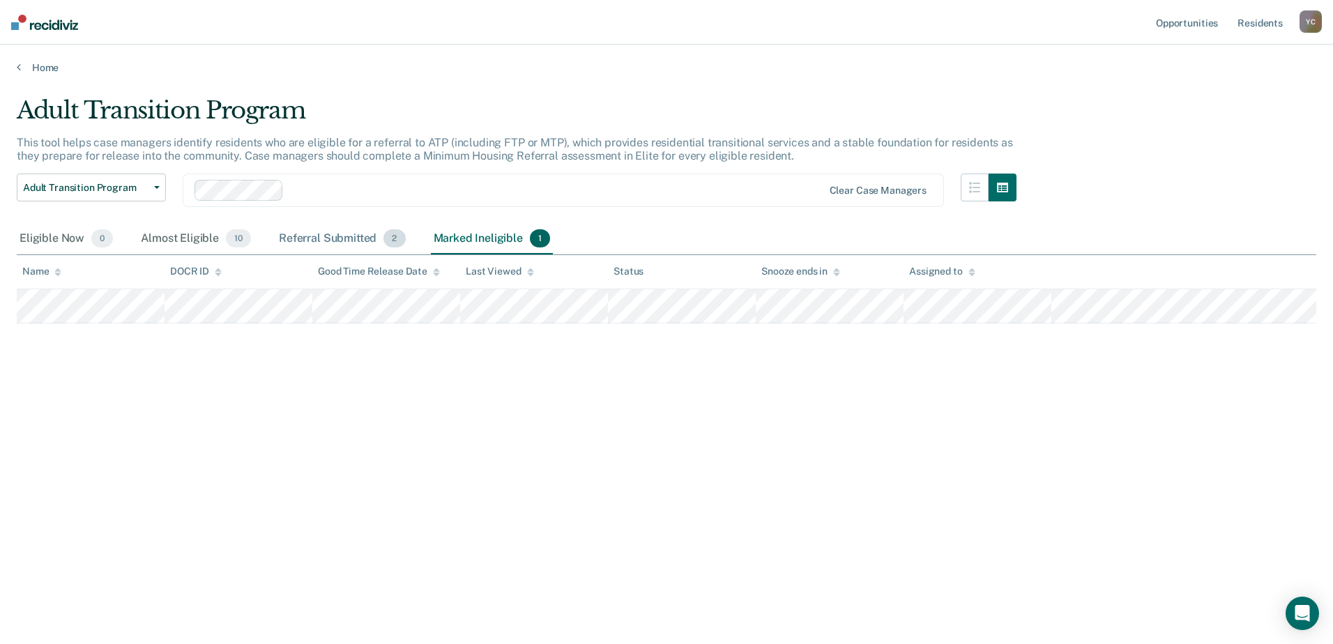
click at [342, 234] on div "Referral Submitted 2" at bounding box center [342, 239] width 132 height 31
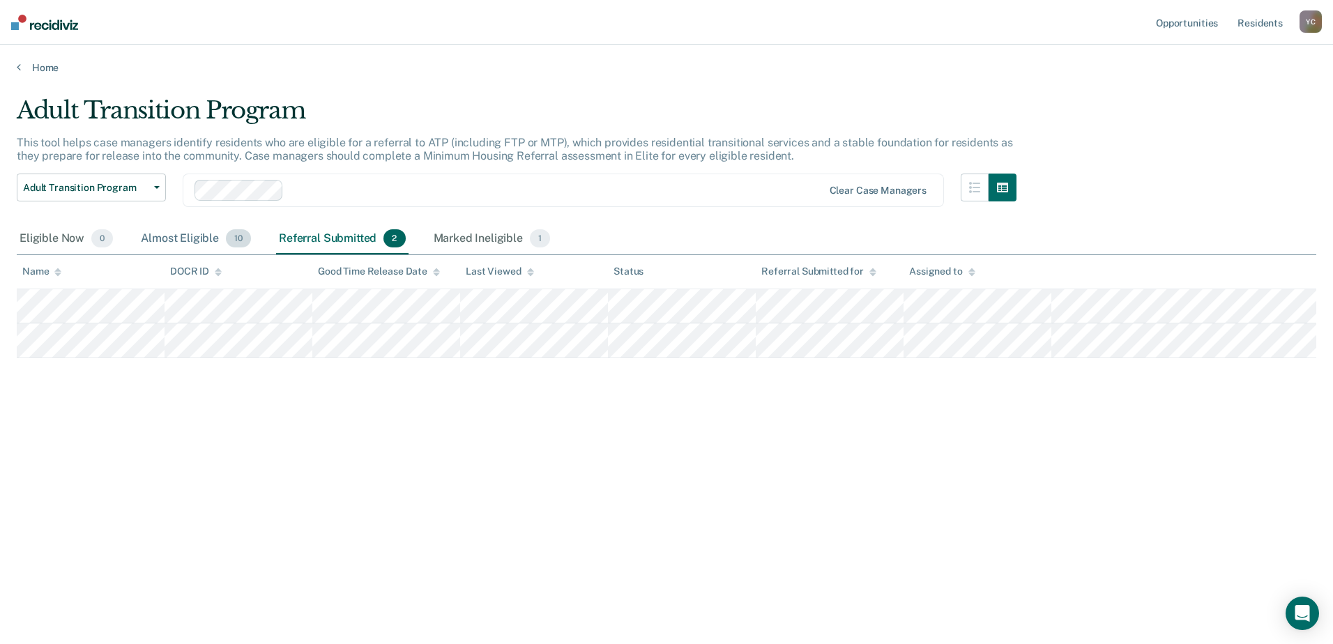
click at [169, 235] on div "Almost Eligible 10" at bounding box center [196, 239] width 116 height 31
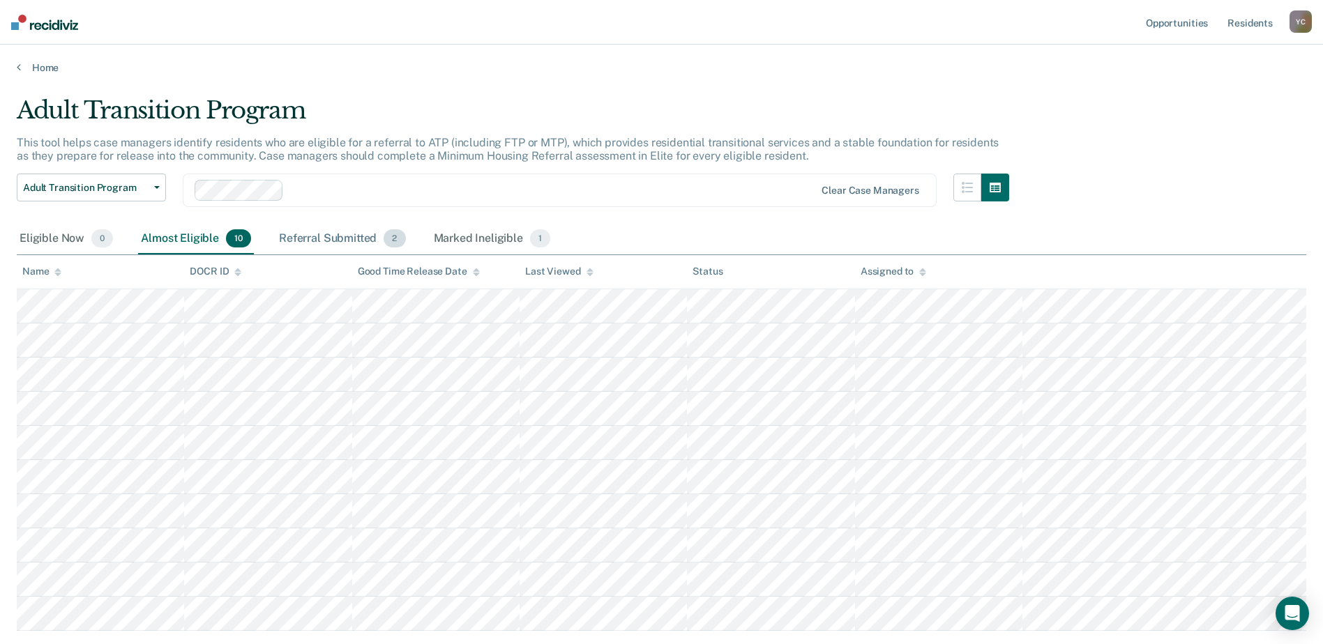
click at [324, 242] on div "Referral Submitted 2" at bounding box center [342, 239] width 132 height 31
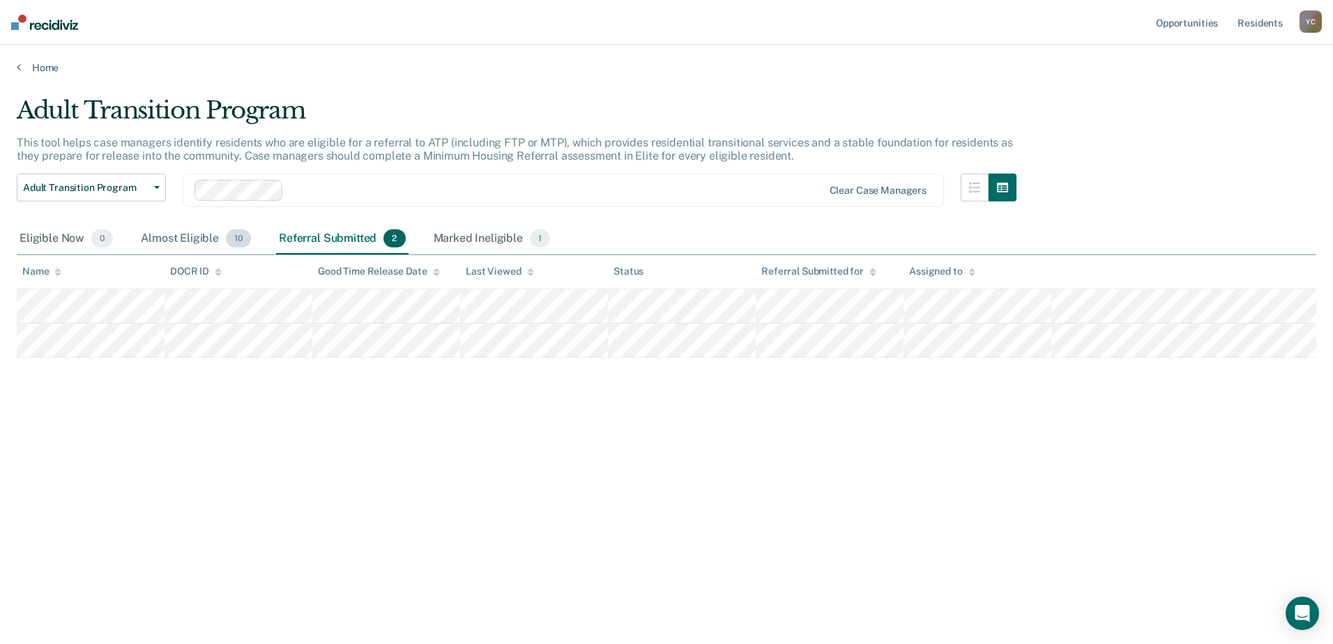
click at [185, 247] on div "Almost Eligible 10" at bounding box center [196, 239] width 116 height 31
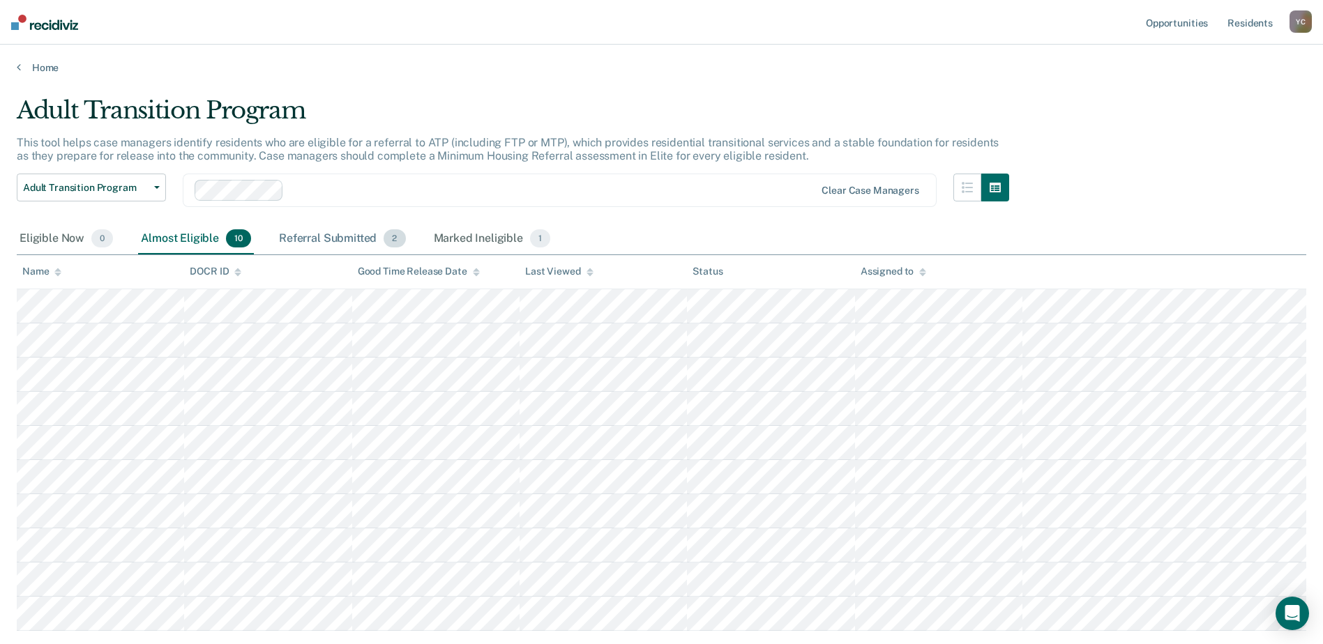
click at [314, 240] on div "Referral Submitted 2" at bounding box center [342, 239] width 132 height 31
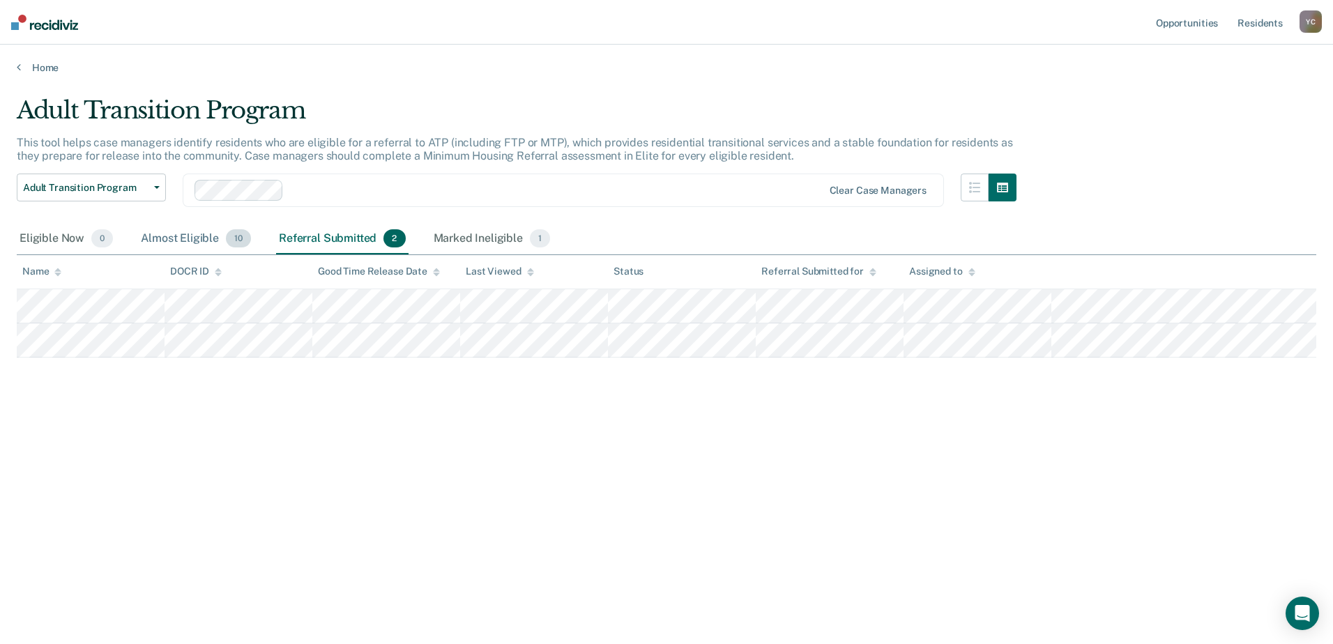
click at [177, 233] on div "Almost Eligible 10" at bounding box center [196, 239] width 116 height 31
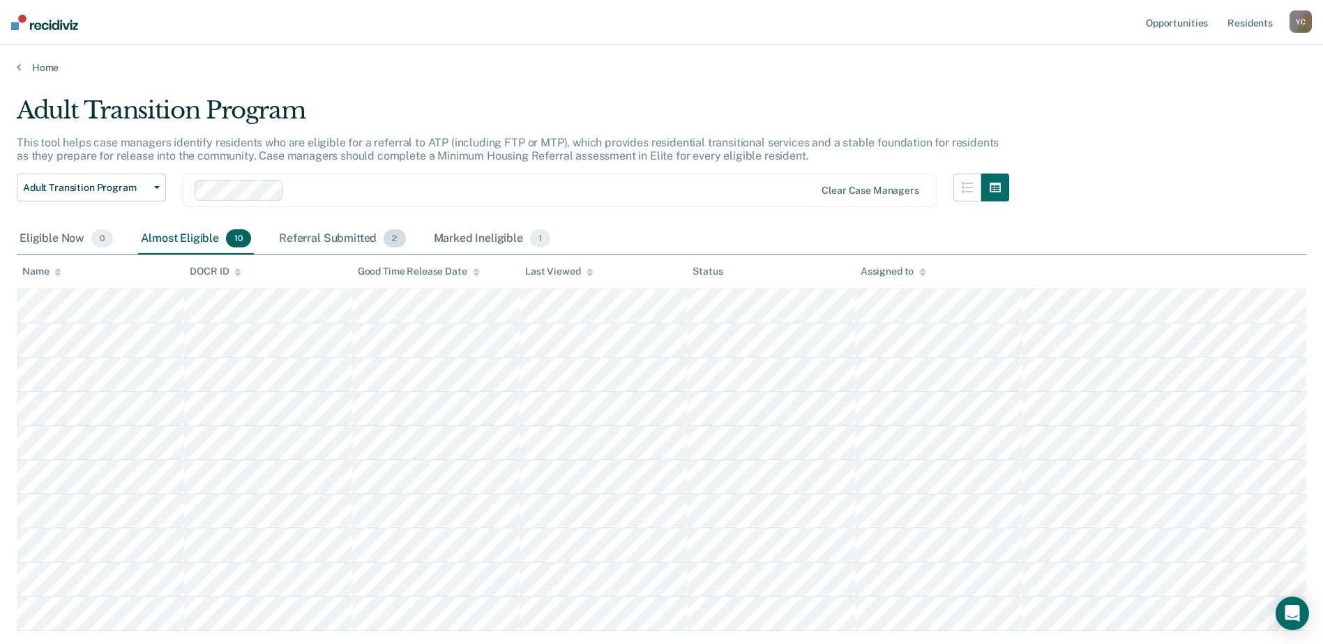
click at [332, 240] on div "Referral Submitted 2" at bounding box center [342, 239] width 132 height 31
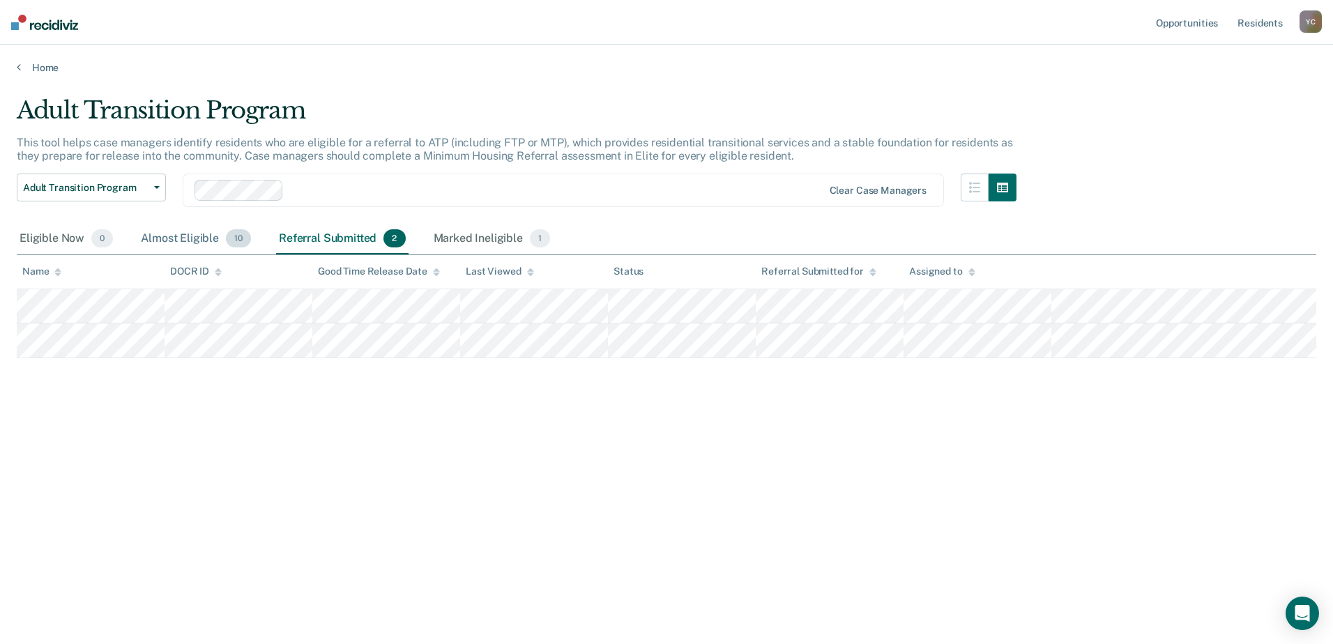
click at [183, 235] on div "Almost Eligible 10" at bounding box center [196, 239] width 116 height 31
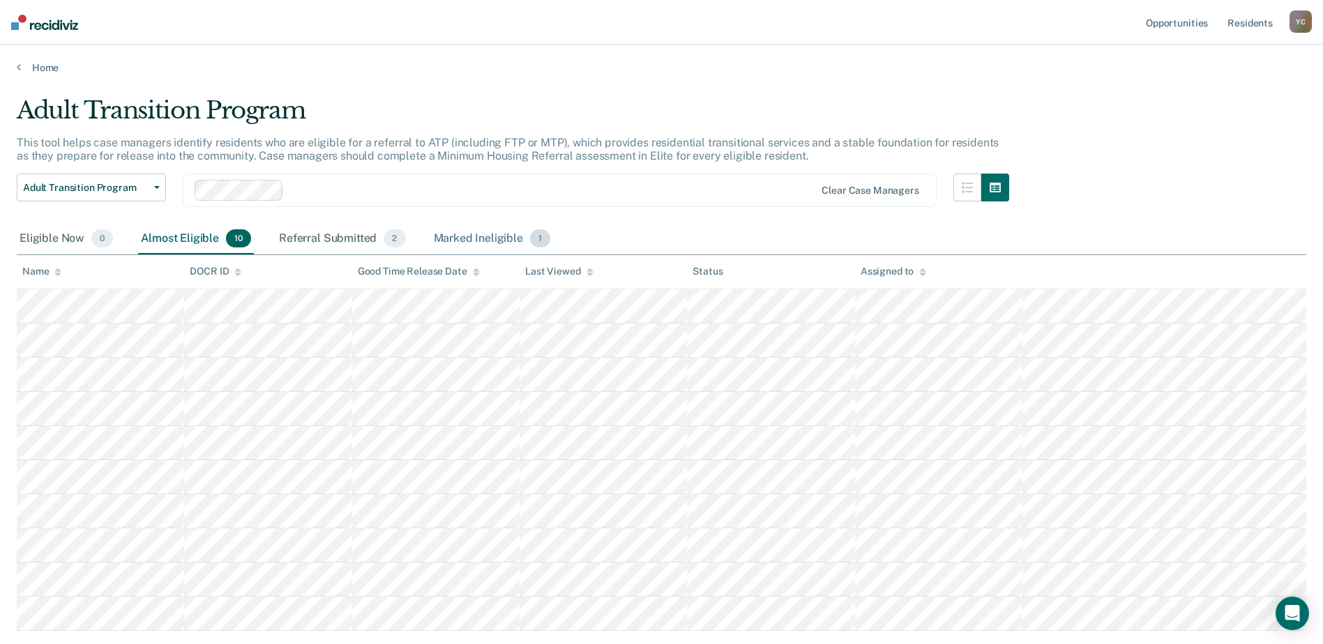
click at [467, 242] on div "Marked Ineligible 1" at bounding box center [492, 239] width 123 height 31
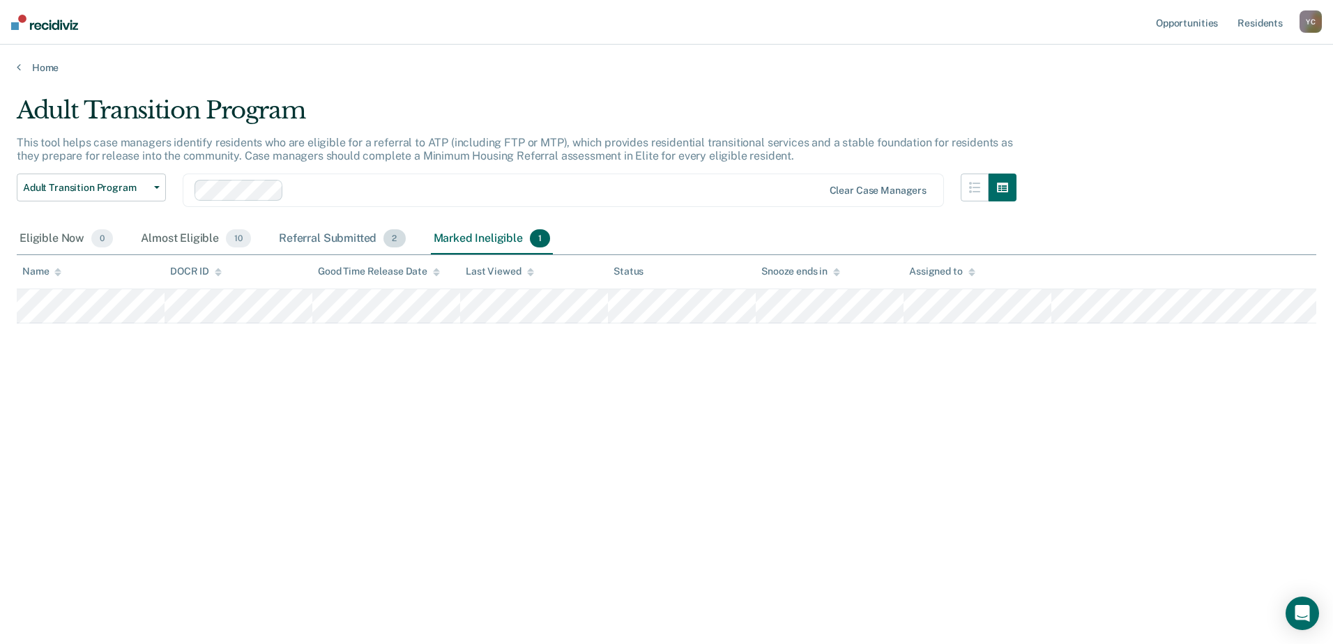
click at [317, 245] on div "Referral Submitted 2" at bounding box center [342, 239] width 132 height 31
